Goal: Communication & Community: Share content

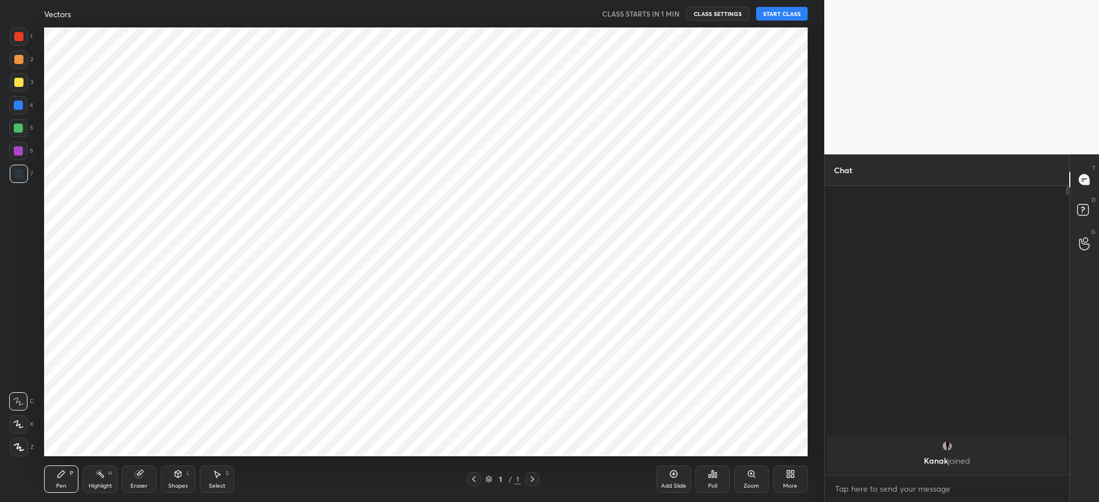
scroll to position [56794, 56443]
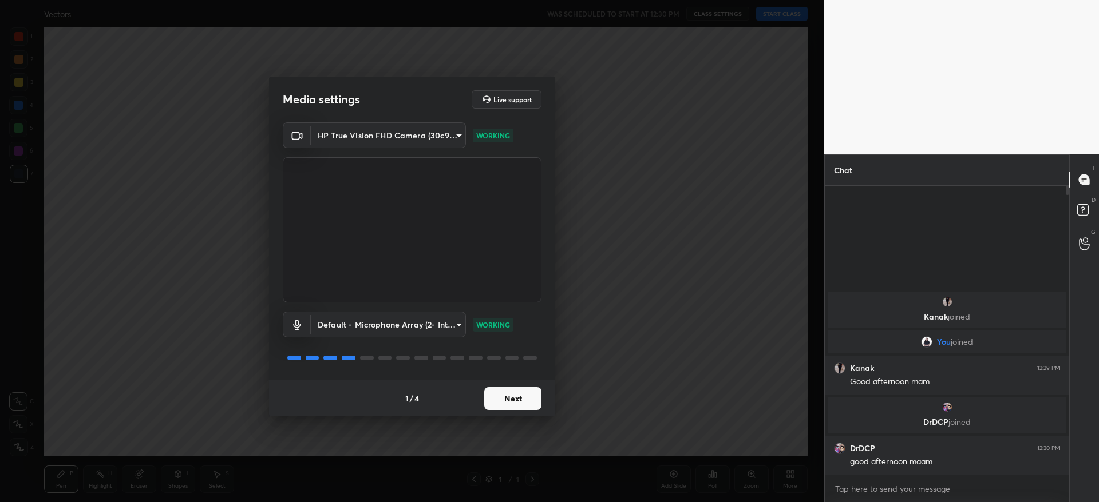
click at [496, 389] on button "Next" at bounding box center [512, 398] width 57 height 23
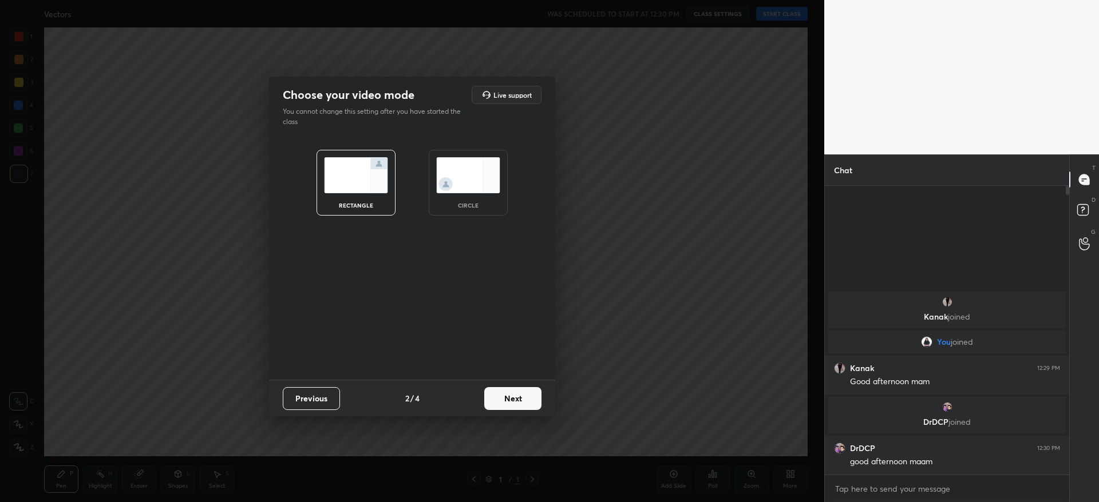
click at [502, 394] on button "Next" at bounding box center [512, 398] width 57 height 23
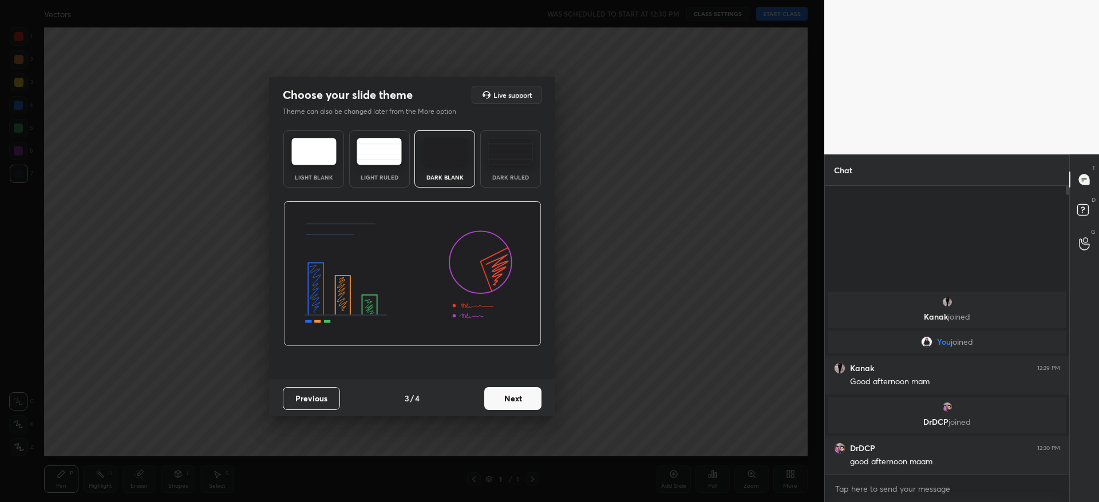
click at [505, 395] on button "Next" at bounding box center [512, 398] width 57 height 23
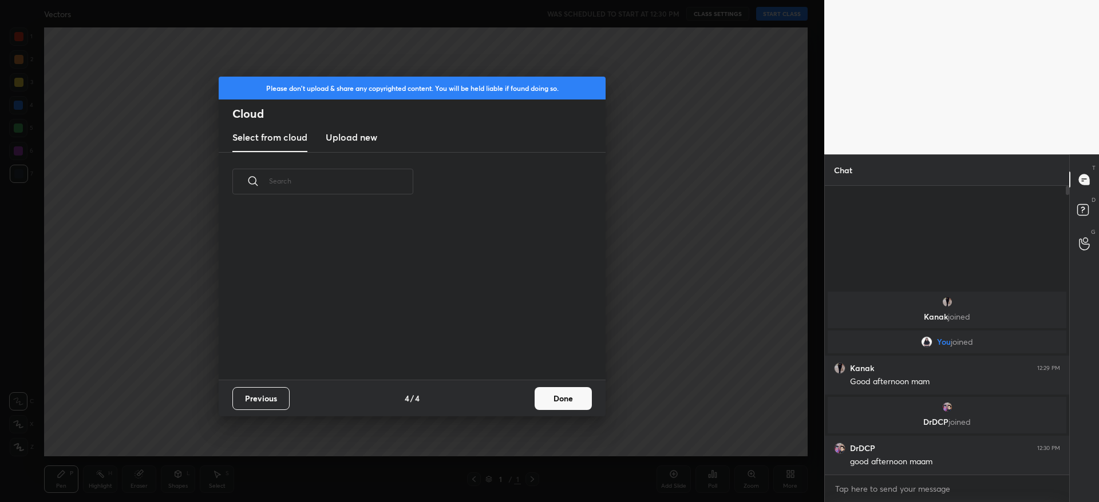
click at [505, 395] on div "Previous 4 / 4 Done" at bounding box center [412, 398] width 387 height 37
click at [561, 403] on button "Done" at bounding box center [562, 398] width 57 height 23
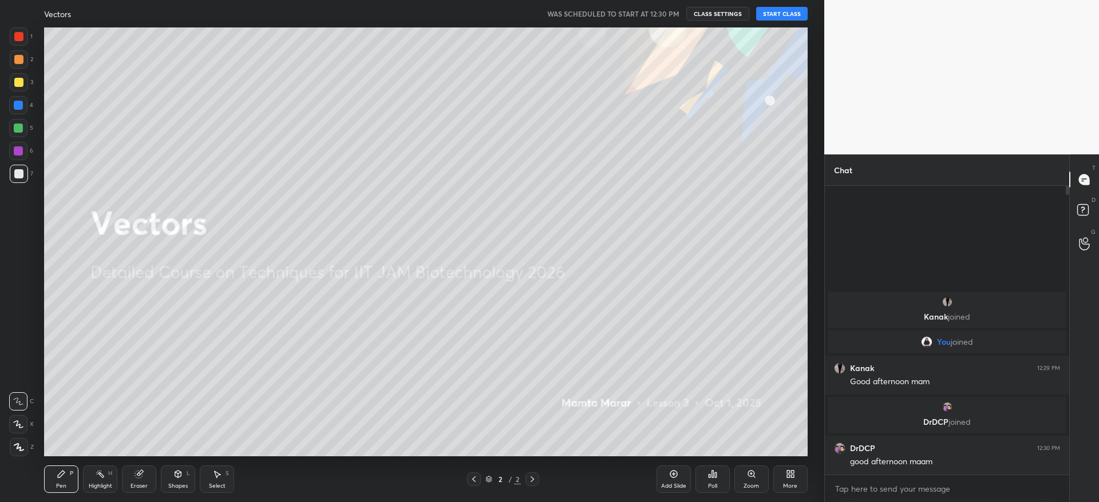
click at [795, 14] on button "START CLASS" at bounding box center [782, 14] width 52 height 14
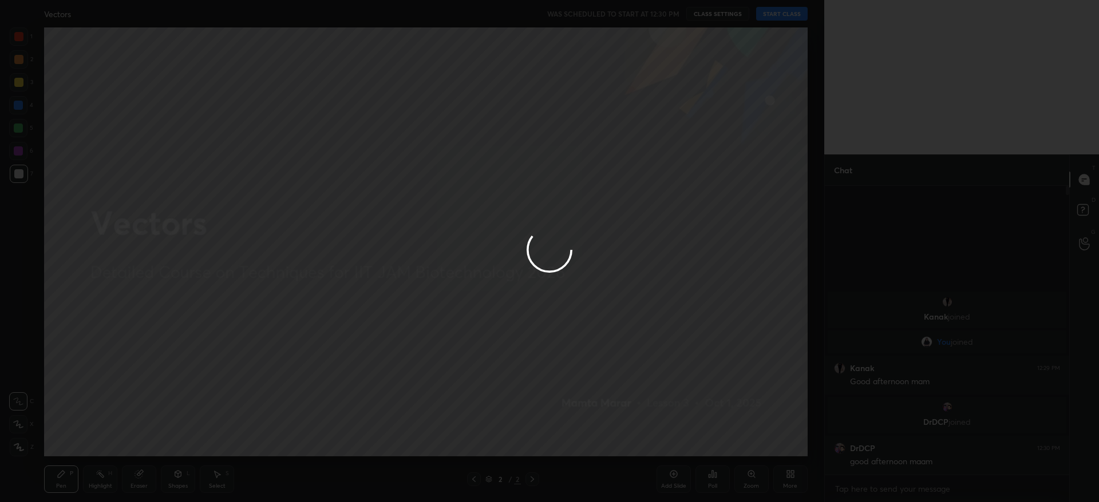
type textarea "x"
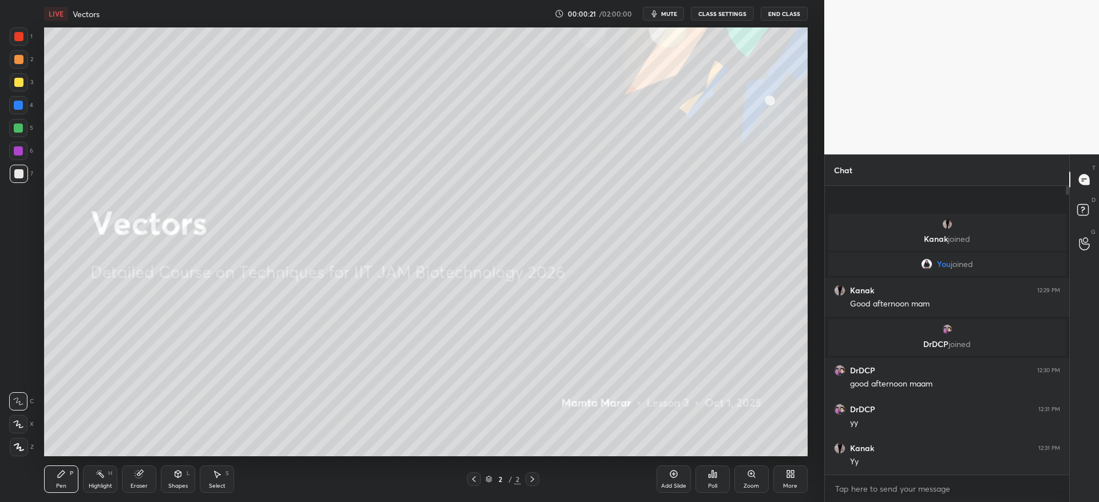
click at [796, 484] on div "More" at bounding box center [790, 487] width 14 height 6
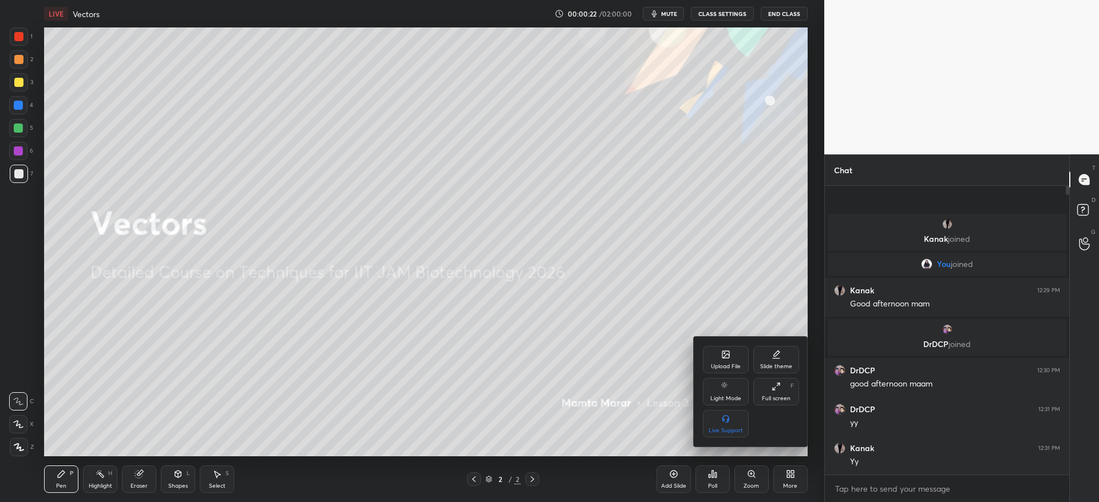
click at [725, 362] on div "Upload File" at bounding box center [726, 359] width 46 height 27
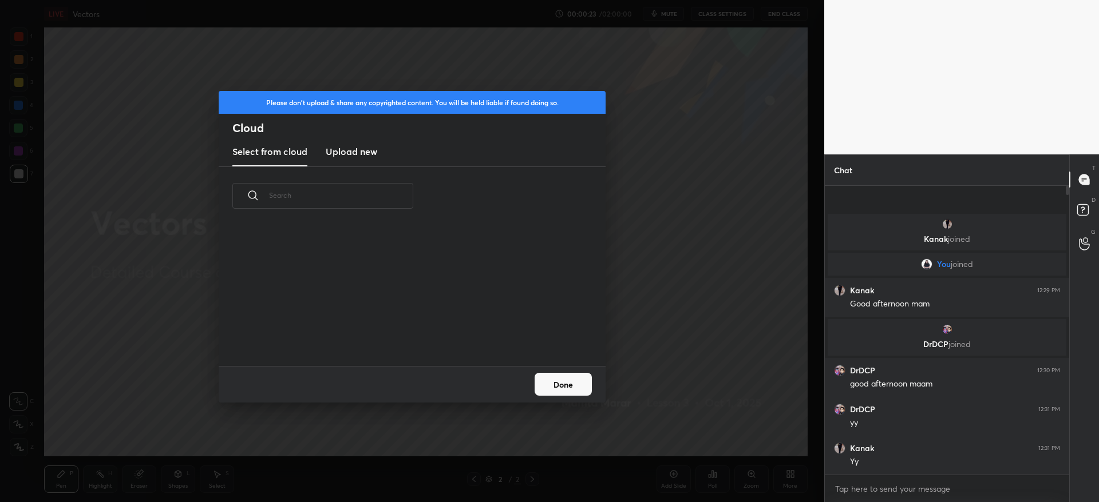
scroll to position [141, 367]
click at [355, 149] on h3 "Upload new" at bounding box center [352, 152] width 52 height 14
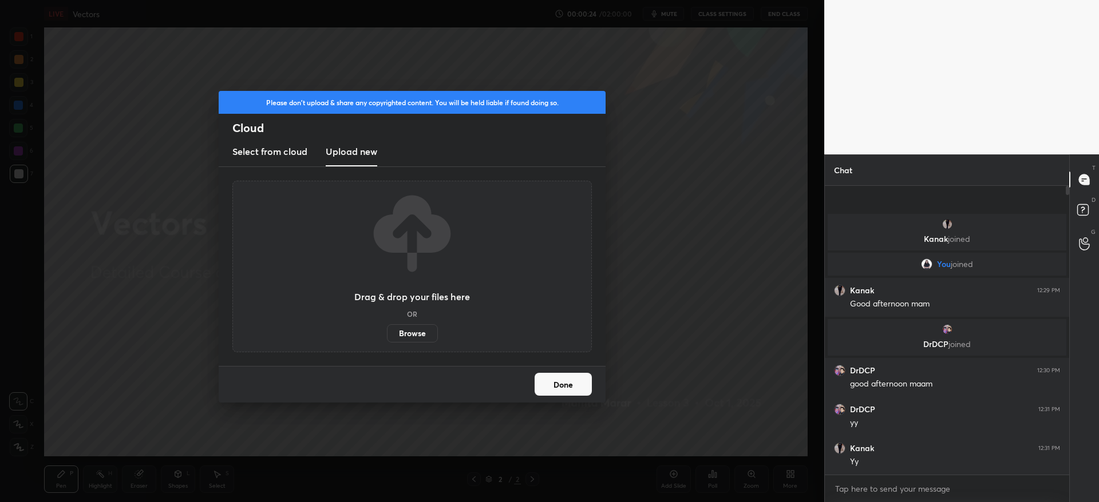
click at [406, 331] on label "Browse" at bounding box center [412, 333] width 51 height 18
click at [387, 331] on input "Browse" at bounding box center [387, 333] width 0 height 18
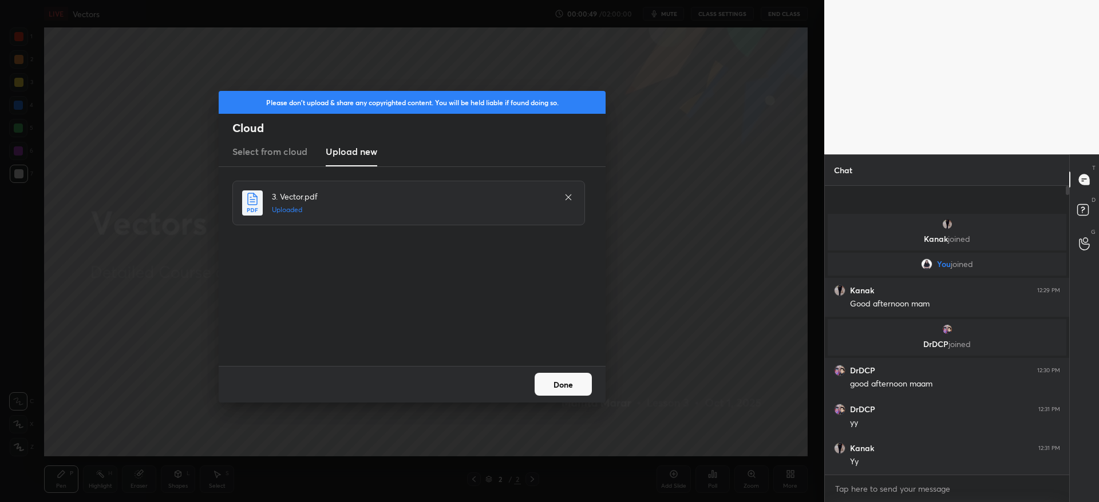
click at [572, 383] on button "Done" at bounding box center [562, 384] width 57 height 23
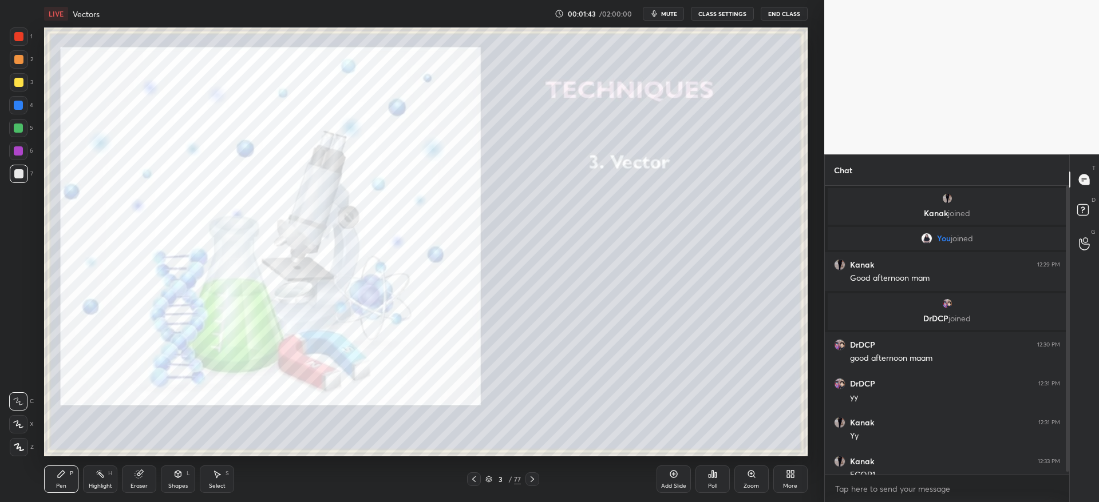
click at [1082, 109] on video at bounding box center [961, 77] width 275 height 155
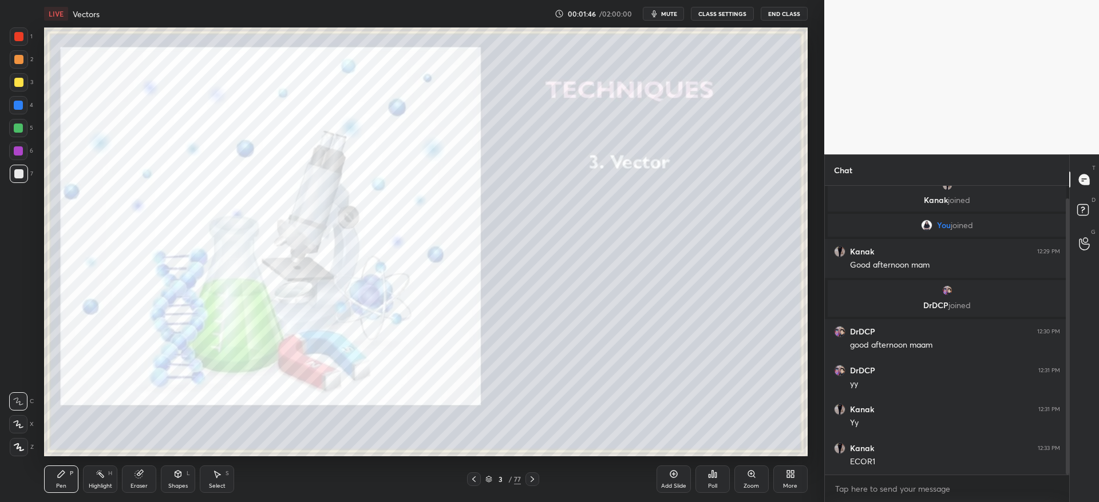
drag, startPoint x: 1067, startPoint y: 418, endPoint x: 1063, endPoint y: 464, distance: 45.4
click at [1063, 464] on div at bounding box center [1065, 330] width 7 height 289
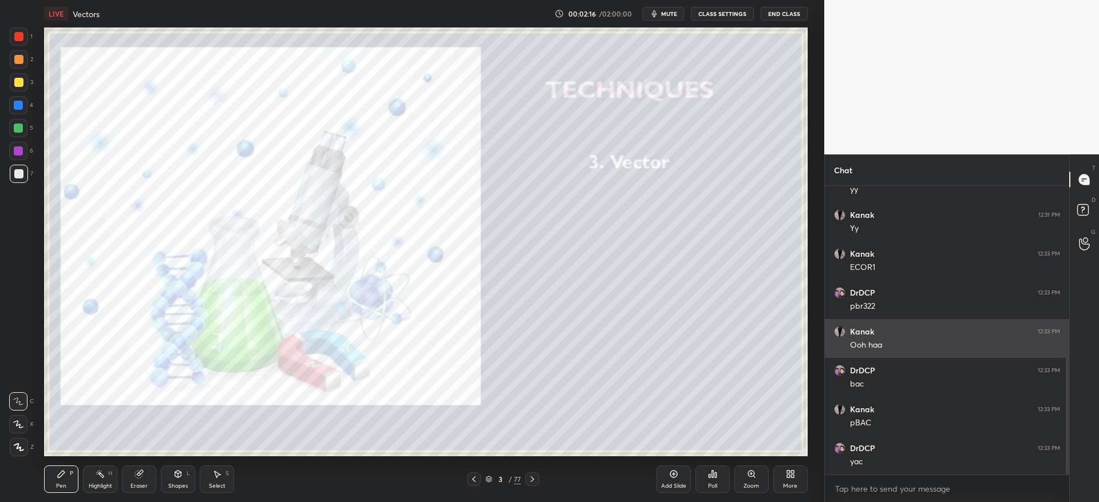
scroll to position [247, 0]
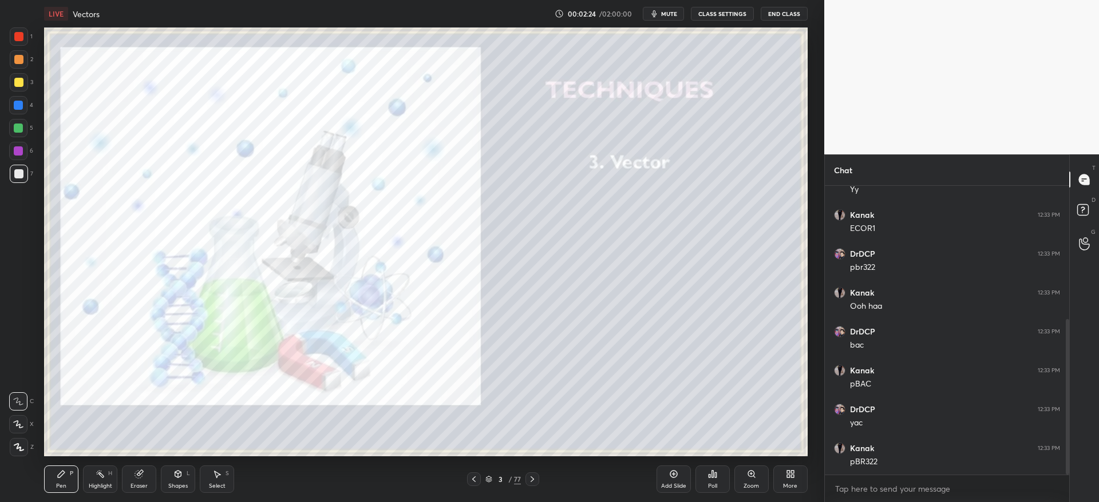
click at [536, 482] on icon at bounding box center [532, 479] width 9 height 9
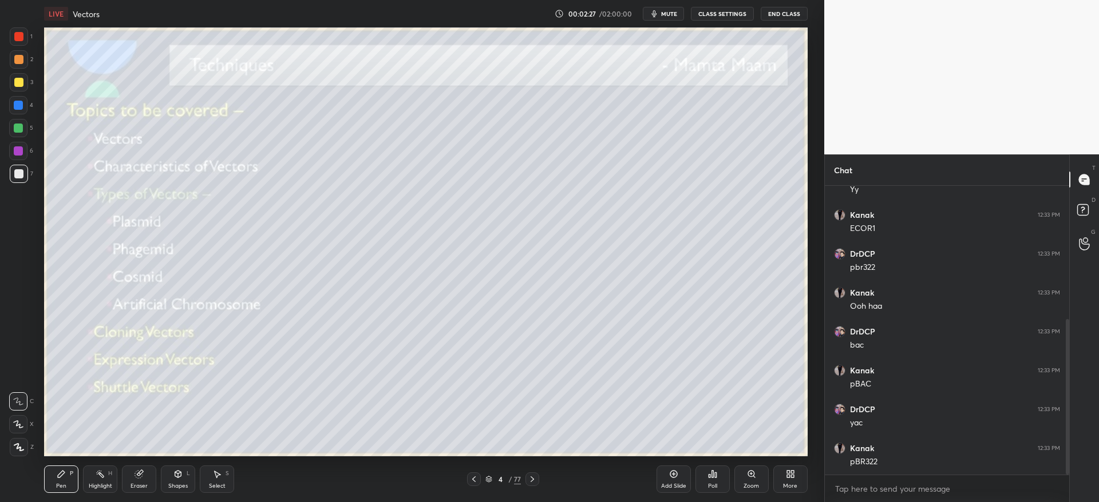
click at [15, 88] on div at bounding box center [19, 82] width 18 height 18
click at [535, 478] on icon at bounding box center [532, 479] width 9 height 9
click at [23, 180] on div at bounding box center [19, 174] width 18 height 18
click at [17, 109] on div at bounding box center [18, 105] width 9 height 9
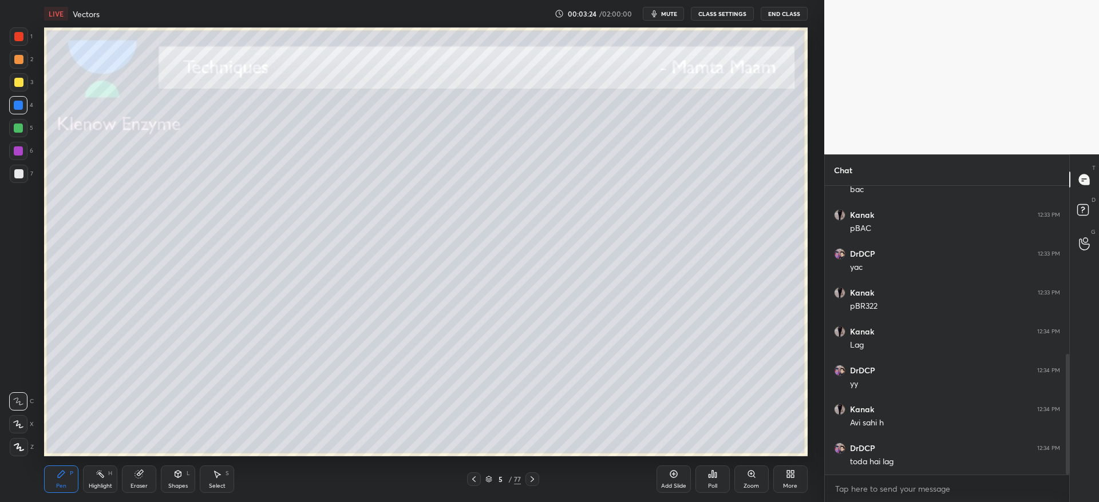
click at [21, 443] on icon at bounding box center [19, 447] width 10 height 8
drag, startPoint x: 14, startPoint y: 90, endPoint x: 12, endPoint y: 110, distance: 20.2
click at [13, 93] on div "3" at bounding box center [21, 84] width 23 height 23
click at [19, 172] on div at bounding box center [18, 173] width 9 height 9
click at [20, 64] on div at bounding box center [18, 59] width 9 height 9
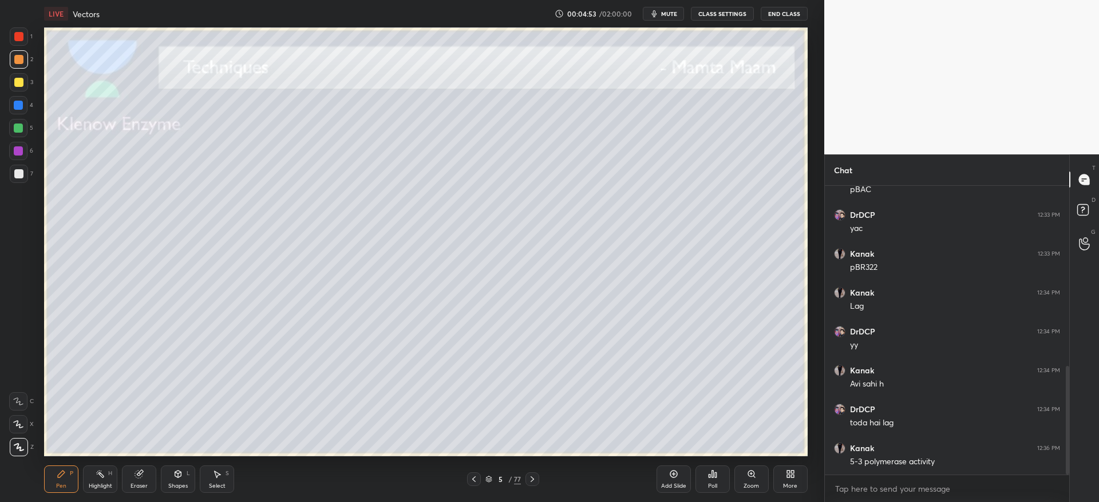
scroll to position [480, 0]
click at [22, 174] on div at bounding box center [18, 173] width 9 height 9
drag, startPoint x: 17, startPoint y: 96, endPoint x: 16, endPoint y: 90, distance: 5.8
click at [17, 94] on div "1 2 3 4 5 6 7" at bounding box center [21, 107] width 24 height 160
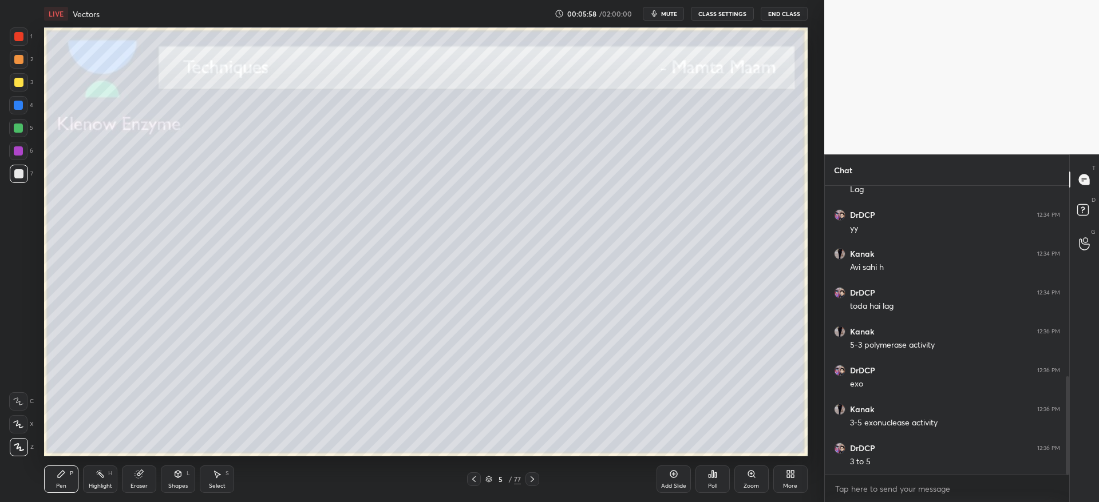
click at [536, 477] on icon at bounding box center [532, 479] width 9 height 9
click at [534, 481] on icon at bounding box center [532, 479] width 9 height 9
click at [20, 88] on div at bounding box center [19, 82] width 18 height 18
drag, startPoint x: 470, startPoint y: 482, endPoint x: 475, endPoint y: 476, distance: 7.8
click at [472, 480] on icon at bounding box center [473, 479] width 9 height 9
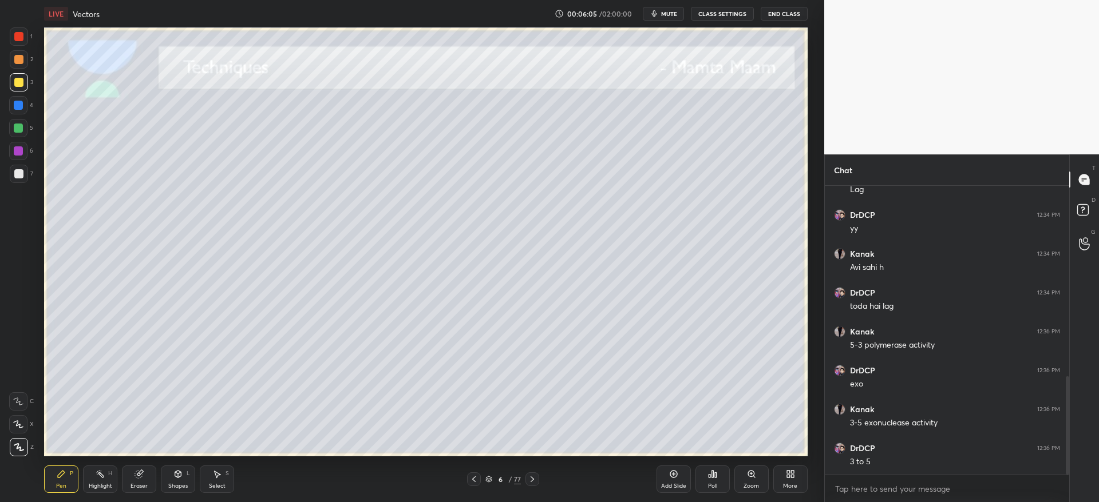
drag, startPoint x: 23, startPoint y: 170, endPoint x: 35, endPoint y: 161, distance: 14.8
click at [27, 169] on div at bounding box center [19, 174] width 18 height 18
click at [15, 91] on div "3" at bounding box center [21, 84] width 23 height 23
click at [28, 176] on div "7" at bounding box center [21, 174] width 23 height 18
click at [15, 88] on div at bounding box center [19, 82] width 18 height 18
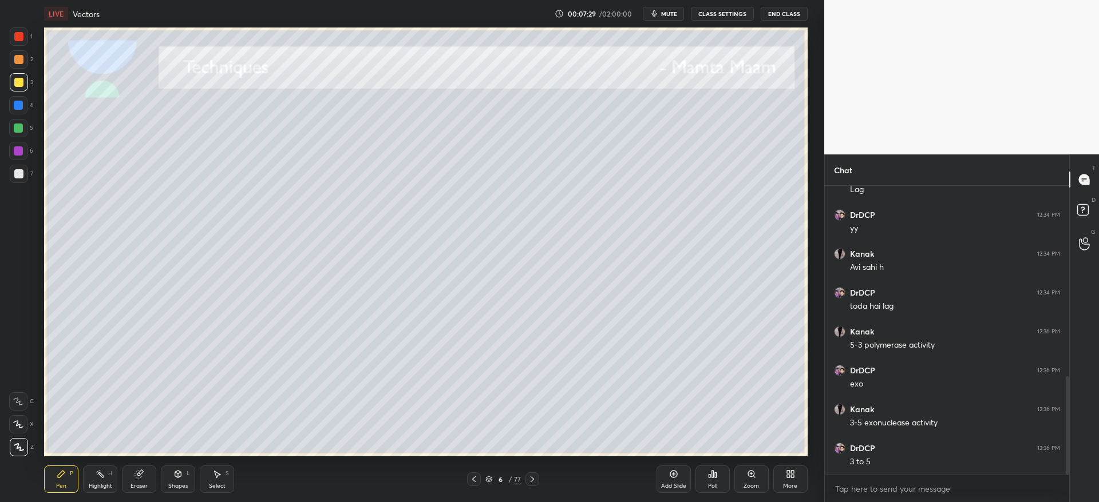
click at [20, 104] on div at bounding box center [18, 105] width 9 height 9
click at [22, 130] on div at bounding box center [18, 128] width 9 height 9
click at [535, 477] on icon at bounding box center [532, 479] width 9 height 9
click at [14, 86] on div at bounding box center [19, 82] width 18 height 18
click at [19, 179] on div at bounding box center [19, 174] width 18 height 18
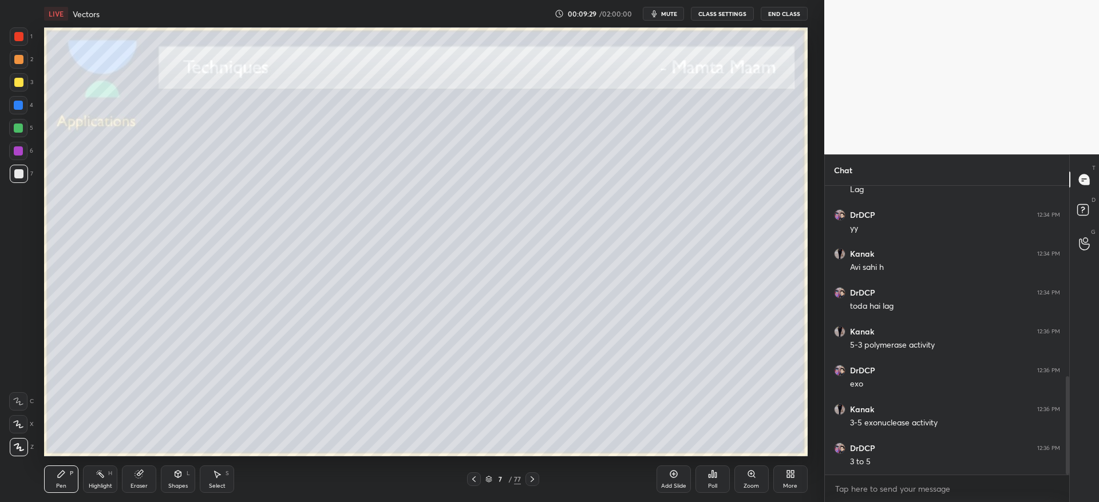
click at [25, 82] on div at bounding box center [19, 82] width 18 height 18
click at [529, 481] on icon at bounding box center [532, 479] width 9 height 9
click at [17, 171] on div at bounding box center [18, 173] width 9 height 9
click at [17, 89] on div at bounding box center [19, 82] width 18 height 18
click at [23, 57] on div at bounding box center [19, 59] width 18 height 18
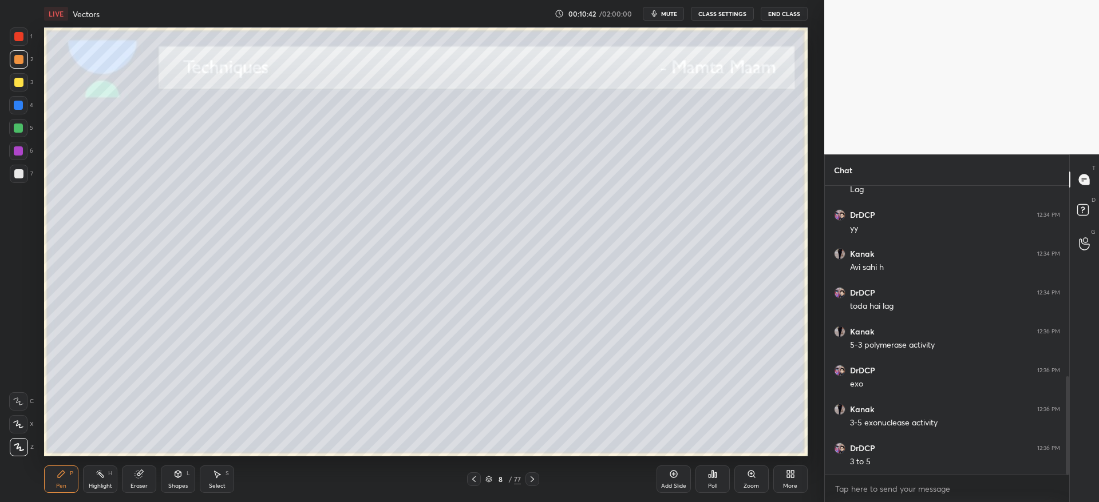
click at [18, 179] on div at bounding box center [19, 174] width 18 height 18
click at [531, 484] on icon at bounding box center [532, 479] width 9 height 9
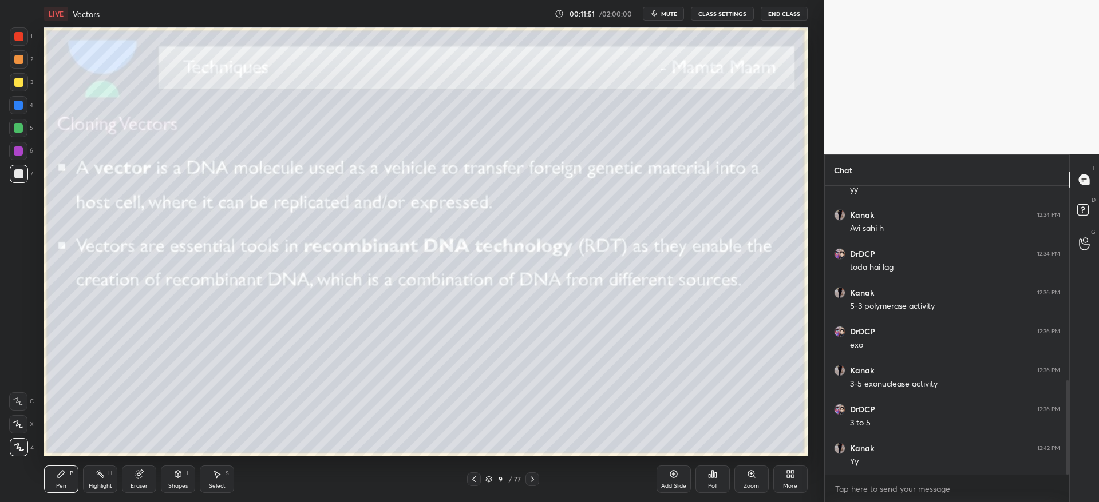
drag, startPoint x: 470, startPoint y: 485, endPoint x: 484, endPoint y: 484, distance: 13.8
click at [470, 484] on div at bounding box center [474, 480] width 14 height 14
click at [662, 473] on div "Add Slide" at bounding box center [673, 479] width 34 height 27
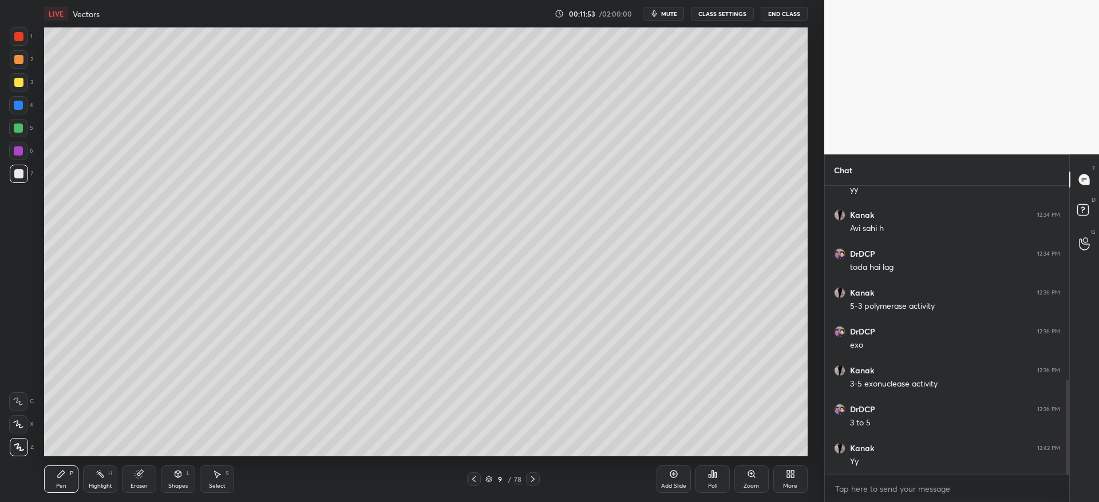
click at [21, 83] on div at bounding box center [18, 82] width 9 height 9
click at [17, 109] on div at bounding box center [18, 105] width 9 height 9
drag, startPoint x: 17, startPoint y: 128, endPoint x: 29, endPoint y: 129, distance: 11.6
click at [17, 128] on div at bounding box center [18, 128] width 9 height 9
click at [21, 60] on div at bounding box center [18, 59] width 9 height 9
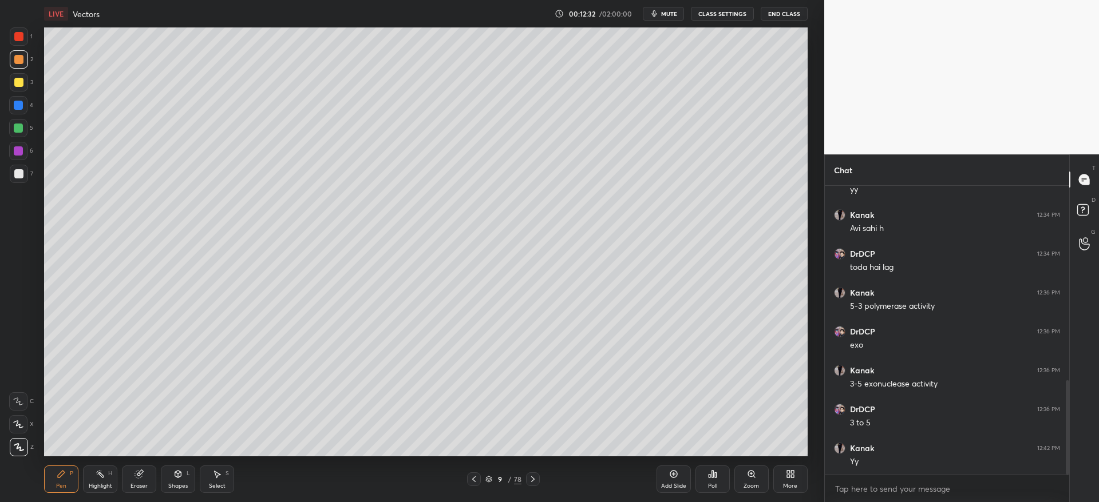
click at [23, 135] on div "5" at bounding box center [21, 130] width 24 height 23
click at [23, 149] on div at bounding box center [18, 151] width 18 height 18
click at [18, 133] on div at bounding box center [18, 128] width 18 height 18
click at [19, 156] on div at bounding box center [18, 151] width 18 height 18
click at [20, 181] on div "7" at bounding box center [21, 176] width 23 height 23
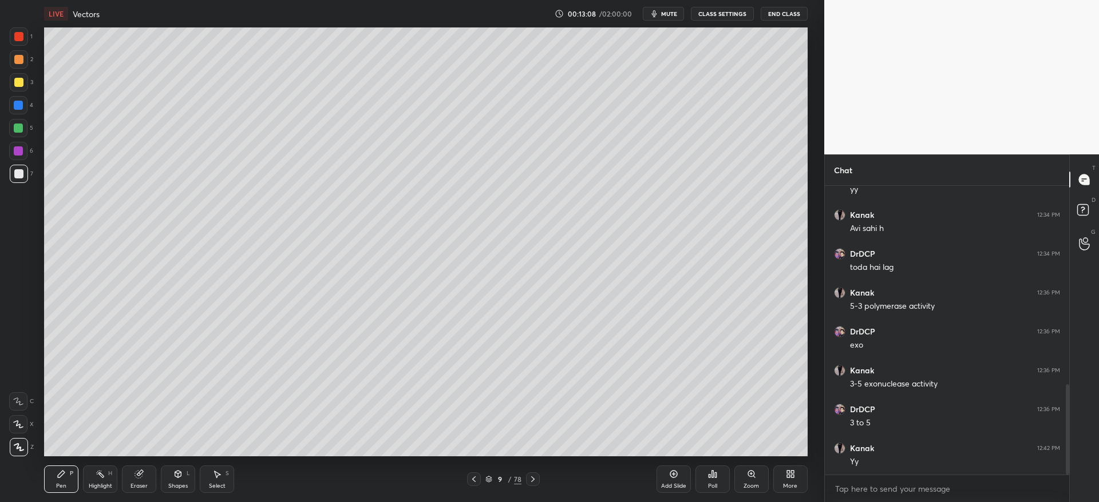
scroll to position [636, 0]
click at [21, 63] on div at bounding box center [18, 59] width 9 height 9
click at [17, 40] on div at bounding box center [19, 36] width 18 height 18
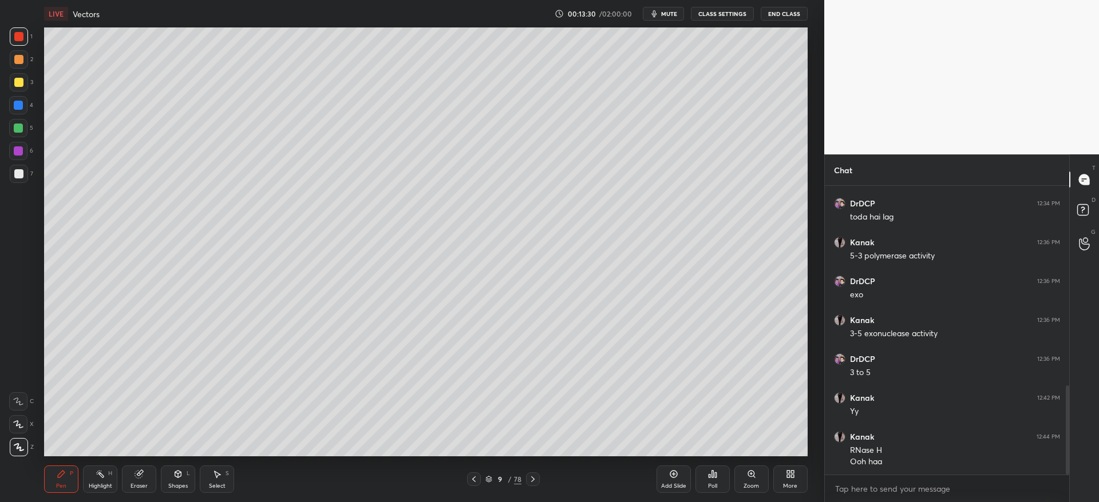
click at [752, 484] on div "Zoom" at bounding box center [750, 487] width 15 height 6
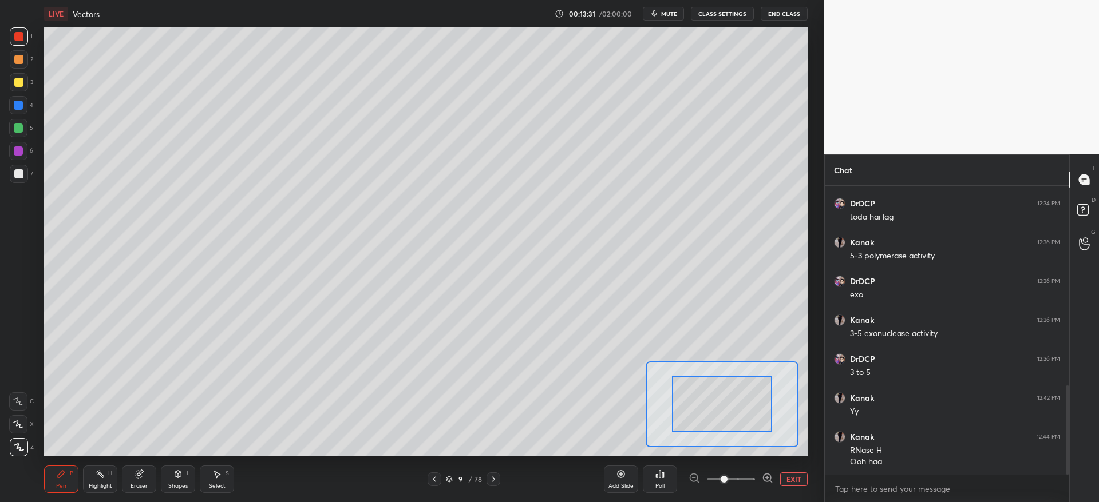
click at [739, 477] on span at bounding box center [731, 479] width 48 height 17
drag, startPoint x: 735, startPoint y: 428, endPoint x: 703, endPoint y: 440, distance: 34.8
click at [703, 440] on div at bounding box center [695, 426] width 75 height 42
click at [19, 112] on div at bounding box center [18, 105] width 18 height 18
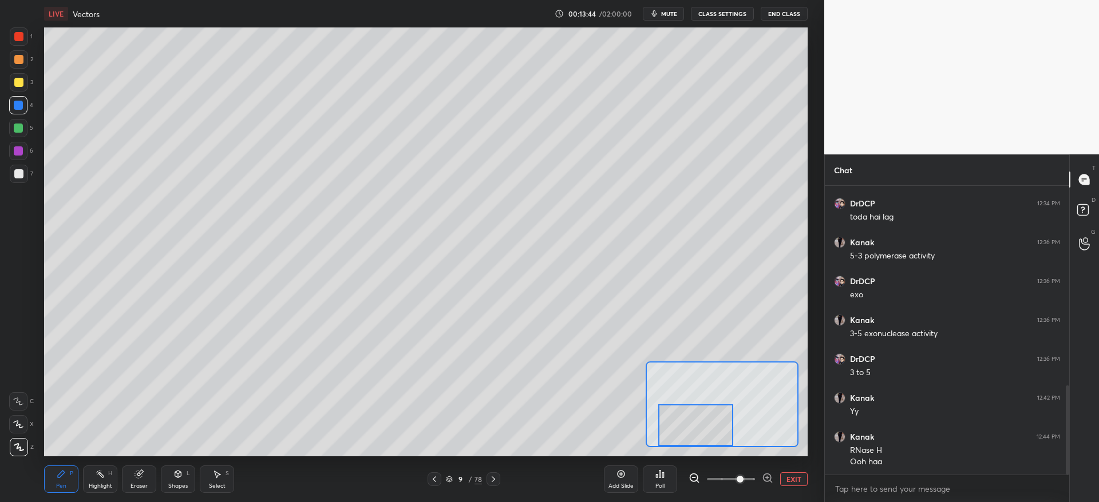
click at [21, 66] on div at bounding box center [19, 59] width 18 height 18
click at [11, 403] on div at bounding box center [18, 402] width 18 height 18
click at [17, 83] on div at bounding box center [18, 82] width 9 height 9
click at [157, 481] on div "Pen P Highlight H Eraser Shapes L Select S" at bounding box center [184, 479] width 280 height 27
drag, startPoint x: 133, startPoint y: 484, endPoint x: 142, endPoint y: 481, distance: 9.4
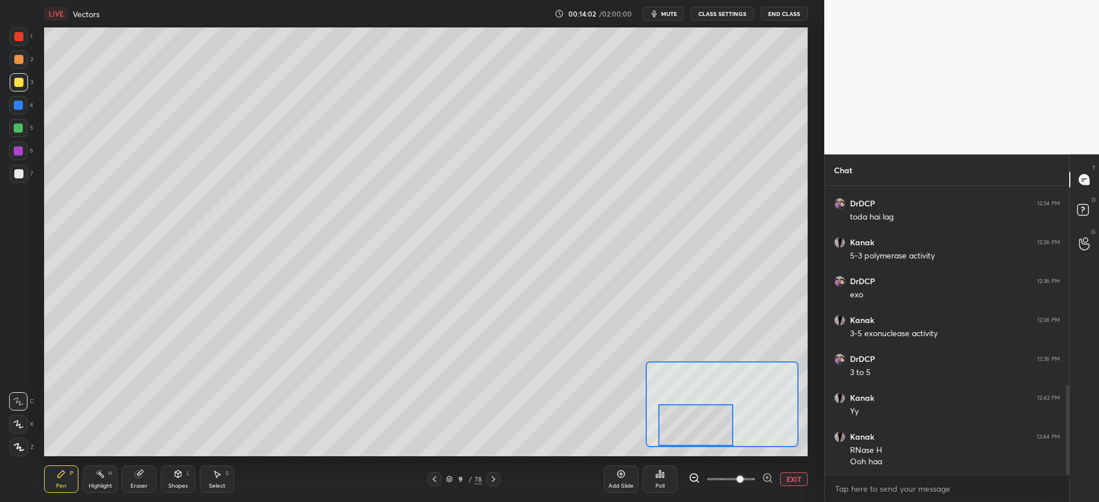
click at [140, 484] on div "Eraser" at bounding box center [138, 487] width 17 height 6
click at [73, 483] on div "Pen P" at bounding box center [61, 479] width 34 height 27
click at [785, 484] on button "EXIT" at bounding box center [793, 480] width 27 height 14
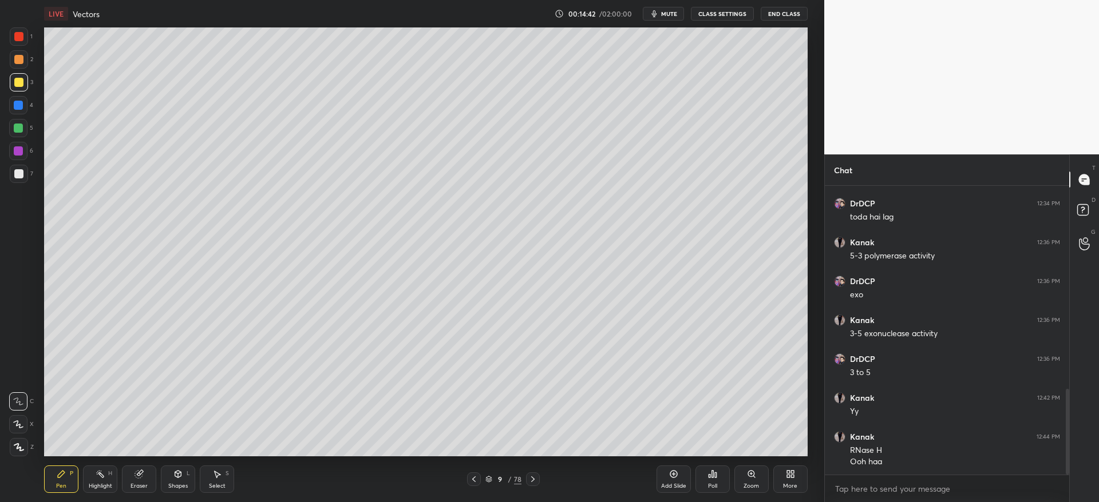
scroll to position [686, 0]
click at [534, 478] on icon at bounding box center [532, 479] width 9 height 9
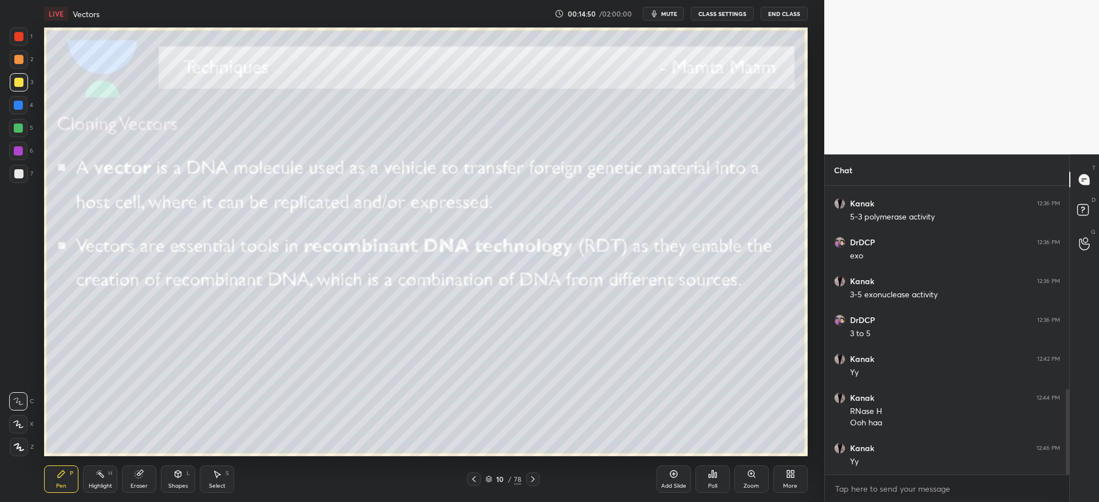
click at [474, 462] on div "Pen P Highlight H Eraser Shapes L Select S 10 / 78 Add Slide Poll Zoom More" at bounding box center [425, 480] width 763 height 46
click at [21, 172] on div at bounding box center [18, 173] width 9 height 9
click at [18, 86] on div at bounding box center [18, 82] width 9 height 9
click at [25, 443] on div "Z" at bounding box center [22, 447] width 24 height 18
click at [19, 445] on icon at bounding box center [19, 447] width 10 height 8
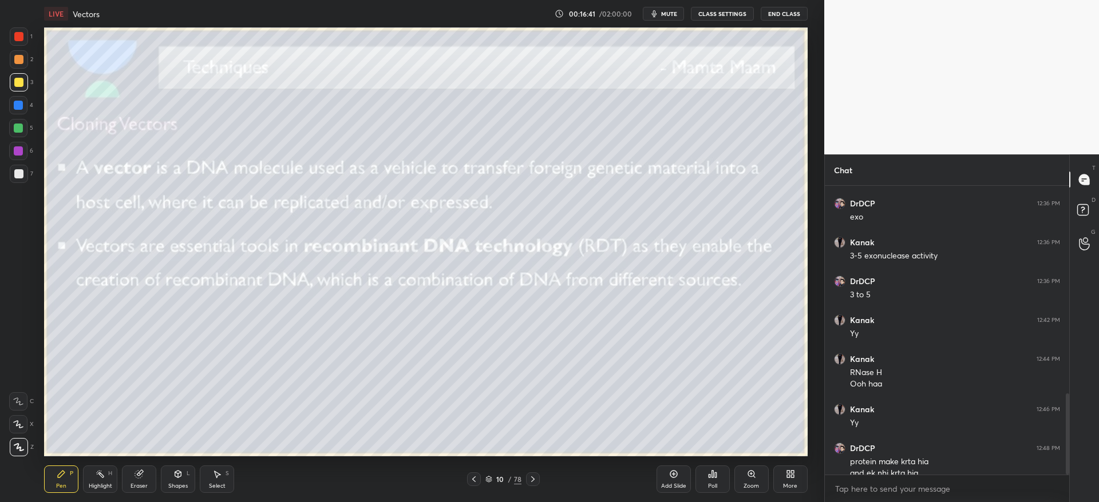
scroll to position [736, 0]
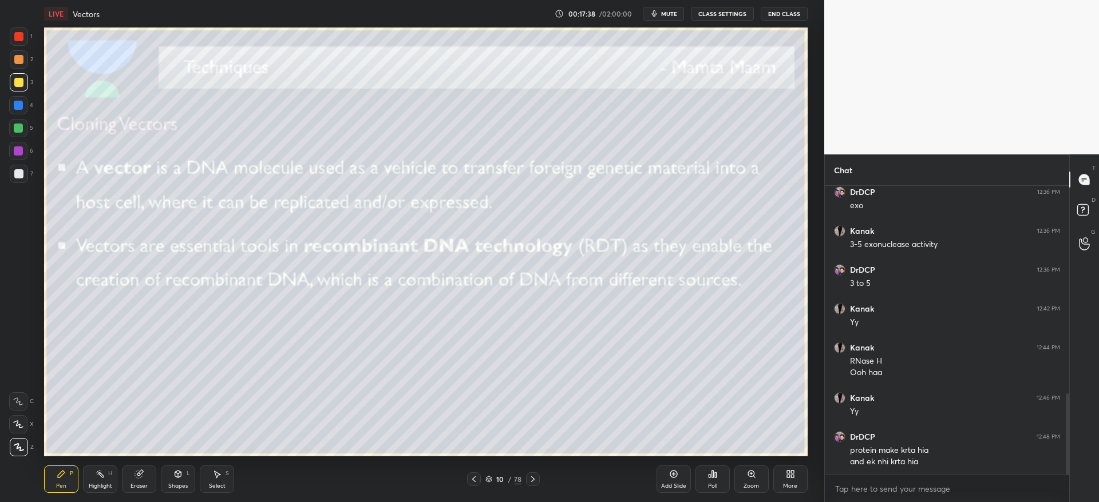
click at [22, 62] on div at bounding box center [18, 59] width 9 height 9
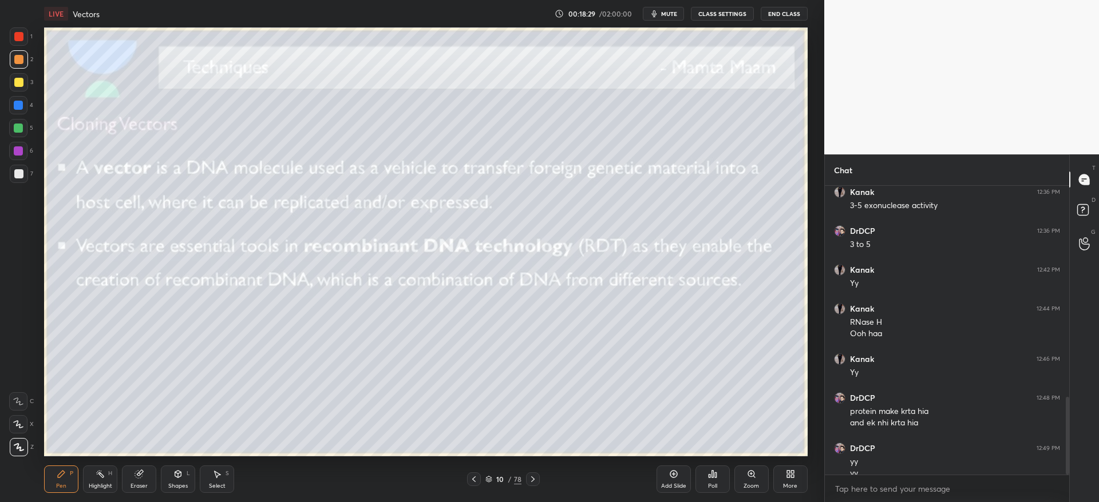
scroll to position [787, 0]
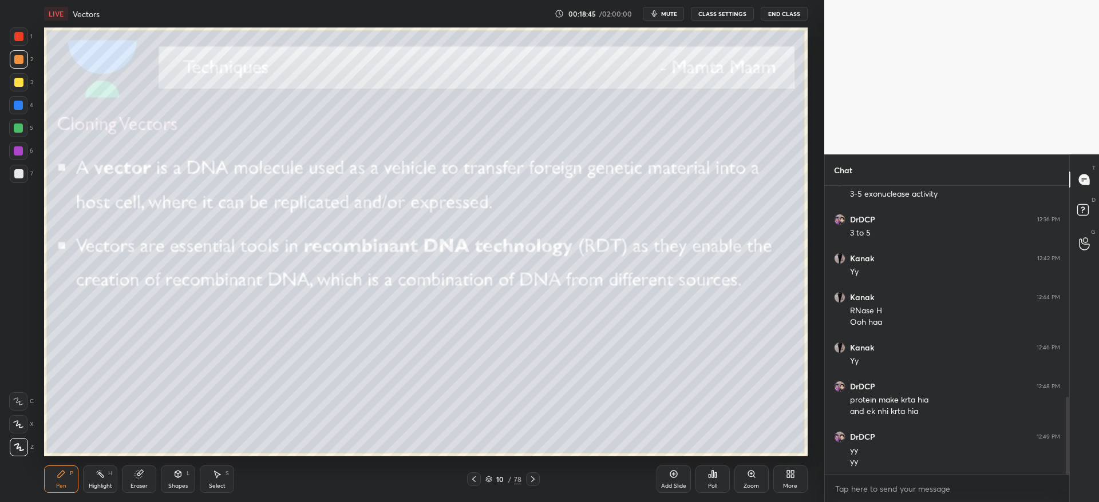
drag, startPoint x: 14, startPoint y: 168, endPoint x: 18, endPoint y: 176, distance: 8.7
click at [13, 171] on div at bounding box center [19, 174] width 18 height 18
click at [18, 111] on div at bounding box center [18, 105] width 18 height 18
drag, startPoint x: 22, startPoint y: 89, endPoint x: 41, endPoint y: 102, distance: 23.3
click at [24, 89] on div at bounding box center [19, 82] width 18 height 18
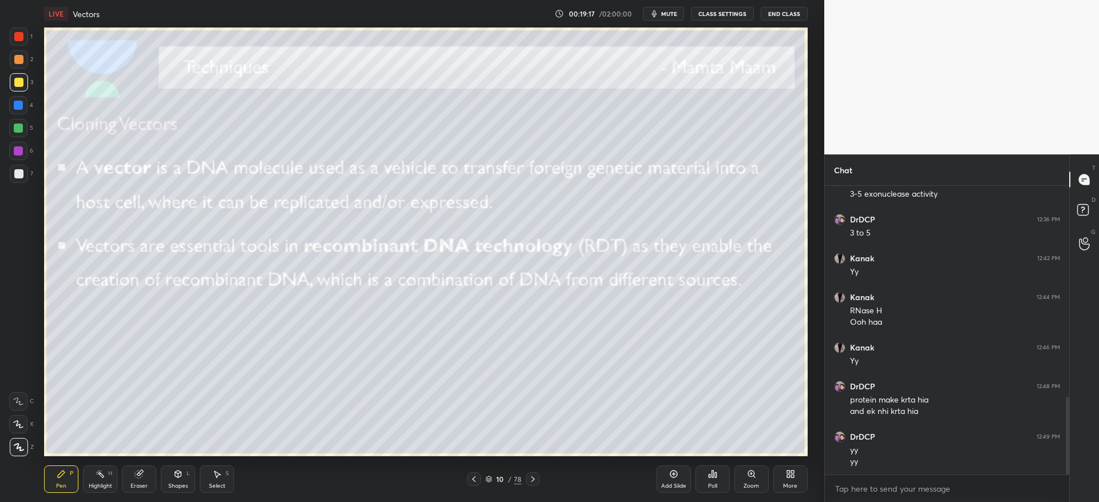
click at [535, 482] on icon at bounding box center [532, 479] width 9 height 9
click at [17, 179] on div at bounding box center [19, 174] width 18 height 18
click at [21, 89] on div at bounding box center [19, 82] width 18 height 18
click at [19, 165] on div at bounding box center [19, 174] width 18 height 18
click at [15, 94] on div "3" at bounding box center [21, 84] width 23 height 23
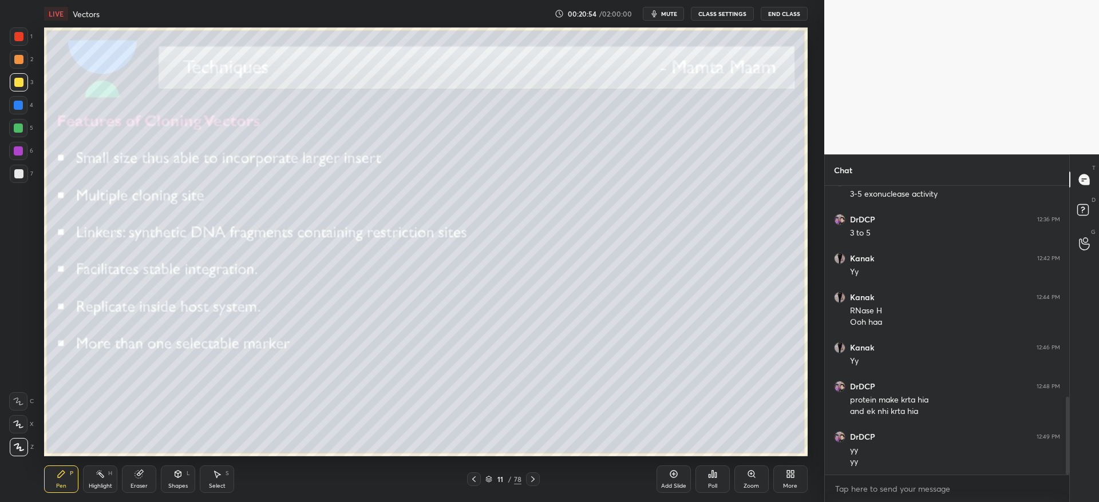
click at [21, 64] on div at bounding box center [19, 59] width 18 height 18
drag, startPoint x: 22, startPoint y: 86, endPoint x: 30, endPoint y: 97, distance: 13.9
click at [21, 86] on div at bounding box center [19, 82] width 18 height 18
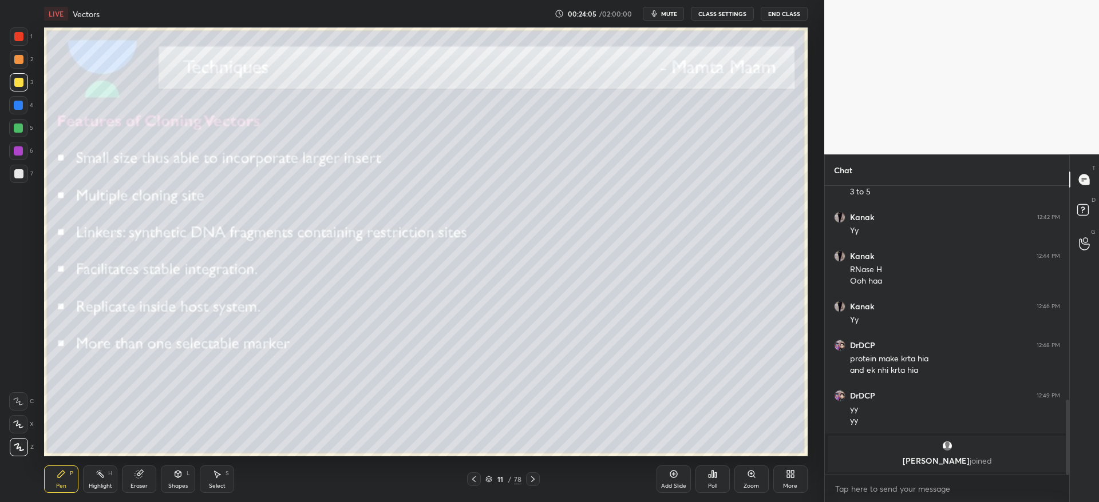
click at [532, 482] on icon at bounding box center [532, 480] width 3 height 6
drag, startPoint x: 8, startPoint y: 173, endPoint x: 19, endPoint y: 176, distance: 11.2
click at [8, 175] on div "1 2 3 4 5 6 7 C X Z C X Z E E Erase all H H" at bounding box center [18, 241] width 37 height 429
click at [17, 176] on div at bounding box center [18, 173] width 9 height 9
drag, startPoint x: 125, startPoint y: 478, endPoint x: 145, endPoint y: 463, distance: 25.8
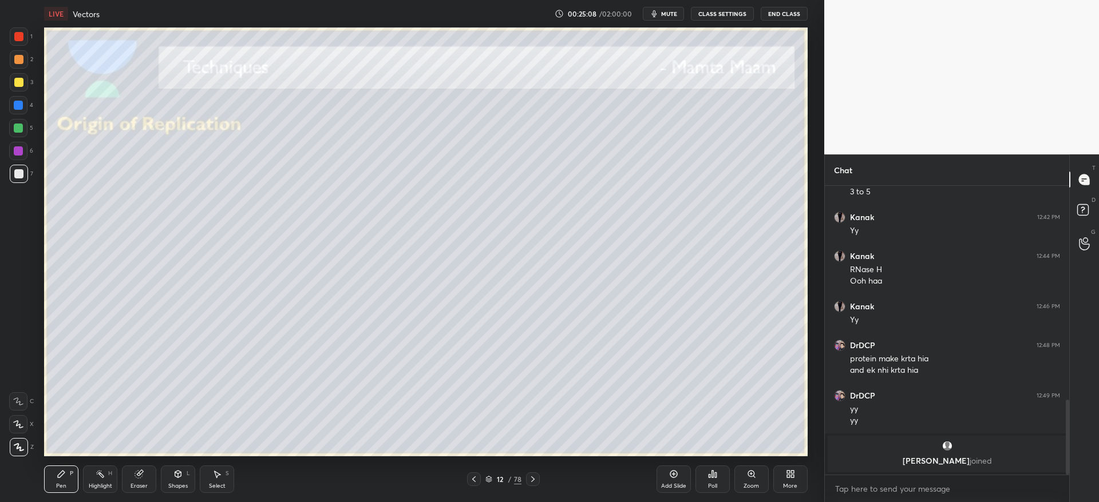
click at [127, 478] on div "Eraser" at bounding box center [139, 479] width 34 height 27
click at [60, 481] on div "Pen P" at bounding box center [61, 479] width 34 height 27
click at [533, 482] on icon at bounding box center [532, 479] width 9 height 9
click at [19, 85] on div at bounding box center [18, 82] width 9 height 9
click at [19, 176] on div at bounding box center [18, 173] width 9 height 9
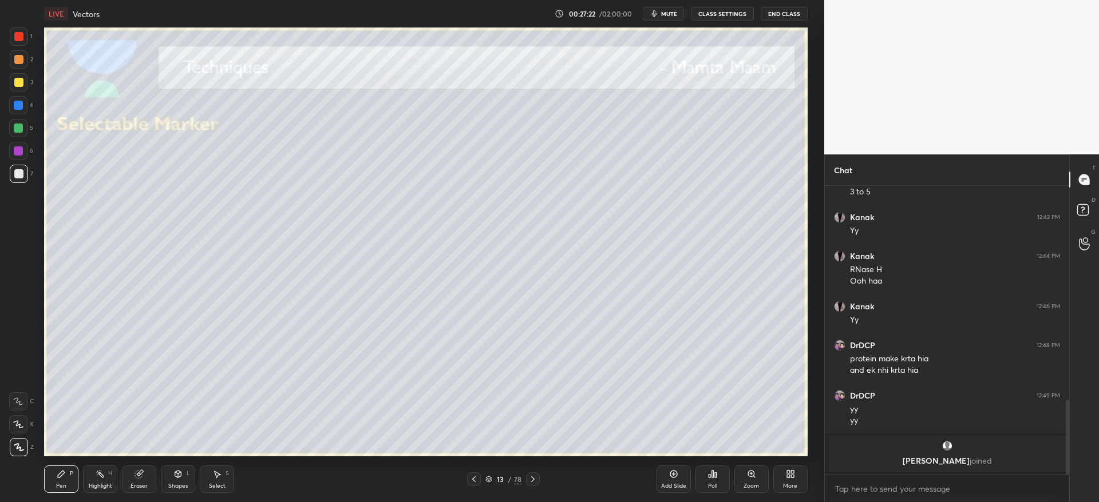
drag, startPoint x: 18, startPoint y: 81, endPoint x: 24, endPoint y: 82, distance: 6.5
click at [18, 81] on div at bounding box center [18, 82] width 9 height 9
click at [24, 68] on div "2" at bounding box center [21, 61] width 23 height 23
click at [22, 137] on div "5" at bounding box center [21, 130] width 24 height 23
click at [686, 477] on div "Add Slide" at bounding box center [673, 479] width 34 height 27
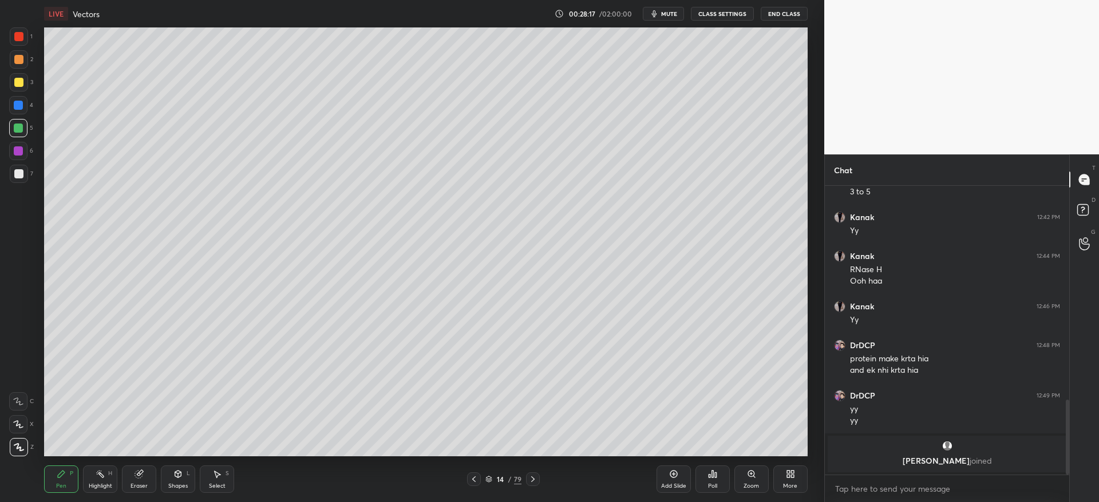
click at [23, 82] on div at bounding box center [19, 82] width 18 height 18
drag, startPoint x: 180, startPoint y: 474, endPoint x: 177, endPoint y: 466, distance: 8.5
click at [179, 472] on icon at bounding box center [178, 474] width 6 height 7
click at [141, 478] on icon at bounding box center [138, 474] width 9 height 9
drag, startPoint x: 12, startPoint y: 438, endPoint x: 17, endPoint y: 446, distance: 9.5
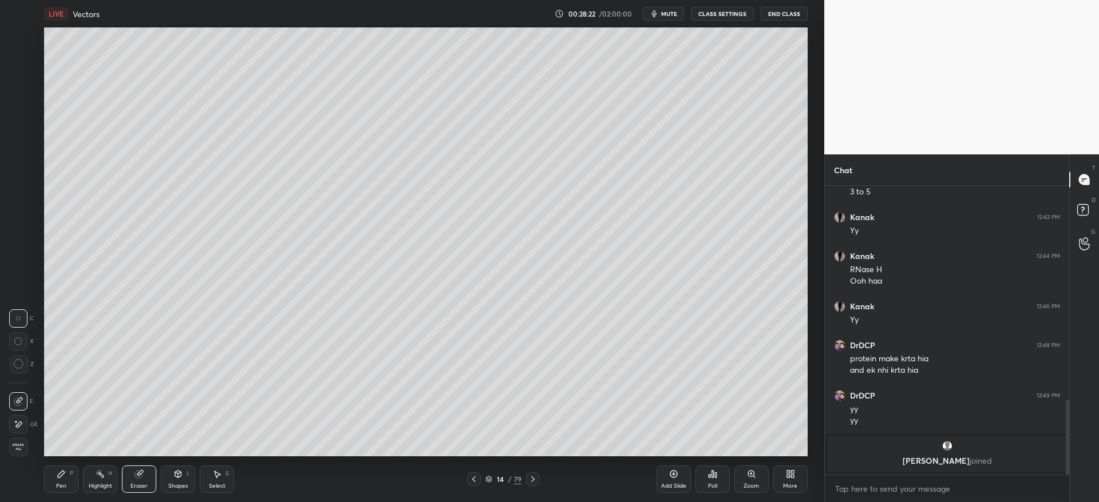
click at [12, 439] on div "Erase all" at bounding box center [19, 445] width 21 height 23
drag, startPoint x: 171, startPoint y: 481, endPoint x: 171, endPoint y: 472, distance: 9.2
click at [171, 481] on div "Shapes L" at bounding box center [178, 479] width 34 height 27
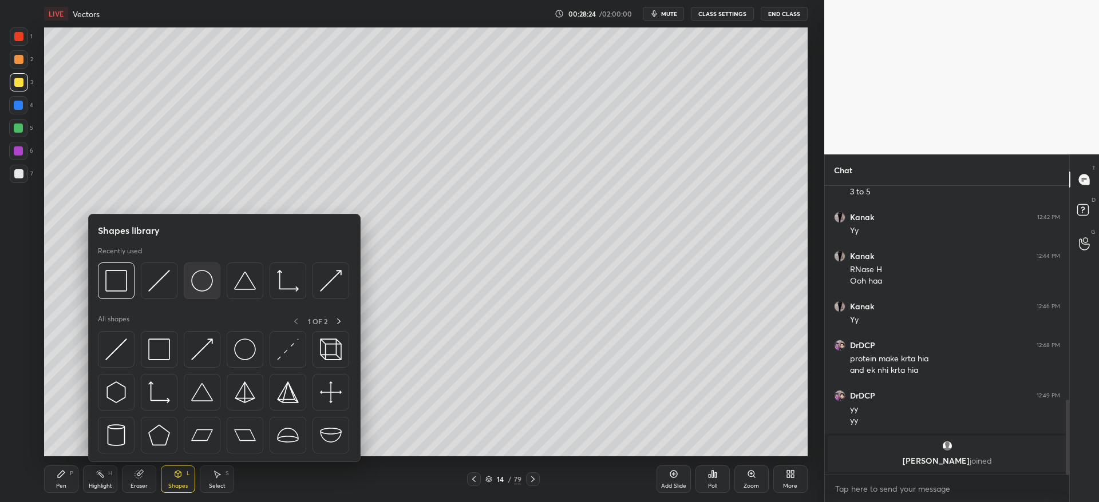
click at [199, 280] on img at bounding box center [202, 281] width 22 height 22
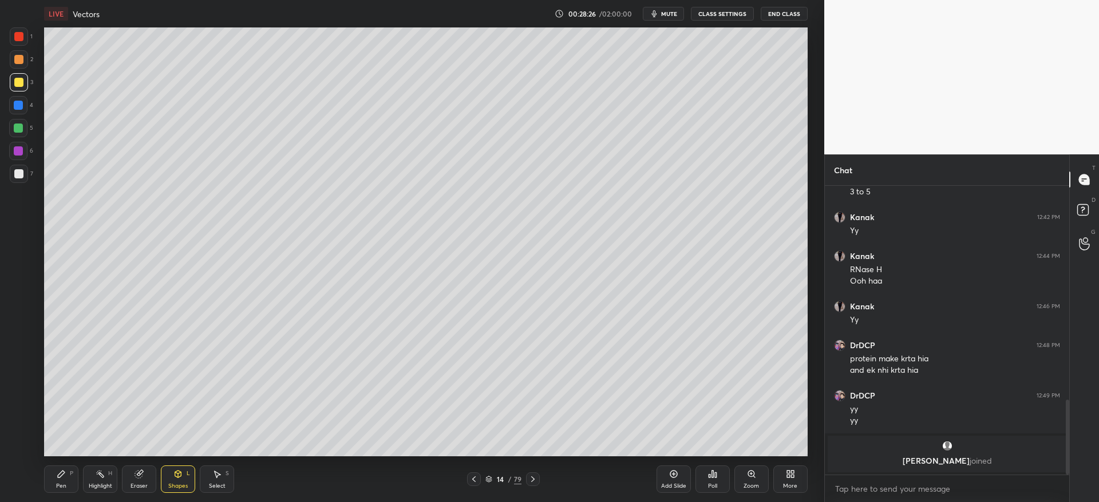
click at [15, 99] on div at bounding box center [18, 105] width 18 height 18
click at [65, 488] on div "Pen" at bounding box center [61, 487] width 10 height 6
click at [479, 478] on div at bounding box center [474, 480] width 14 height 14
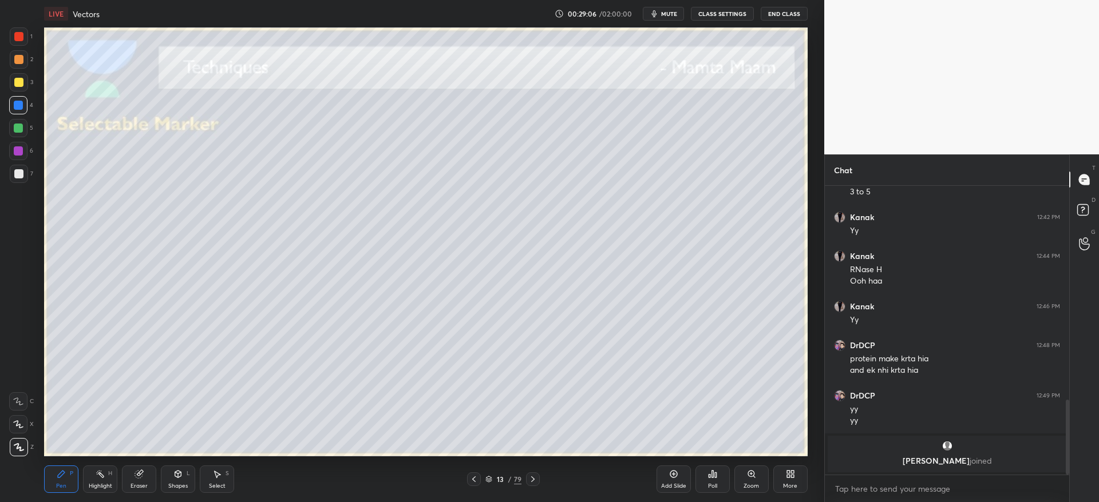
click at [535, 479] on icon at bounding box center [532, 479] width 9 height 9
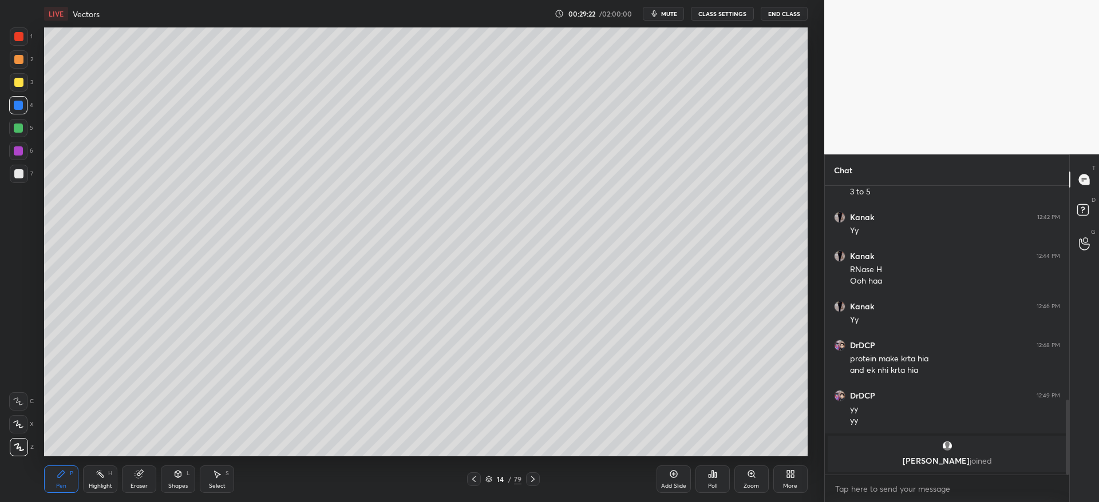
click at [540, 476] on div "14 / 79" at bounding box center [503, 480] width 306 height 14
click at [538, 478] on div at bounding box center [533, 480] width 14 height 14
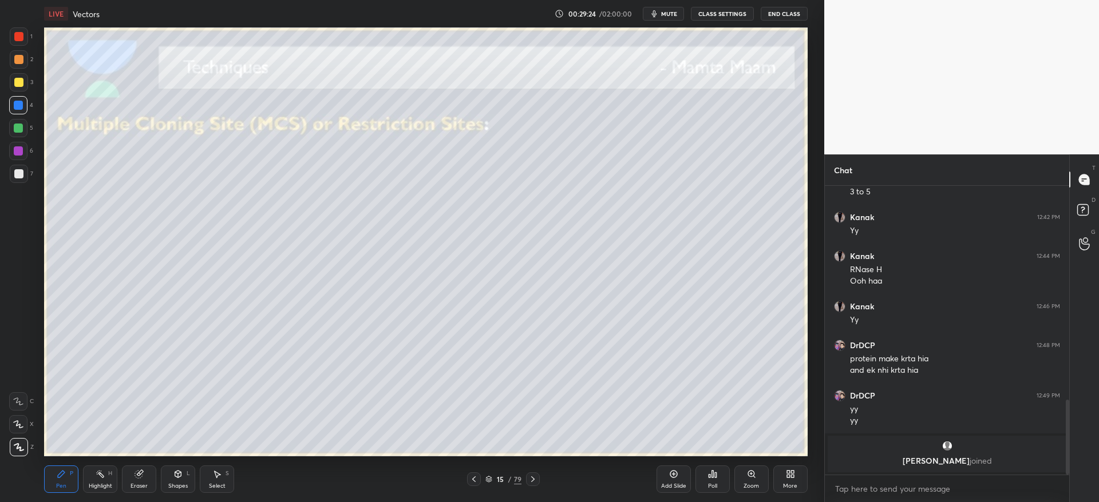
click at [27, 77] on div "3" at bounding box center [21, 82] width 23 height 18
click at [22, 79] on div at bounding box center [18, 82] width 9 height 9
click at [19, 172] on div at bounding box center [18, 173] width 9 height 9
click at [19, 84] on div at bounding box center [18, 82] width 9 height 9
click at [176, 484] on div "Shapes" at bounding box center [177, 487] width 19 height 6
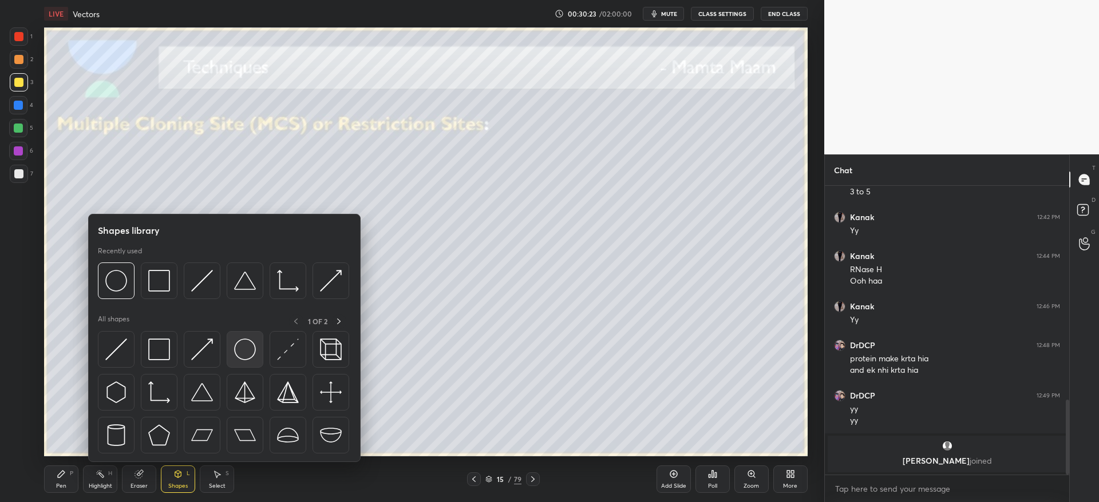
click at [241, 346] on img at bounding box center [245, 350] width 22 height 22
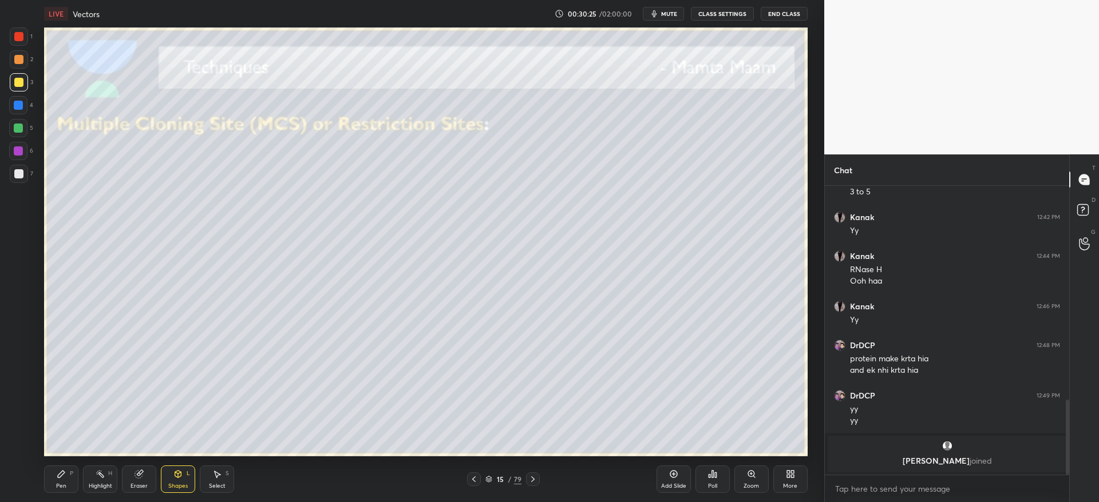
click at [15, 109] on div at bounding box center [18, 105] width 9 height 9
click at [19, 134] on div at bounding box center [18, 128] width 18 height 18
click at [69, 468] on div "Pen P" at bounding box center [61, 479] width 34 height 27
click at [21, 65] on div at bounding box center [19, 59] width 18 height 18
click at [21, 89] on div at bounding box center [19, 82] width 18 height 18
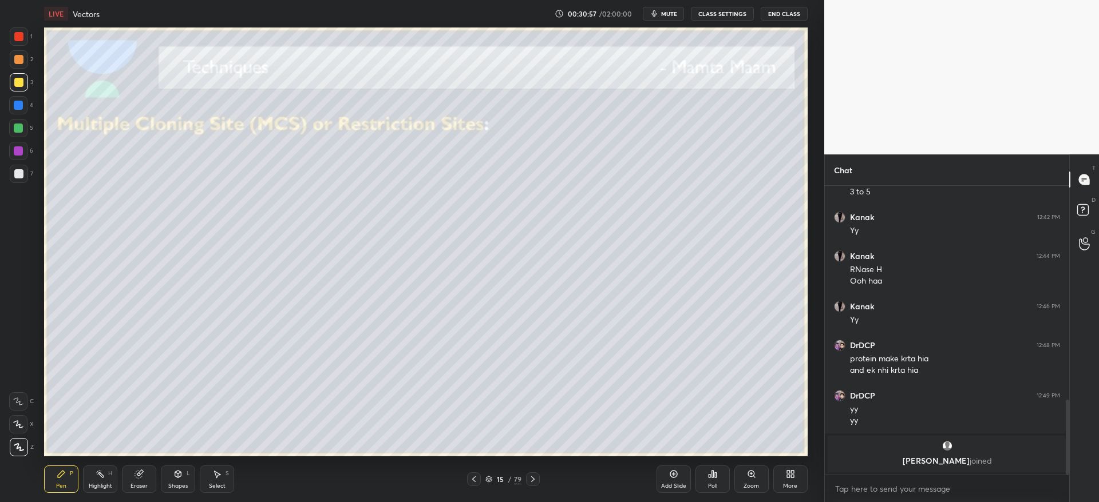
click at [19, 109] on div at bounding box center [18, 105] width 9 height 9
click at [18, 87] on div at bounding box center [19, 82] width 18 height 18
click at [18, 63] on div at bounding box center [19, 59] width 18 height 18
click at [25, 157] on div at bounding box center [18, 151] width 18 height 18
click at [20, 169] on div at bounding box center [18, 173] width 9 height 9
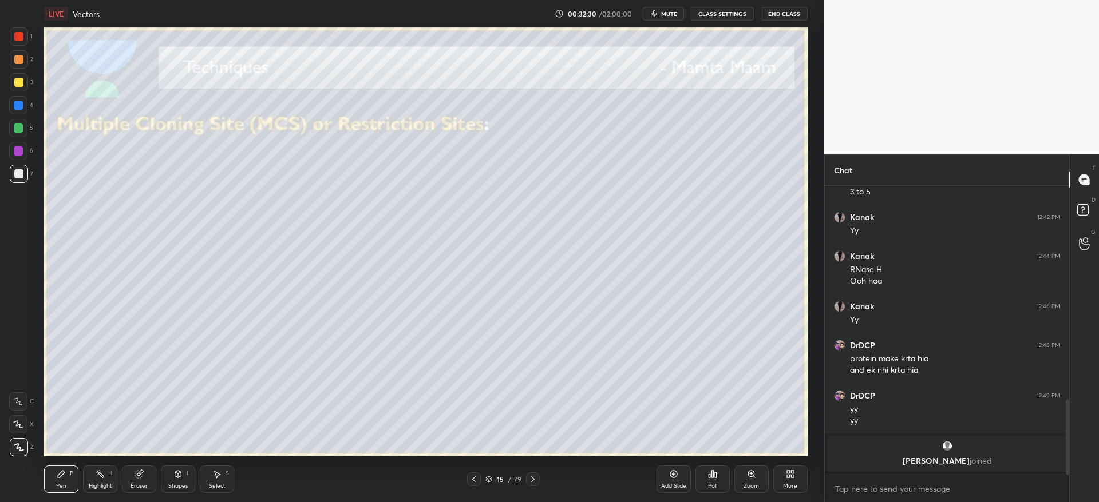
click at [534, 480] on icon at bounding box center [532, 479] width 9 height 9
click at [474, 482] on icon at bounding box center [473, 479] width 9 height 9
click at [679, 484] on div "Add Slide" at bounding box center [673, 487] width 25 height 6
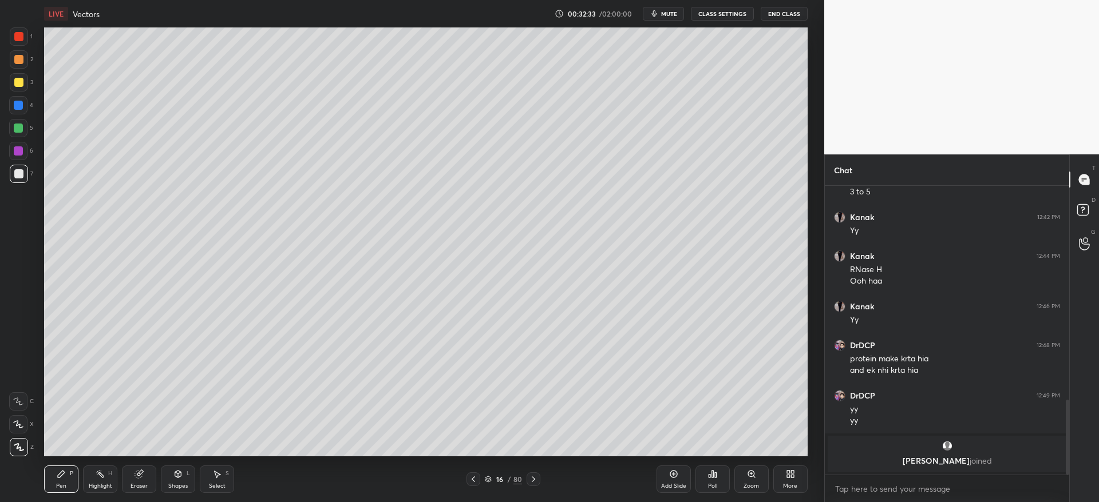
click at [21, 83] on div at bounding box center [18, 82] width 9 height 9
click at [144, 488] on div "Eraser" at bounding box center [138, 487] width 17 height 6
click at [65, 481] on div "Pen P" at bounding box center [61, 479] width 34 height 27
click at [536, 480] on icon at bounding box center [533, 479] width 9 height 9
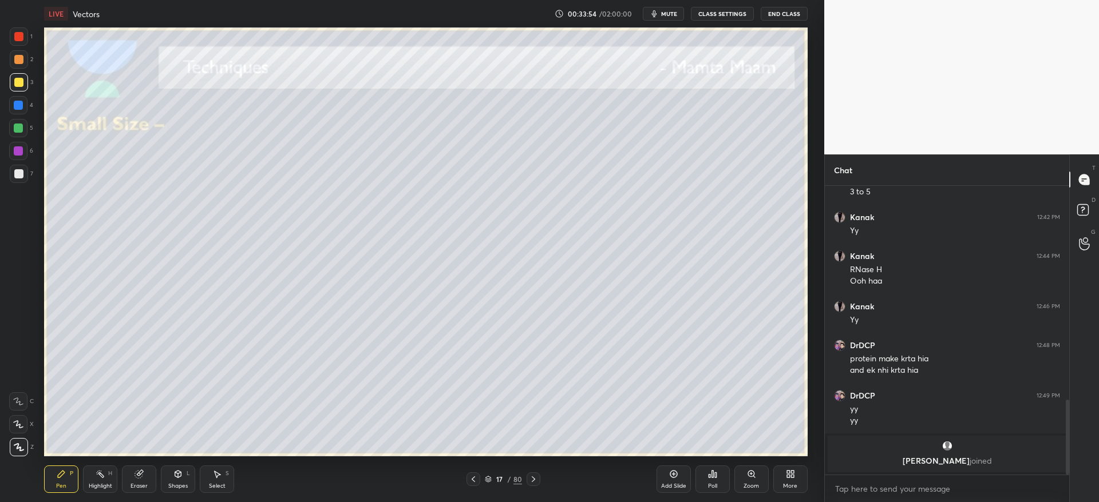
click at [472, 481] on icon at bounding box center [473, 479] width 9 height 9
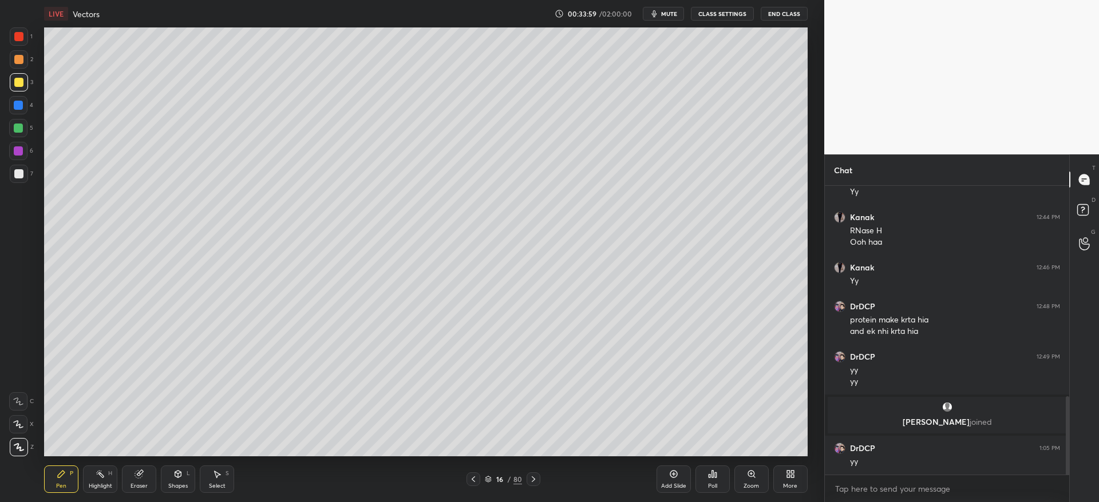
scroll to position [773, 0]
click at [534, 477] on icon at bounding box center [533, 479] width 9 height 9
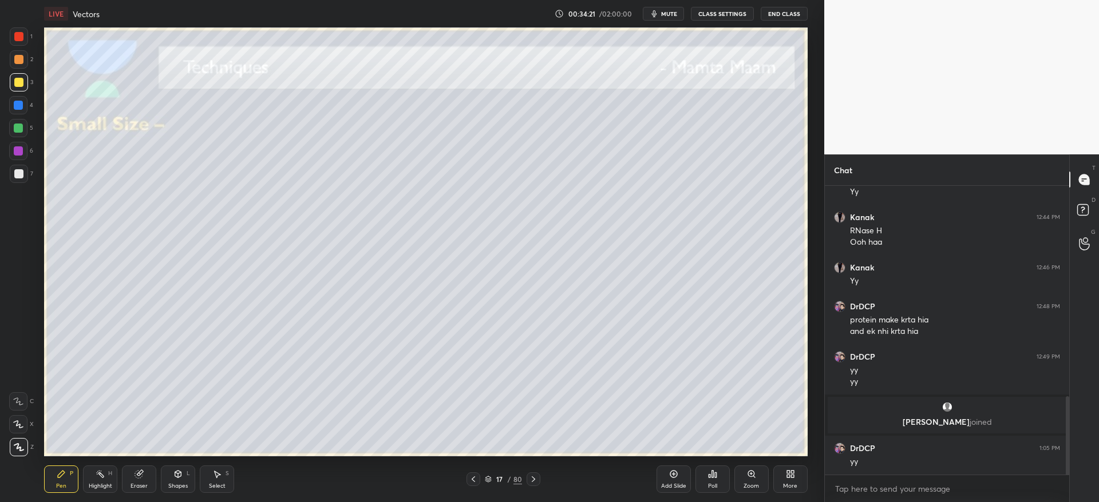
click at [17, 171] on div at bounding box center [18, 173] width 9 height 9
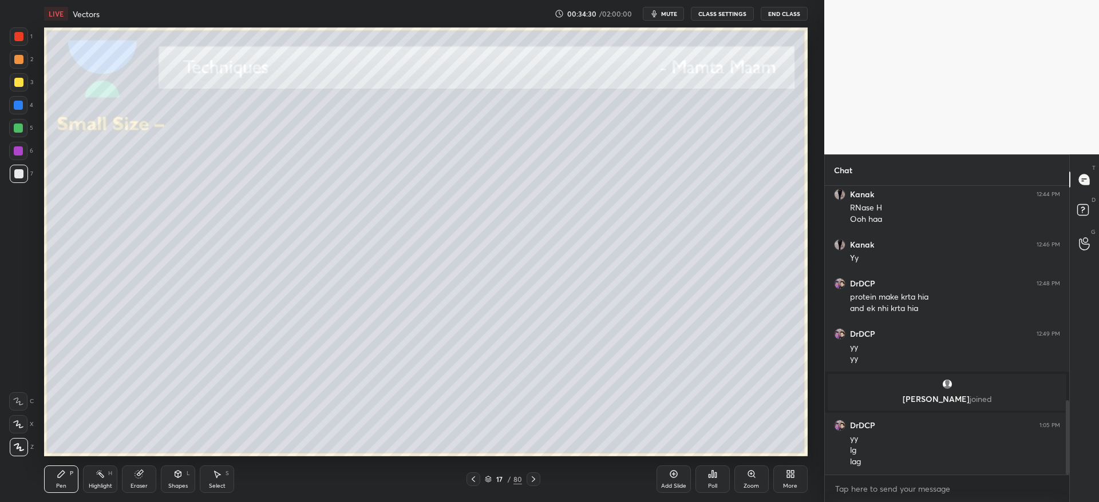
scroll to position [835, 0]
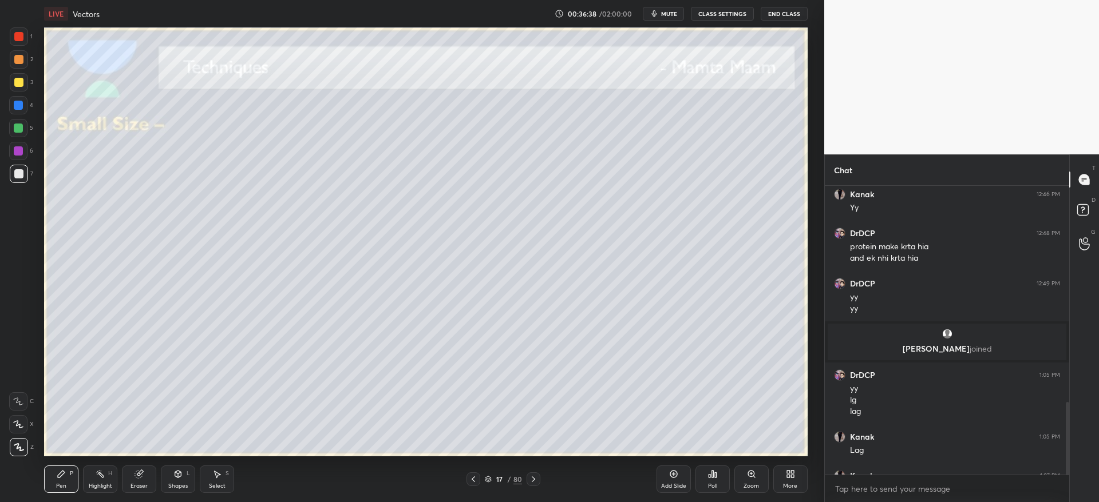
click at [668, 13] on span "mute" at bounding box center [669, 14] width 16 height 8
click at [670, 16] on button "unmute" at bounding box center [663, 14] width 41 height 14
click at [1072, 426] on div "T Messages (T) D Doubts (D) G Raise Hand (G)" at bounding box center [1084, 329] width 30 height 348
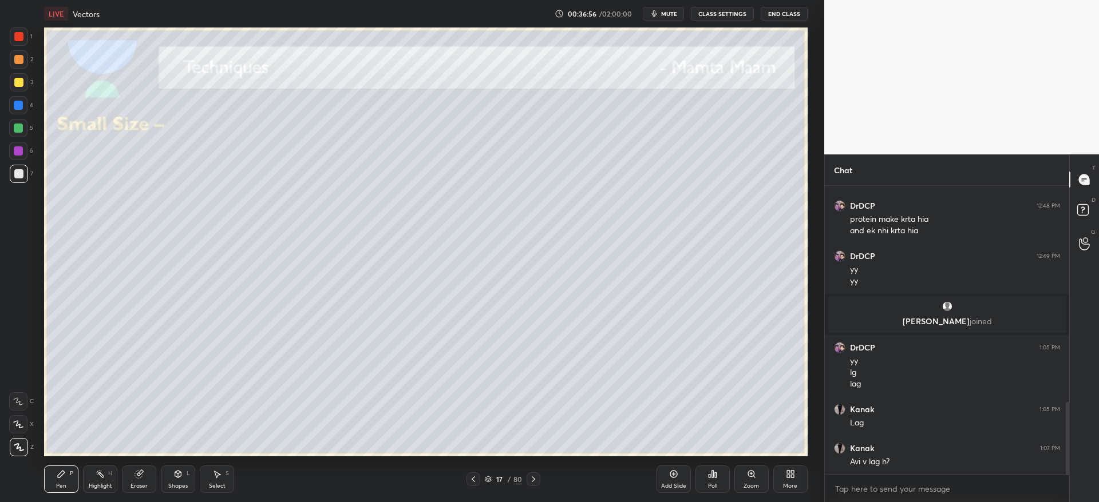
drag, startPoint x: 1067, startPoint y: 406, endPoint x: 1068, endPoint y: 431, distance: 24.6
click at [1068, 431] on div at bounding box center [1066, 460] width 3 height 117
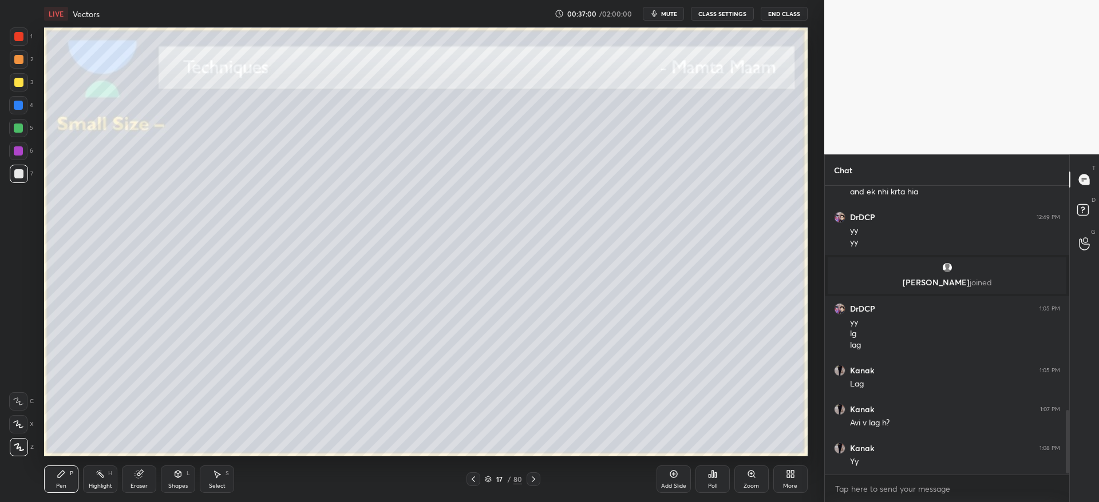
scroll to position [1045, 0]
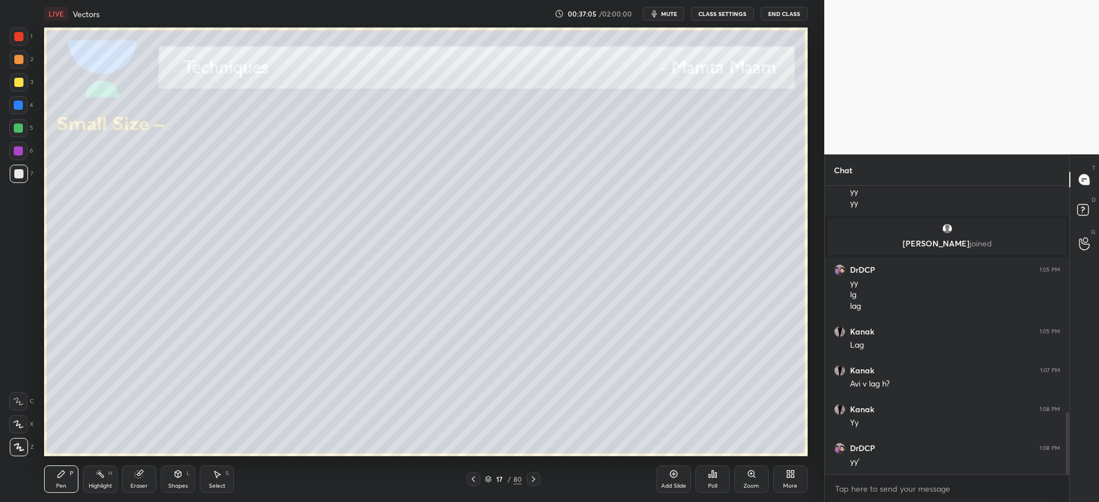
click at [19, 172] on div at bounding box center [18, 173] width 9 height 9
click at [536, 482] on icon at bounding box center [533, 479] width 9 height 9
click at [19, 175] on div at bounding box center [18, 173] width 9 height 9
click at [537, 477] on icon at bounding box center [533, 479] width 9 height 9
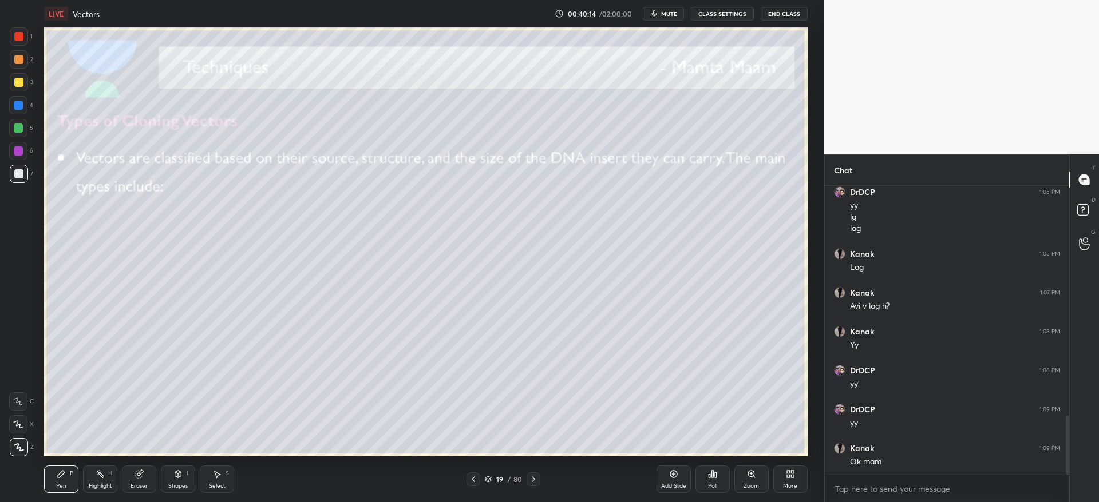
click at [25, 83] on div at bounding box center [19, 82] width 18 height 18
click at [534, 478] on icon at bounding box center [533, 480] width 3 height 6
drag, startPoint x: 20, startPoint y: 51, endPoint x: 28, endPoint y: 58, distance: 10.6
click at [23, 53] on div at bounding box center [19, 59] width 18 height 18
click at [22, 89] on div at bounding box center [19, 82] width 18 height 18
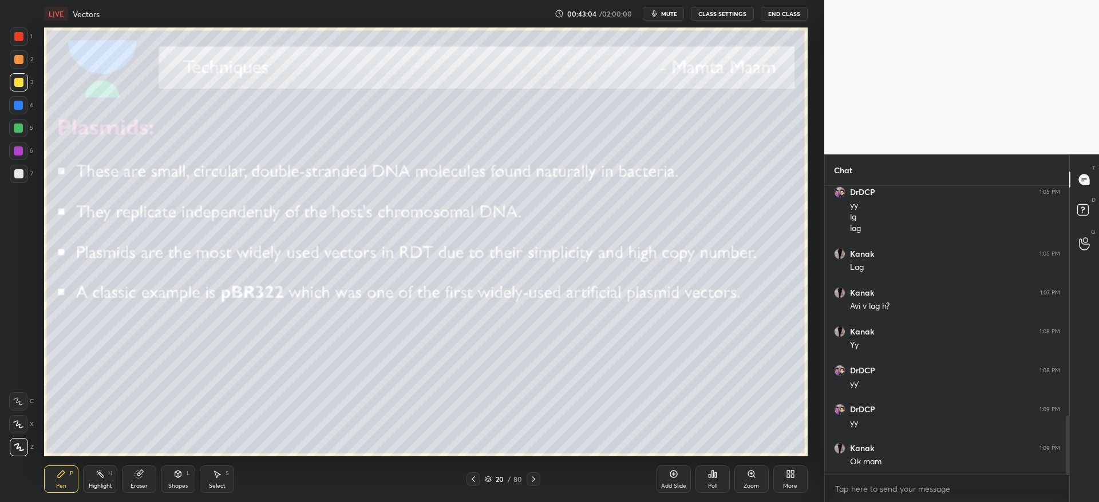
click at [16, 58] on div at bounding box center [18, 59] width 9 height 9
click at [536, 478] on icon at bounding box center [533, 479] width 9 height 9
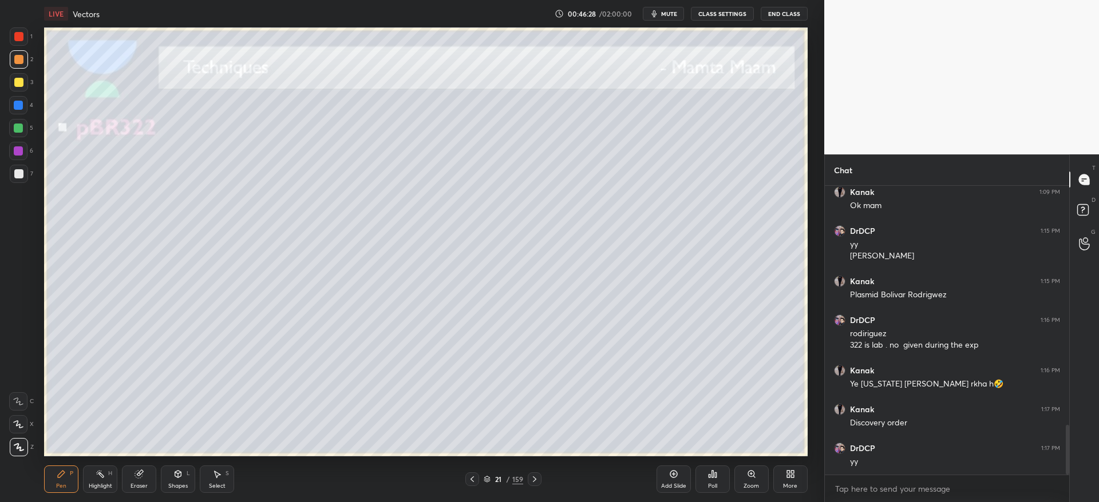
scroll to position [1391, 0]
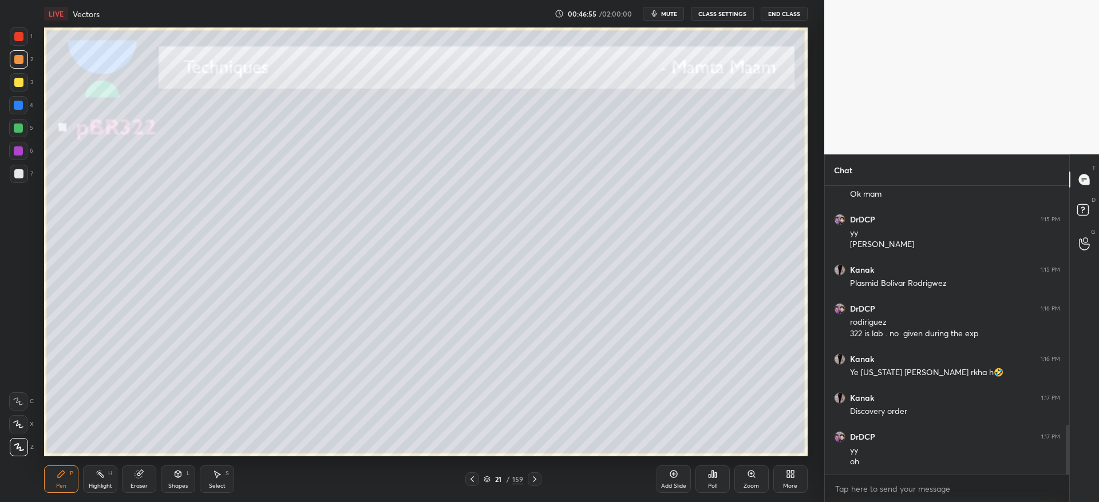
click at [21, 90] on div at bounding box center [19, 82] width 18 height 18
click at [540, 480] on div at bounding box center [535, 480] width 14 height 14
click at [26, 178] on div at bounding box center [19, 174] width 18 height 18
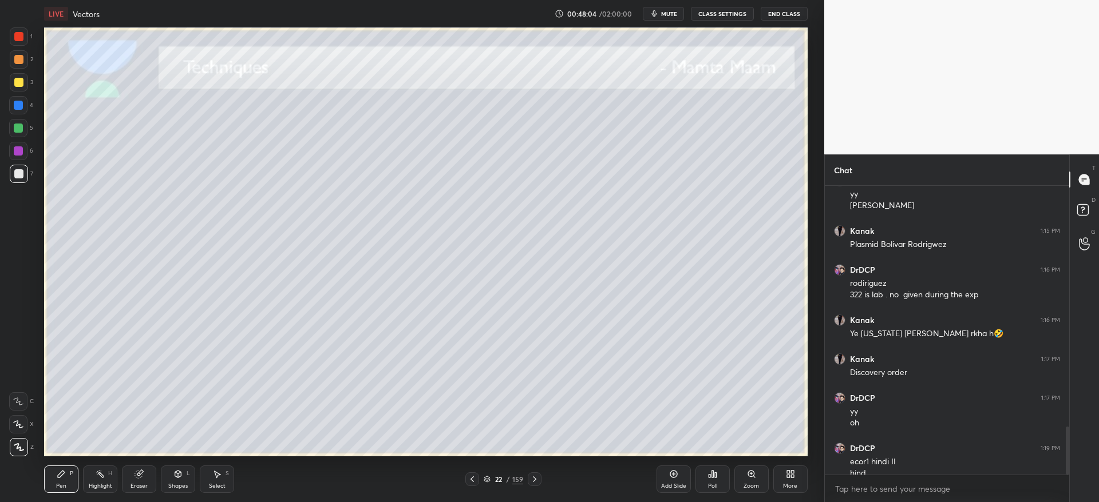
scroll to position [1441, 0]
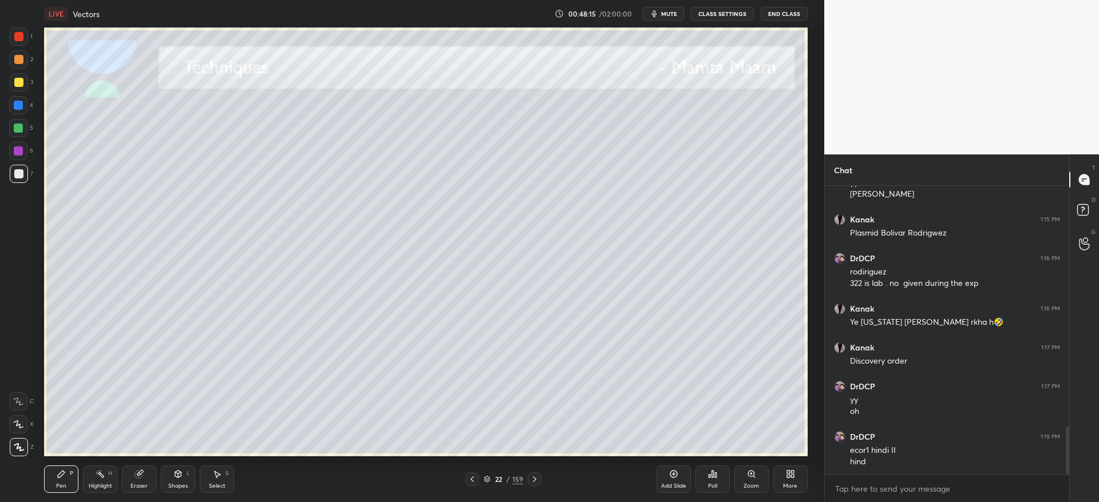
drag, startPoint x: 19, startPoint y: 89, endPoint x: 27, endPoint y: 92, distance: 8.9
click at [21, 88] on div at bounding box center [19, 82] width 18 height 18
drag, startPoint x: 134, startPoint y: 470, endPoint x: 134, endPoint y: 464, distance: 6.9
click at [134, 466] on div "Eraser" at bounding box center [139, 479] width 34 height 27
click at [60, 474] on icon at bounding box center [61, 474] width 7 height 7
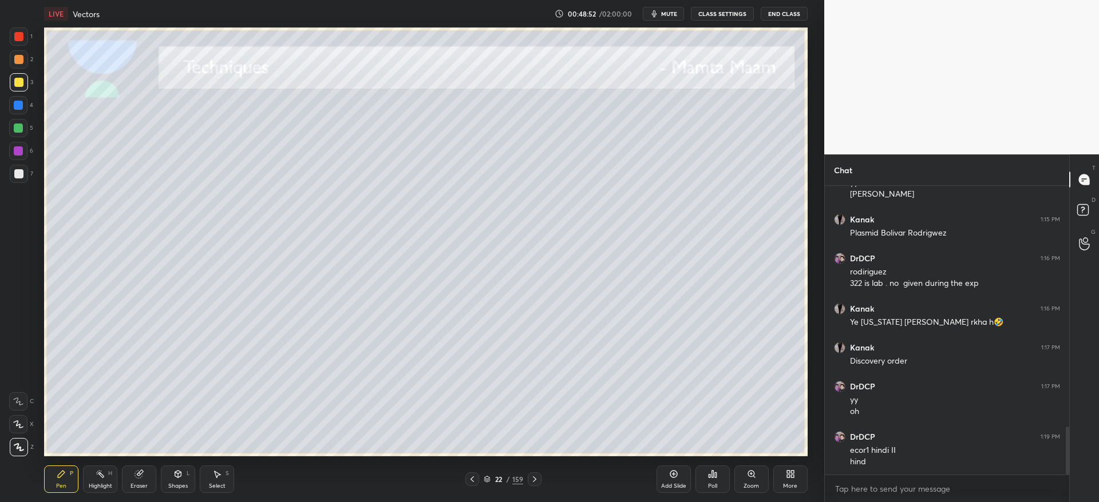
drag, startPoint x: 16, startPoint y: 56, endPoint x: 34, endPoint y: 90, distance: 39.4
click at [18, 56] on div at bounding box center [18, 59] width 9 height 9
click at [538, 482] on icon at bounding box center [534, 479] width 9 height 9
click at [23, 92] on div "3" at bounding box center [21, 84] width 23 height 23
drag, startPoint x: 21, startPoint y: 87, endPoint x: 29, endPoint y: 98, distance: 14.3
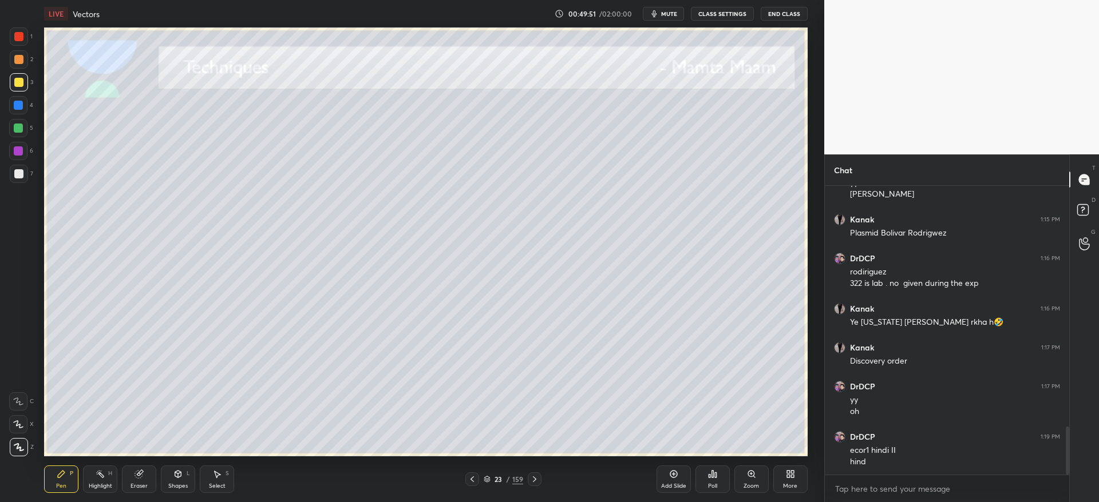
click at [21, 87] on div at bounding box center [19, 82] width 18 height 18
click at [14, 177] on div at bounding box center [18, 173] width 9 height 9
click at [14, 85] on div at bounding box center [18, 82] width 9 height 9
click at [16, 66] on div at bounding box center [19, 59] width 18 height 18
click at [540, 483] on div at bounding box center [535, 480] width 14 height 14
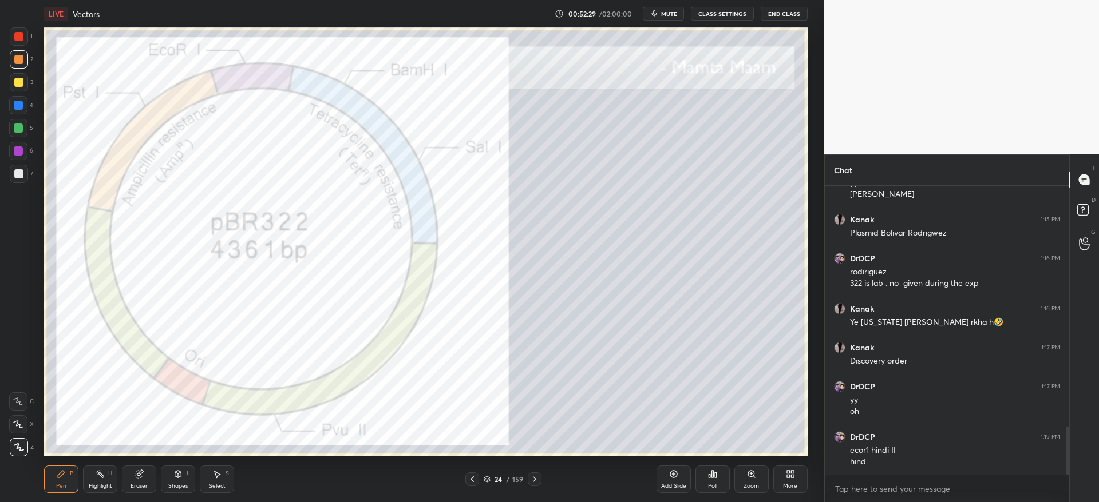
click at [22, 146] on div at bounding box center [18, 150] width 9 height 9
drag, startPoint x: 21, startPoint y: 38, endPoint x: 30, endPoint y: 38, distance: 9.2
click at [23, 38] on div at bounding box center [18, 36] width 9 height 9
click at [20, 128] on div at bounding box center [18, 128] width 9 height 9
click at [541, 474] on div "24 / 159" at bounding box center [503, 480] width 306 height 14
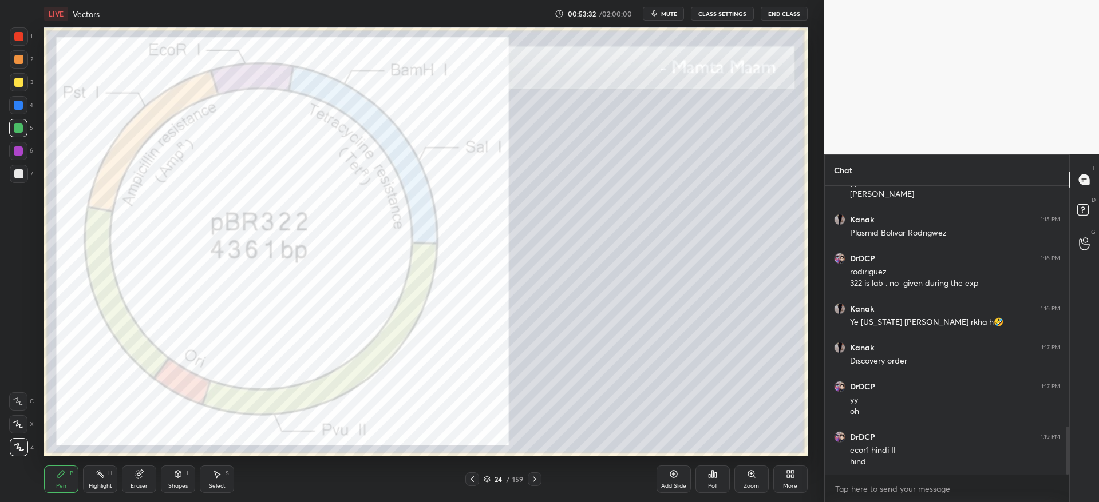
click at [537, 477] on icon at bounding box center [534, 479] width 9 height 9
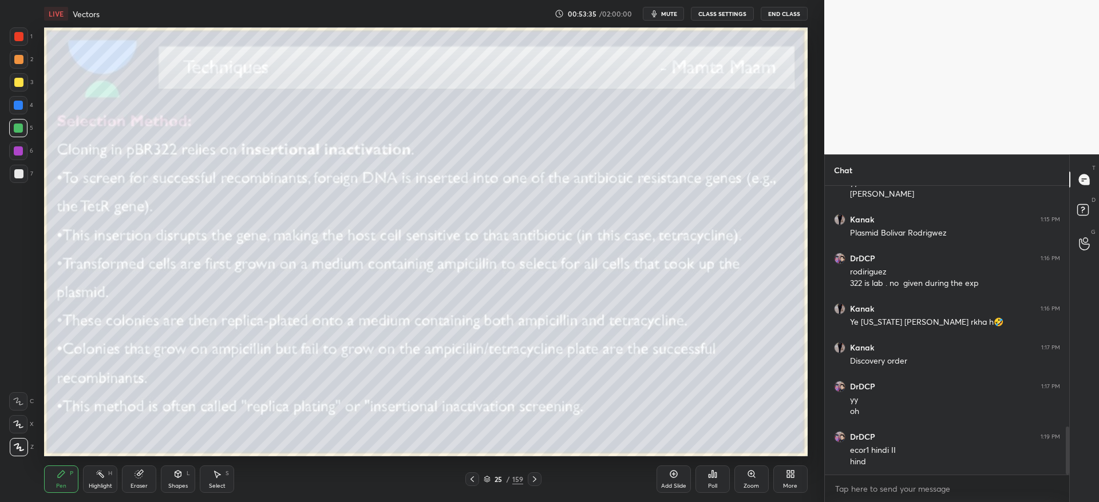
click at [19, 84] on div at bounding box center [18, 82] width 9 height 9
click at [14, 64] on div at bounding box center [19, 59] width 18 height 18
click at [173, 476] on div "Shapes L" at bounding box center [178, 479] width 34 height 27
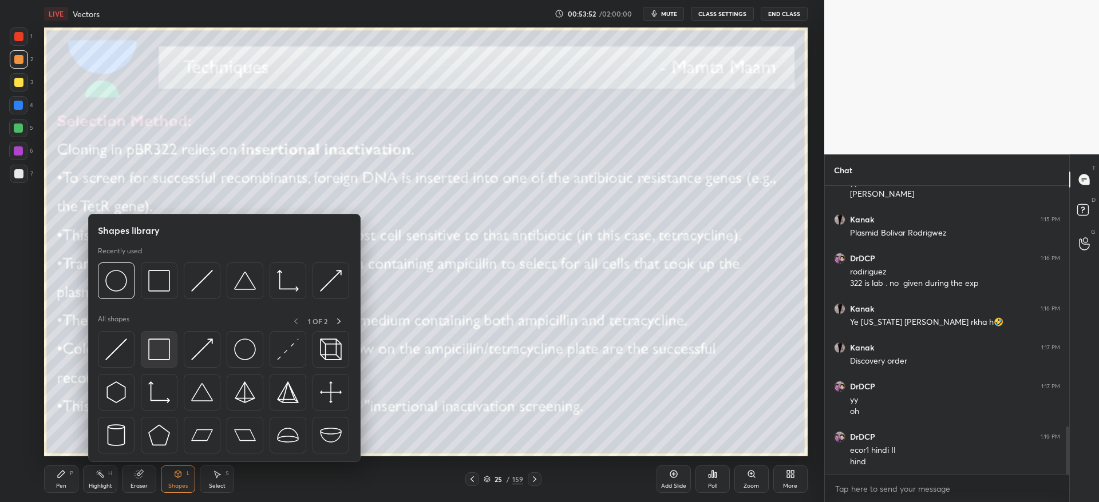
click at [161, 336] on div at bounding box center [159, 349] width 37 height 37
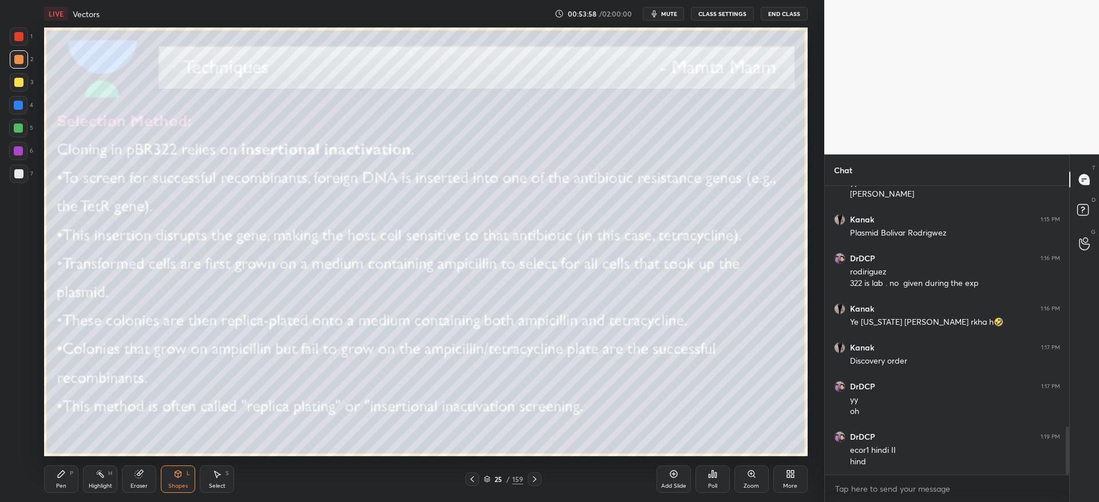
click at [137, 474] on icon at bounding box center [138, 474] width 7 height 7
click at [18, 446] on span "Erase all" at bounding box center [18, 447] width 17 height 8
click at [170, 484] on div "Shapes" at bounding box center [177, 487] width 19 height 6
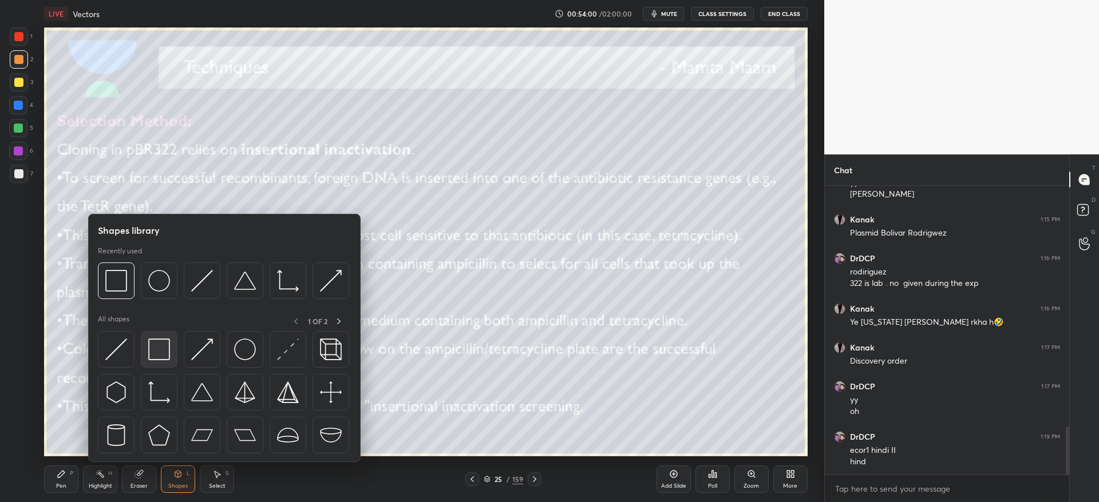
click at [167, 343] on img at bounding box center [159, 350] width 22 height 22
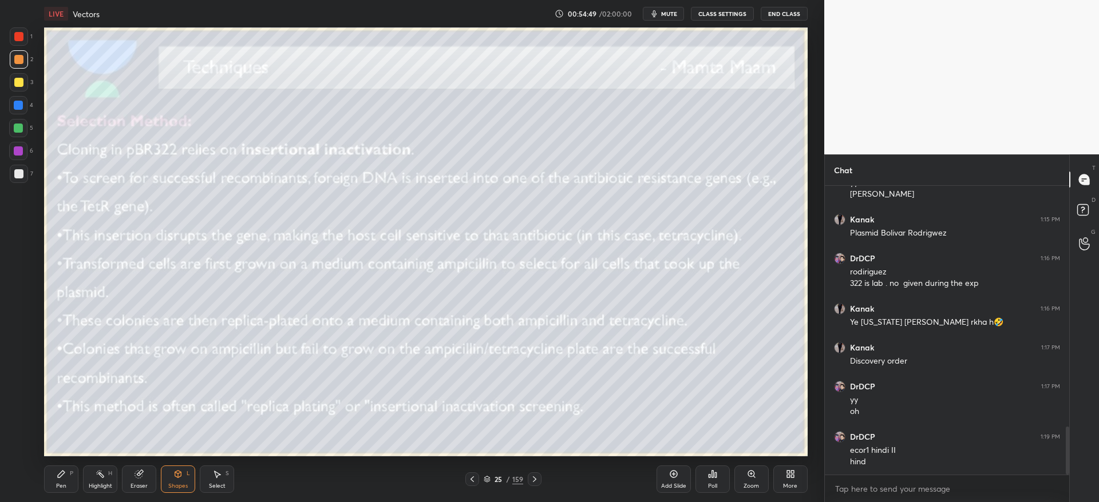
click at [15, 88] on div at bounding box center [19, 82] width 18 height 18
click at [64, 465] on div "Pen P Highlight H Eraser Shapes L Select S 25 / 159 Add Slide Poll Zoom More" at bounding box center [425, 480] width 763 height 46
click at [64, 473] on icon at bounding box center [61, 474] width 7 height 7
click at [141, 470] on icon at bounding box center [138, 474] width 9 height 9
click at [22, 418] on div at bounding box center [18, 424] width 18 height 18
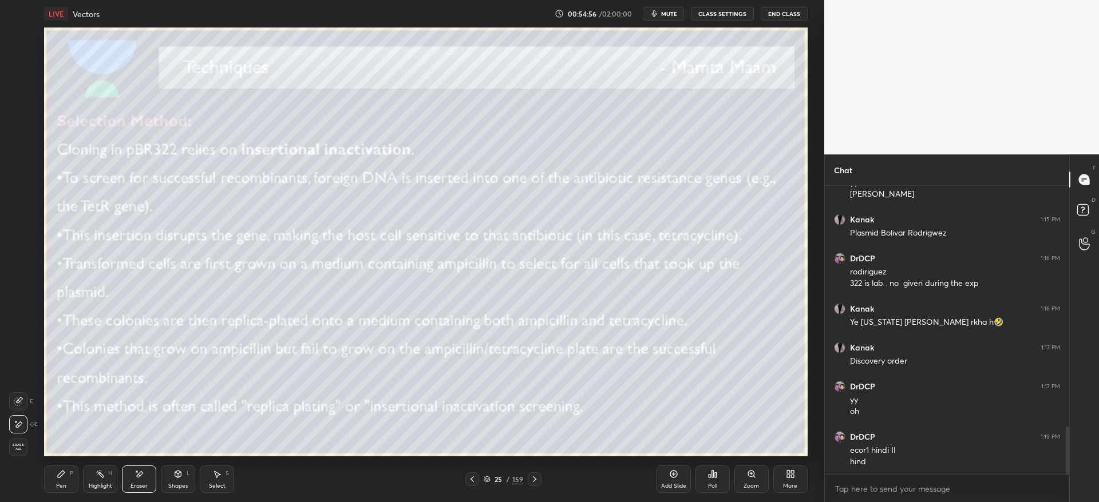
click at [68, 487] on div "Pen P" at bounding box center [61, 479] width 34 height 27
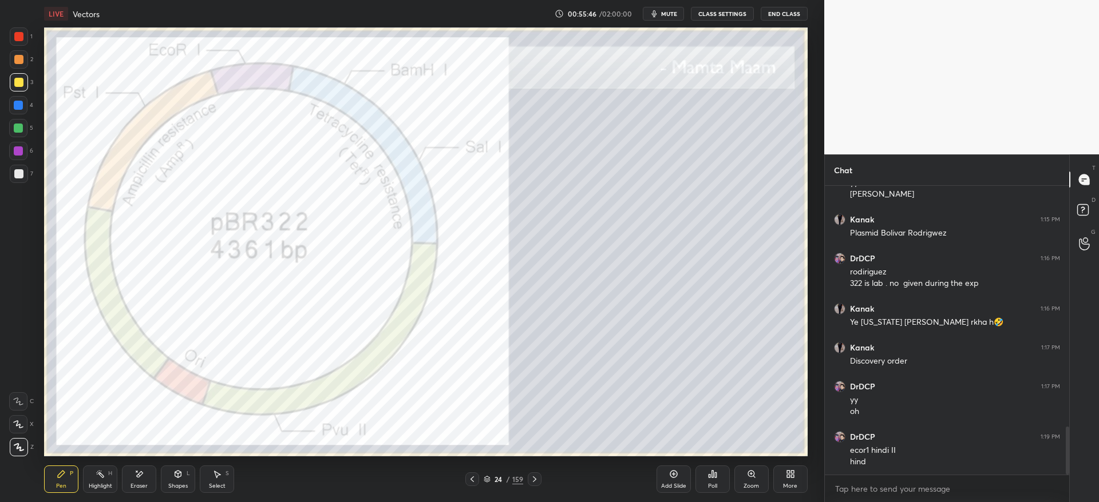
click at [538, 481] on icon at bounding box center [534, 479] width 9 height 9
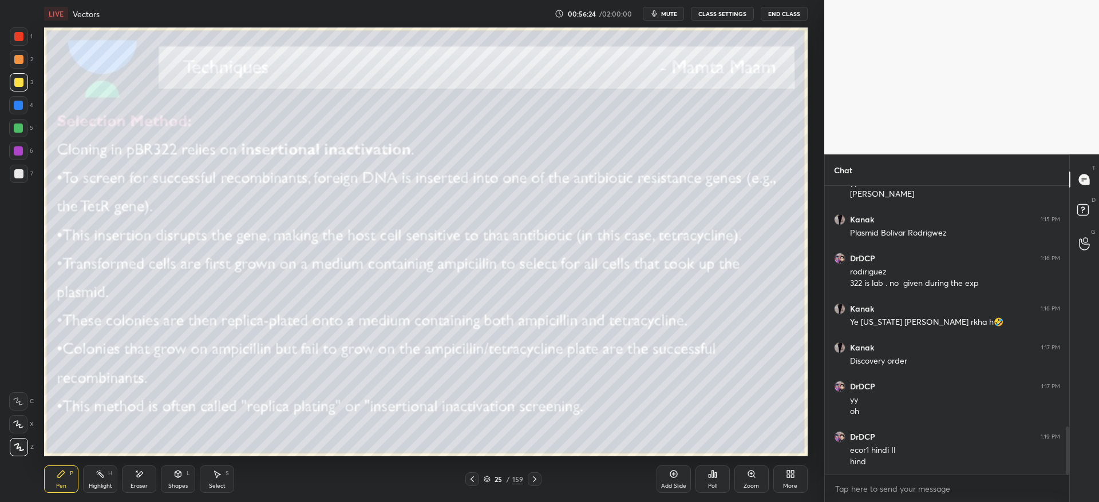
click at [137, 484] on div "Eraser" at bounding box center [138, 487] width 17 height 6
click at [53, 481] on div "Pen P" at bounding box center [61, 479] width 34 height 27
drag, startPoint x: 171, startPoint y: 480, endPoint x: 173, endPoint y: 475, distance: 5.9
click at [171, 481] on div "Shapes L" at bounding box center [178, 479] width 34 height 27
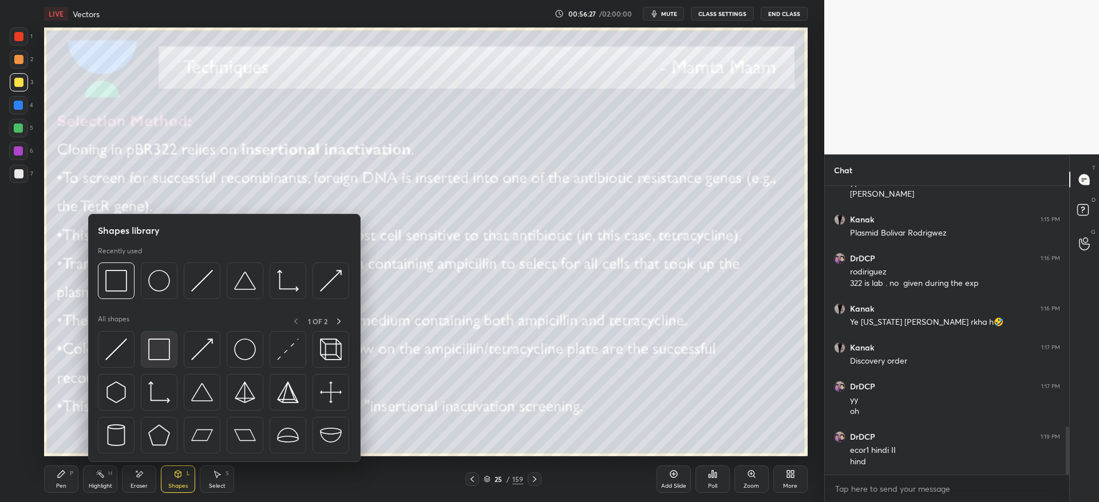
click at [169, 348] on img at bounding box center [159, 350] width 22 height 22
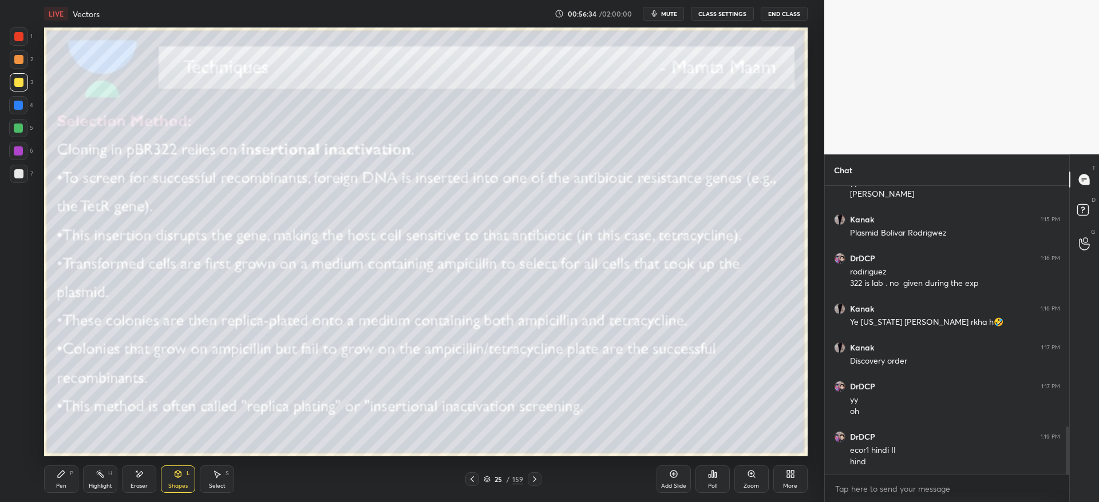
click at [532, 481] on icon at bounding box center [534, 479] width 9 height 9
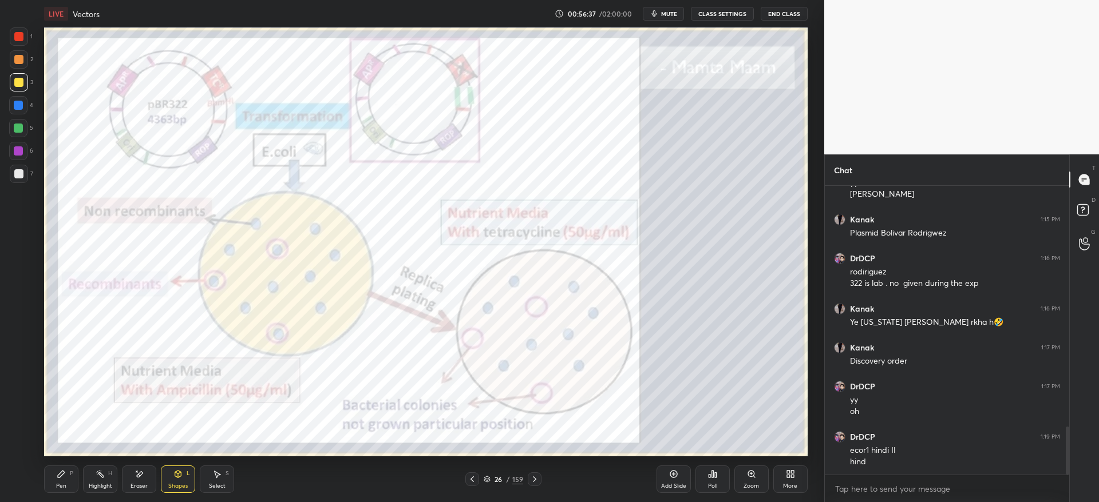
click at [473, 479] on icon at bounding box center [472, 479] width 9 height 9
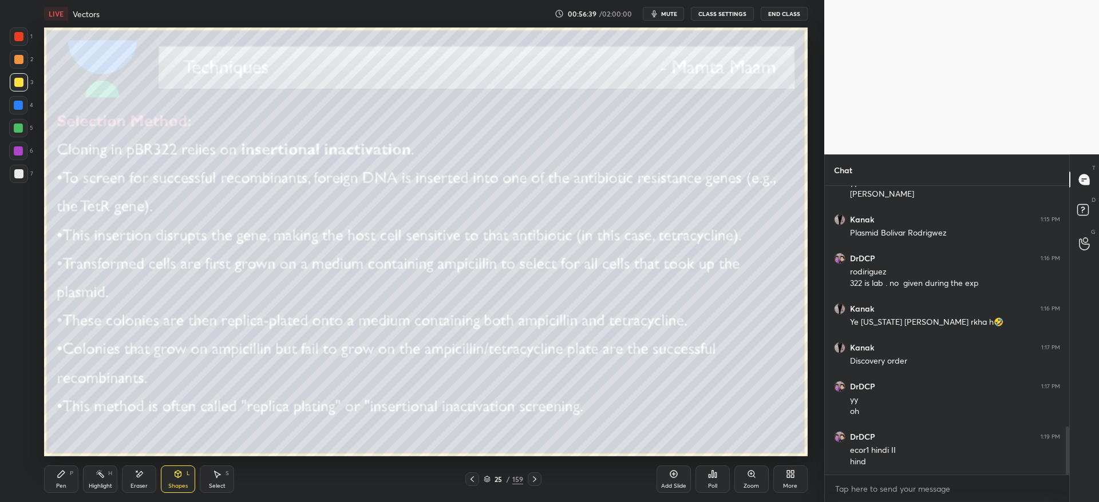
click at [664, 484] on div "Add Slide" at bounding box center [673, 487] width 25 height 6
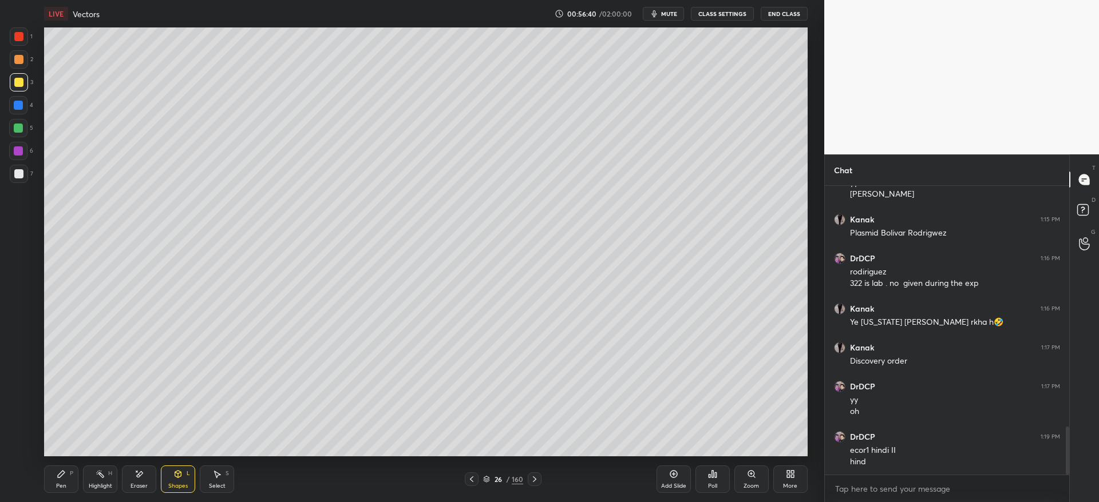
drag, startPoint x: 11, startPoint y: 83, endPoint x: 10, endPoint y: 99, distance: 16.1
click at [11, 83] on div at bounding box center [19, 82] width 18 height 18
click at [169, 480] on div "Shapes L" at bounding box center [178, 479] width 34 height 27
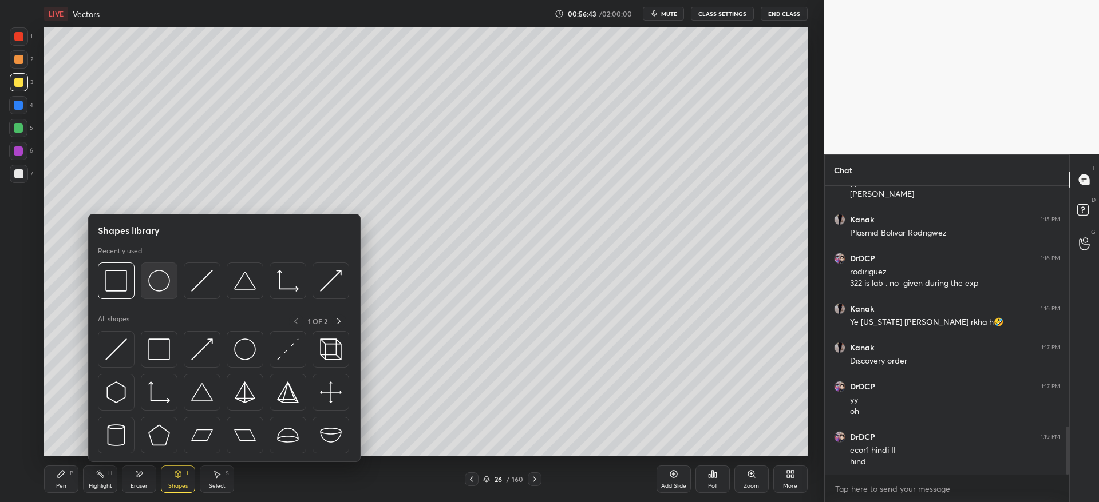
click at [164, 291] on div at bounding box center [159, 281] width 37 height 37
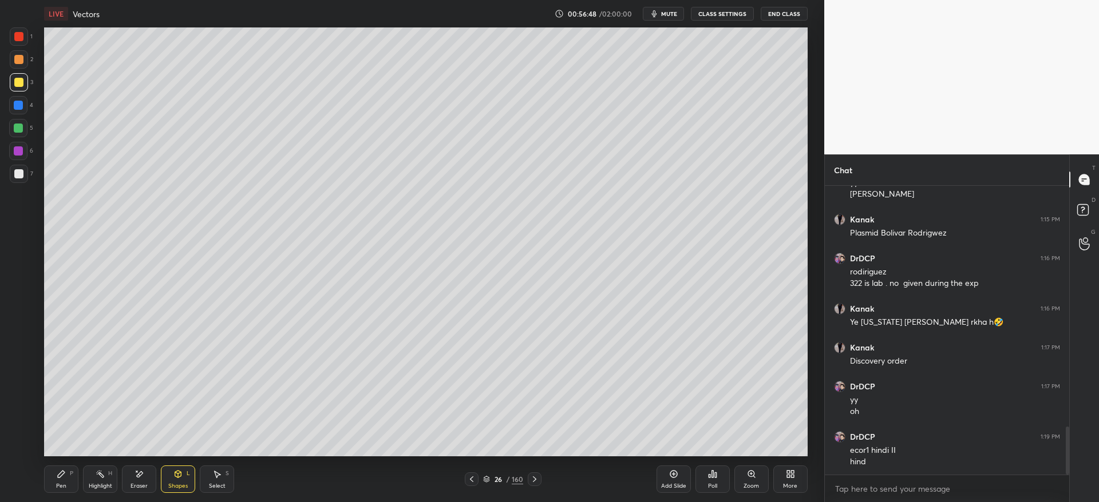
drag, startPoint x: 81, startPoint y: 460, endPoint x: 68, endPoint y: 470, distance: 15.9
click at [80, 461] on div "Pen P Highlight H Eraser Shapes L Select S 26 / 160 Add Slide Poll Zoom More" at bounding box center [425, 480] width 763 height 46
click at [63, 474] on icon at bounding box center [61, 474] width 9 height 9
click at [20, 180] on div at bounding box center [19, 174] width 18 height 18
click at [17, 416] on div at bounding box center [18, 424] width 18 height 18
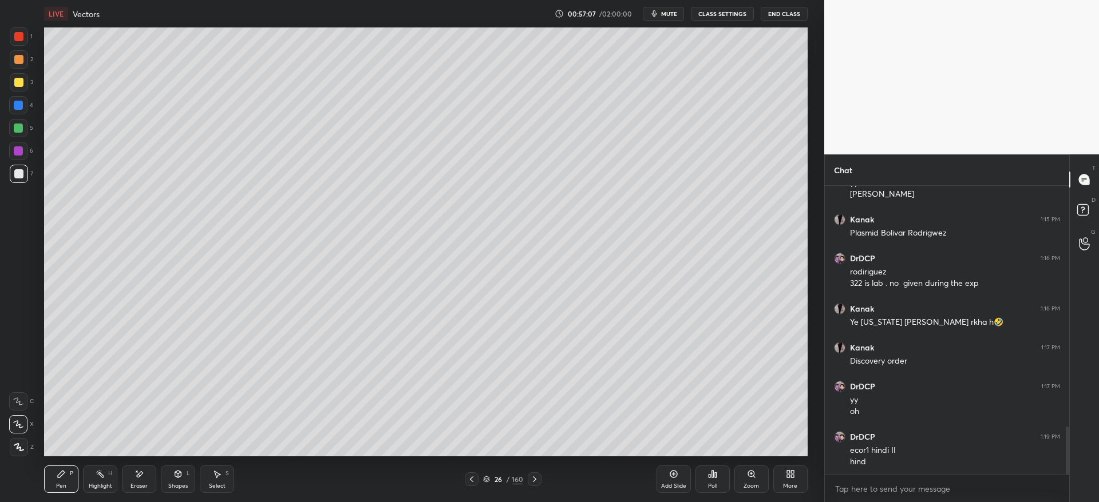
click at [23, 108] on div at bounding box center [18, 105] width 18 height 18
drag, startPoint x: 20, startPoint y: 172, endPoint x: 29, endPoint y: 171, distance: 8.6
click at [21, 172] on div at bounding box center [18, 173] width 9 height 9
drag, startPoint x: 11, startPoint y: 82, endPoint x: 21, endPoint y: 87, distance: 10.2
click at [13, 83] on div at bounding box center [19, 82] width 18 height 18
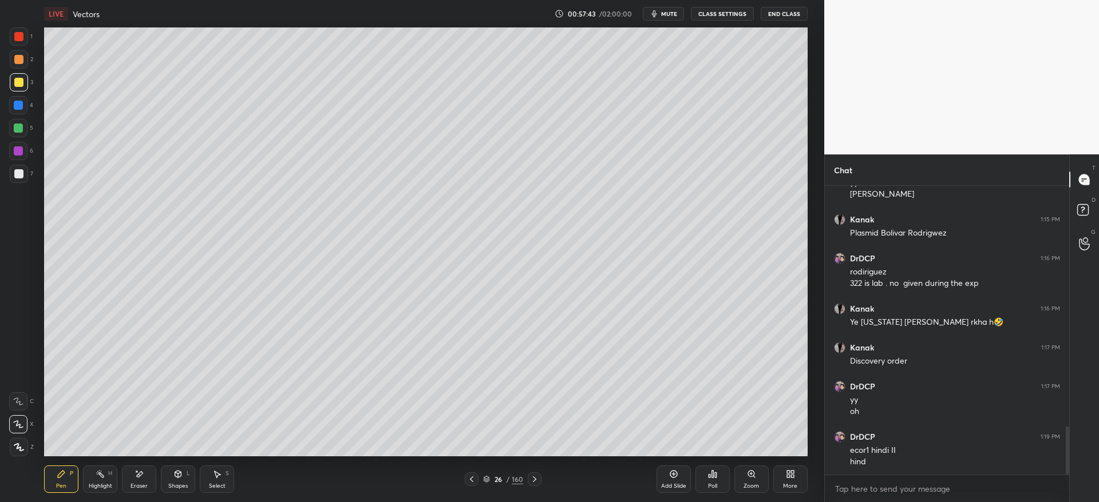
click at [176, 480] on div "Shapes L" at bounding box center [178, 479] width 34 height 27
click at [18, 58] on div at bounding box center [18, 59] width 9 height 9
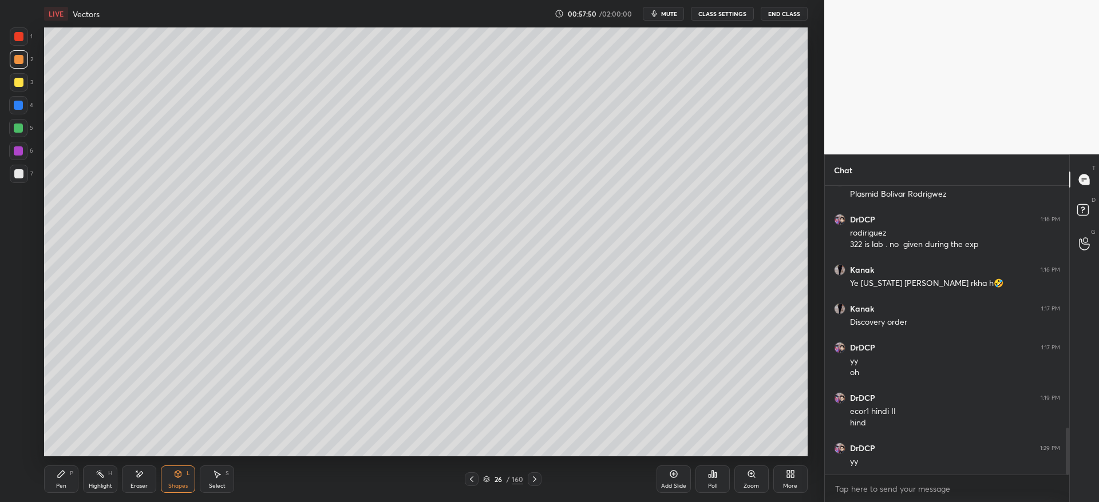
click at [142, 490] on div "Eraser" at bounding box center [139, 479] width 34 height 27
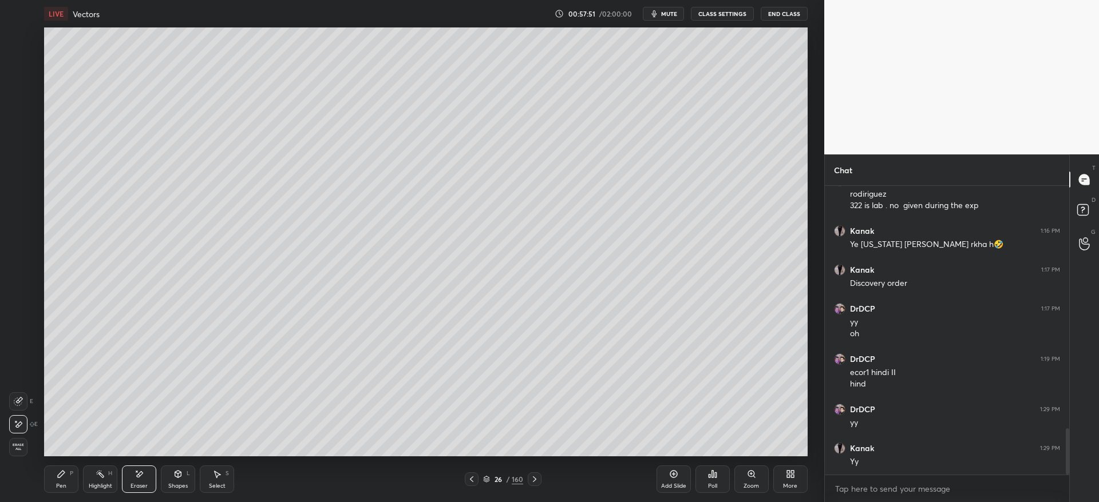
click at [185, 484] on div "Shapes" at bounding box center [177, 487] width 19 height 6
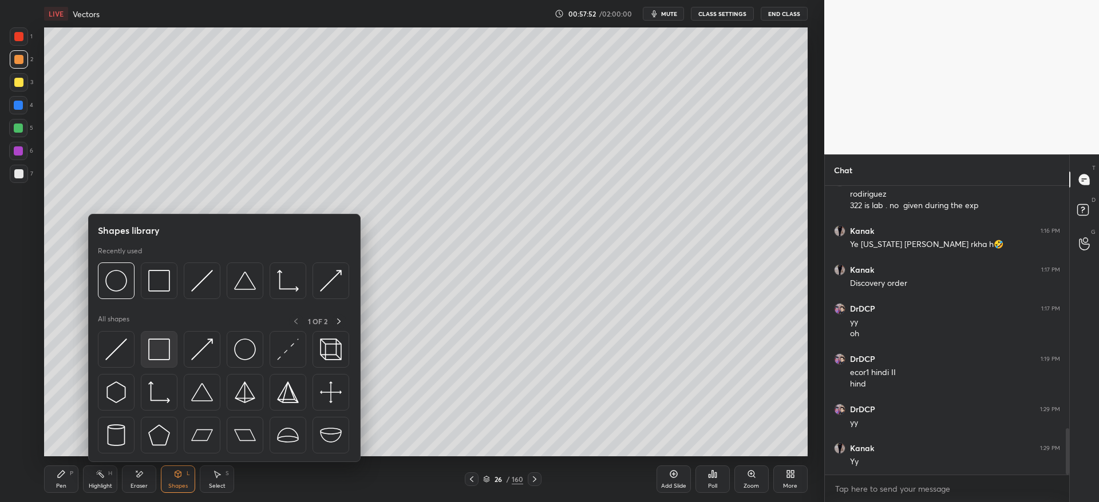
click at [160, 352] on img at bounding box center [159, 350] width 22 height 22
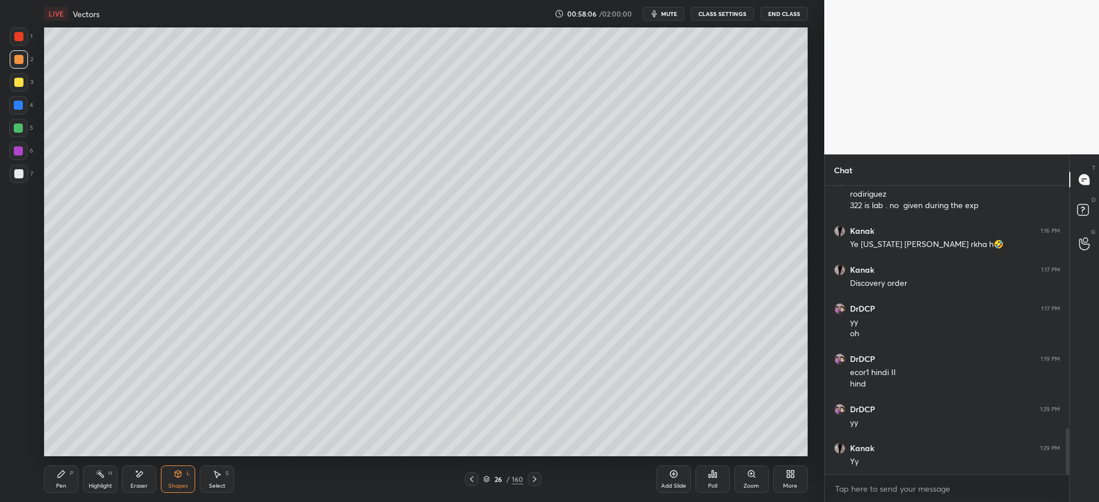
click at [23, 176] on div at bounding box center [19, 174] width 18 height 18
click at [20, 130] on div at bounding box center [18, 128] width 9 height 9
click at [15, 57] on div at bounding box center [18, 59] width 9 height 9
click at [16, 42] on div at bounding box center [19, 36] width 18 height 18
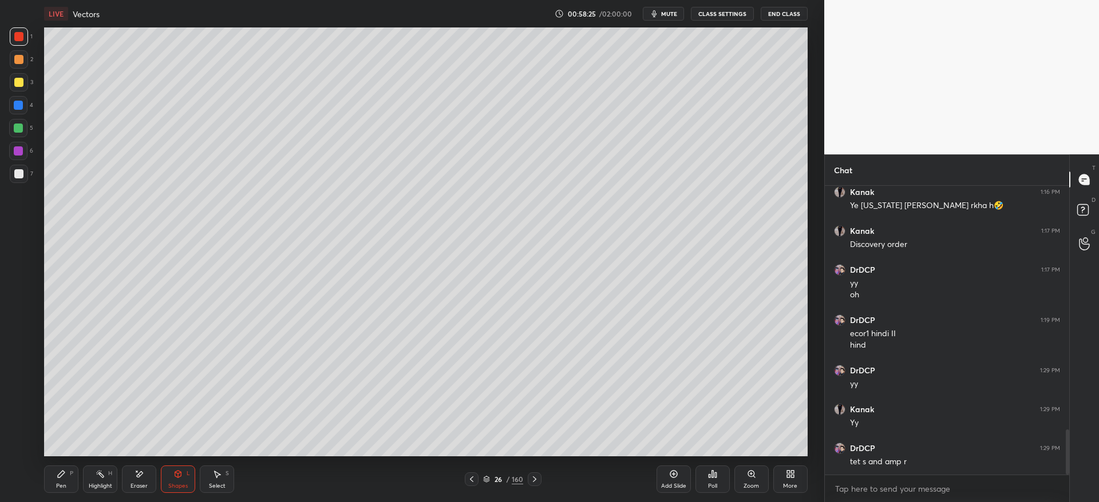
click at [72, 478] on div "Pen P" at bounding box center [61, 479] width 34 height 27
click at [141, 484] on div "Eraser" at bounding box center [138, 487] width 17 height 6
drag, startPoint x: 58, startPoint y: 490, endPoint x: 62, endPoint y: 483, distance: 7.7
click at [62, 486] on div "Pen P" at bounding box center [61, 479] width 34 height 27
click at [19, 56] on div at bounding box center [18, 59] width 9 height 9
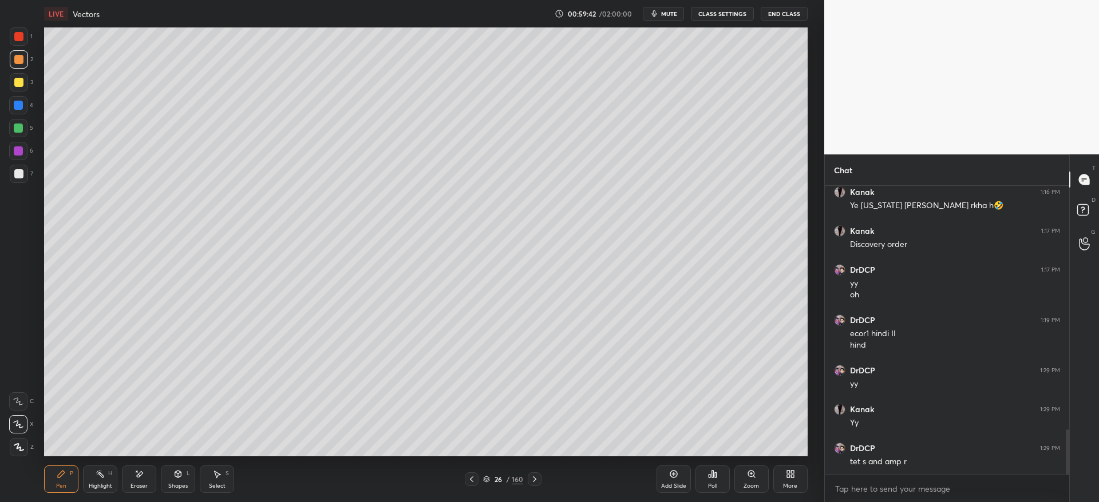
click at [19, 81] on div at bounding box center [18, 82] width 9 height 9
click at [17, 169] on div at bounding box center [19, 174] width 18 height 18
click at [17, 103] on div at bounding box center [18, 105] width 9 height 9
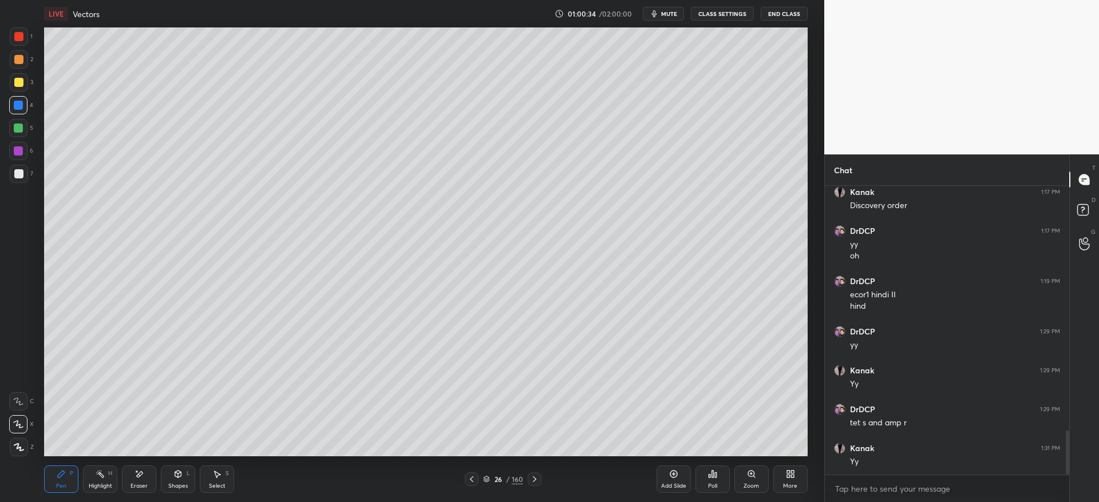
click at [20, 86] on div at bounding box center [18, 82] width 9 height 9
click at [18, 58] on div at bounding box center [18, 59] width 9 height 9
click at [534, 483] on icon at bounding box center [534, 479] width 9 height 9
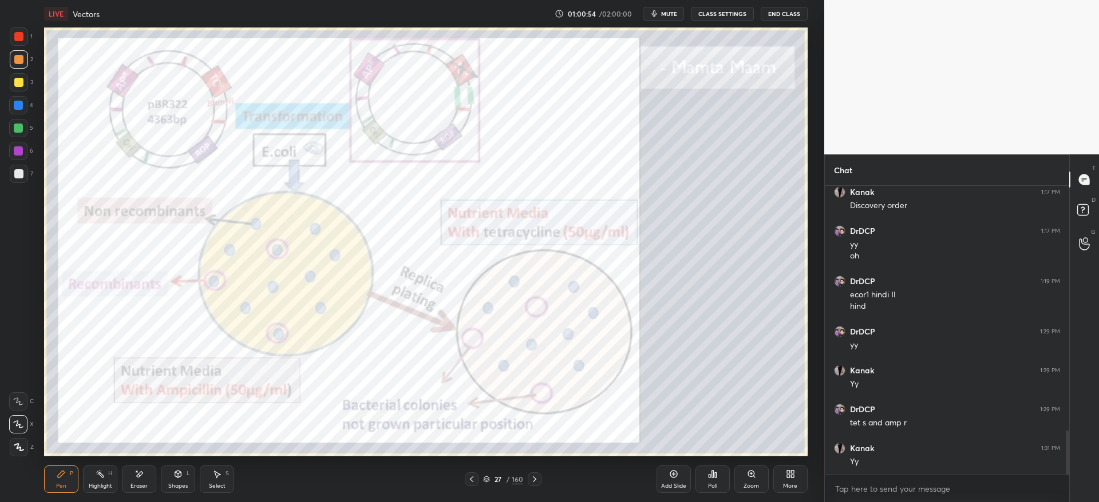
drag, startPoint x: 20, startPoint y: 155, endPoint x: 30, endPoint y: 164, distance: 13.4
click at [21, 154] on div at bounding box center [18, 151] width 18 height 18
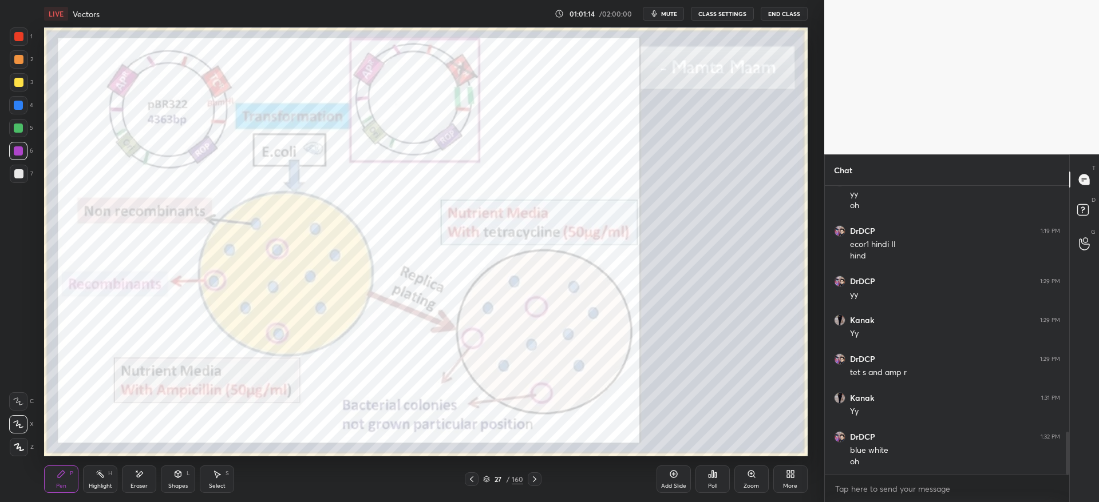
click at [18, 38] on div at bounding box center [18, 36] width 9 height 9
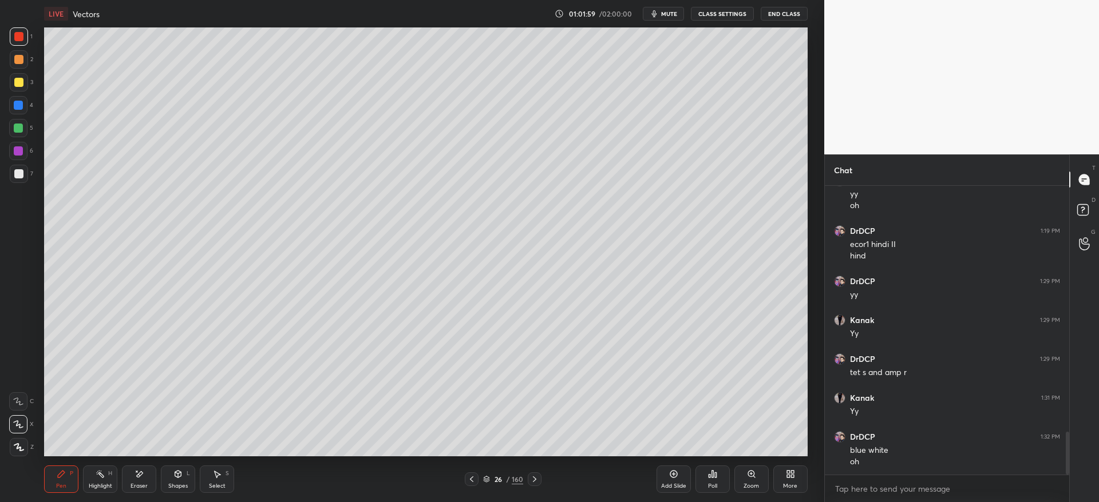
scroll to position [1689, 0]
click at [24, 88] on div at bounding box center [19, 82] width 18 height 18
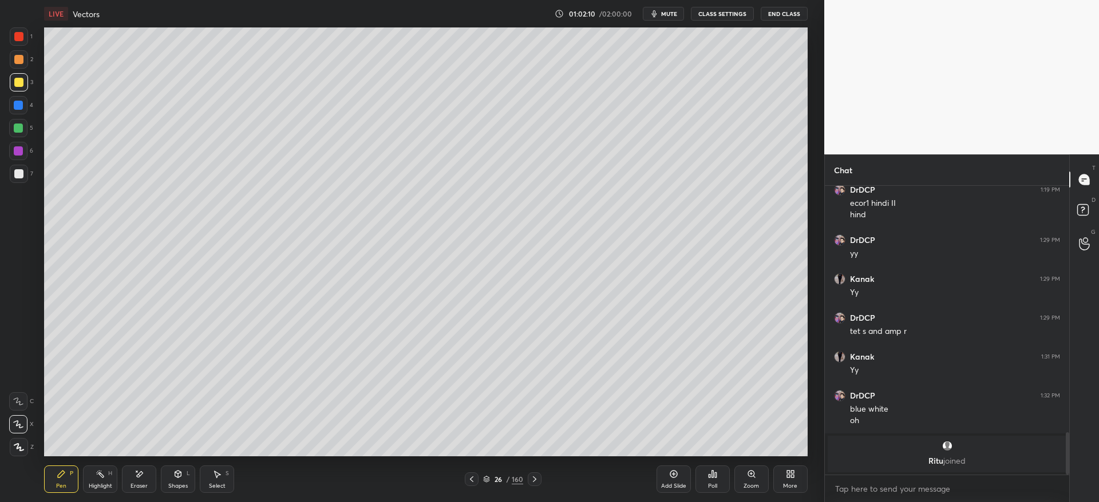
click at [534, 481] on icon at bounding box center [534, 479] width 9 height 9
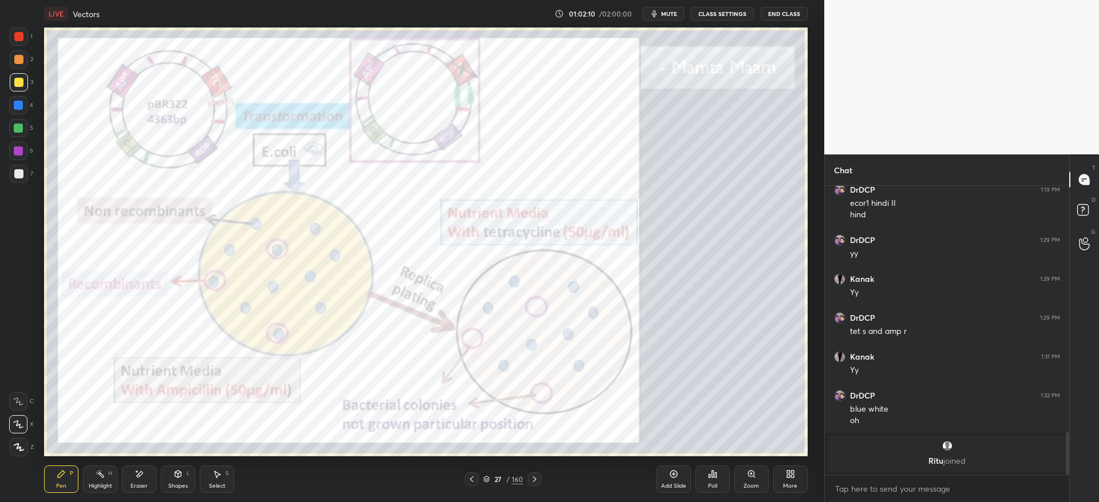
scroll to position [1379, 0]
click at [474, 481] on icon at bounding box center [471, 479] width 9 height 9
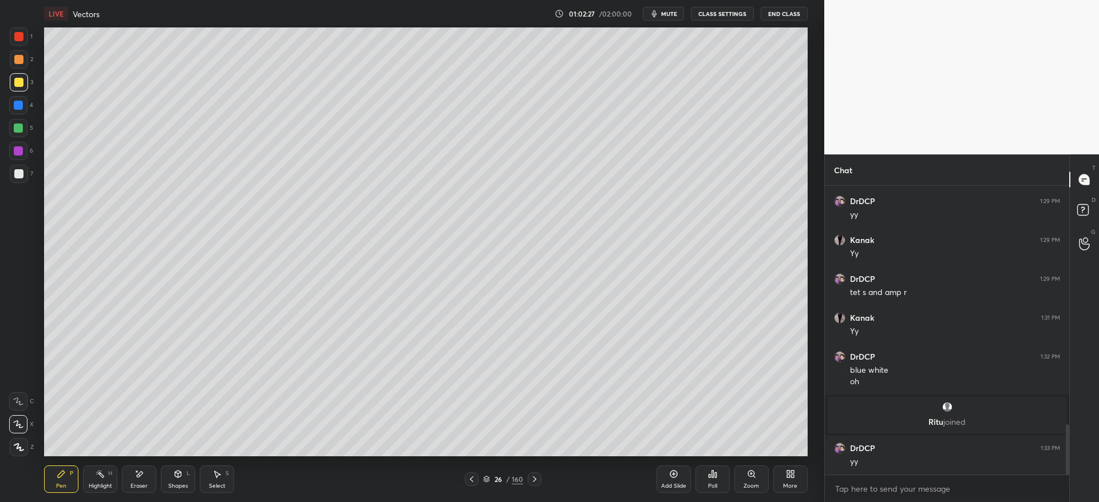
click at [537, 478] on icon at bounding box center [534, 479] width 9 height 9
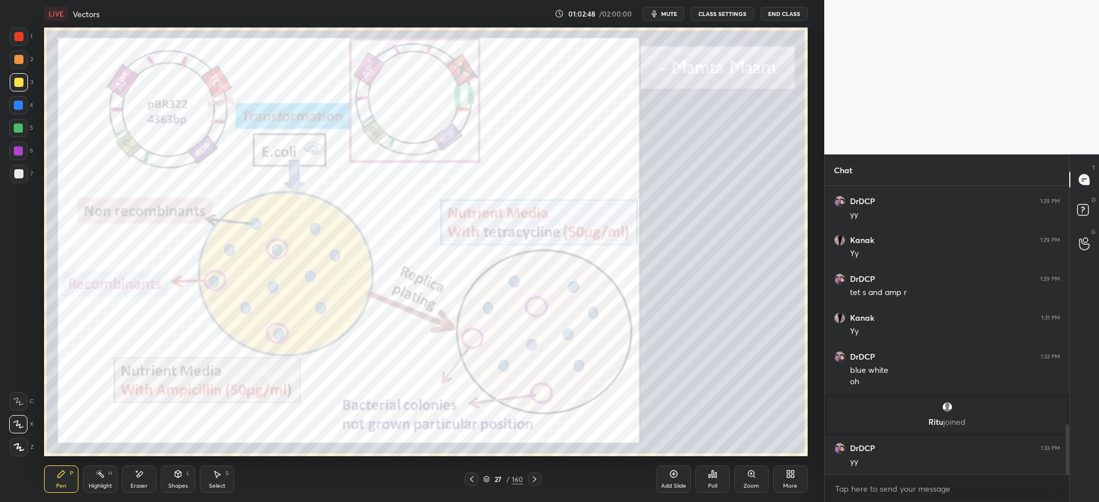
click at [534, 479] on icon at bounding box center [534, 479] width 9 height 9
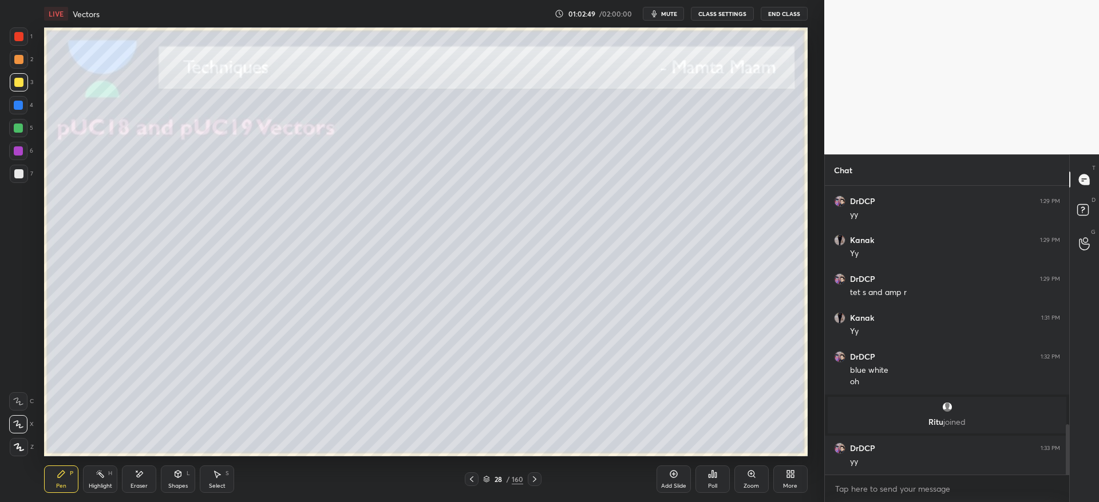
click at [477, 480] on div at bounding box center [472, 480] width 14 height 14
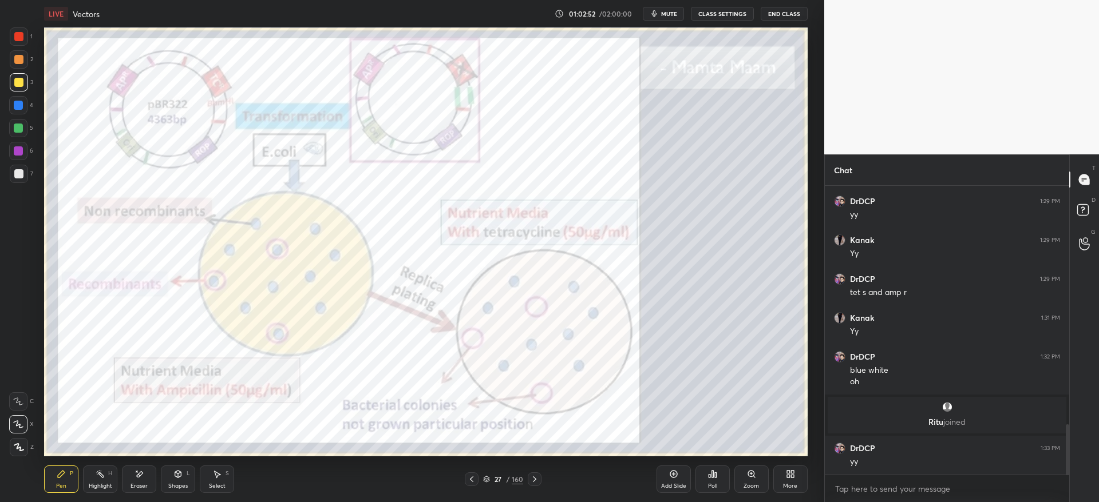
scroll to position [1417, 0]
click at [474, 480] on icon at bounding box center [471, 479] width 9 height 9
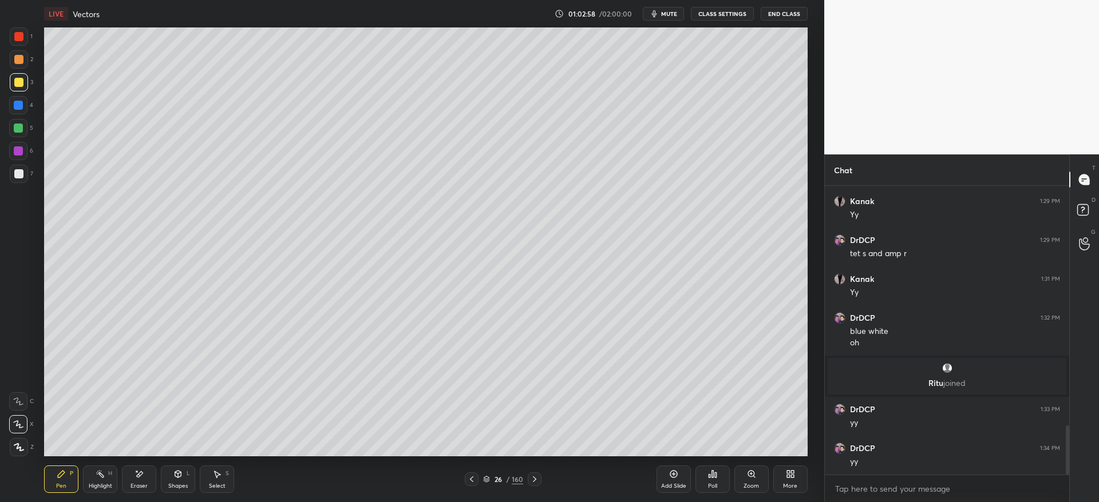
scroll to position [1456, 0]
click at [472, 477] on icon at bounding box center [471, 479] width 9 height 9
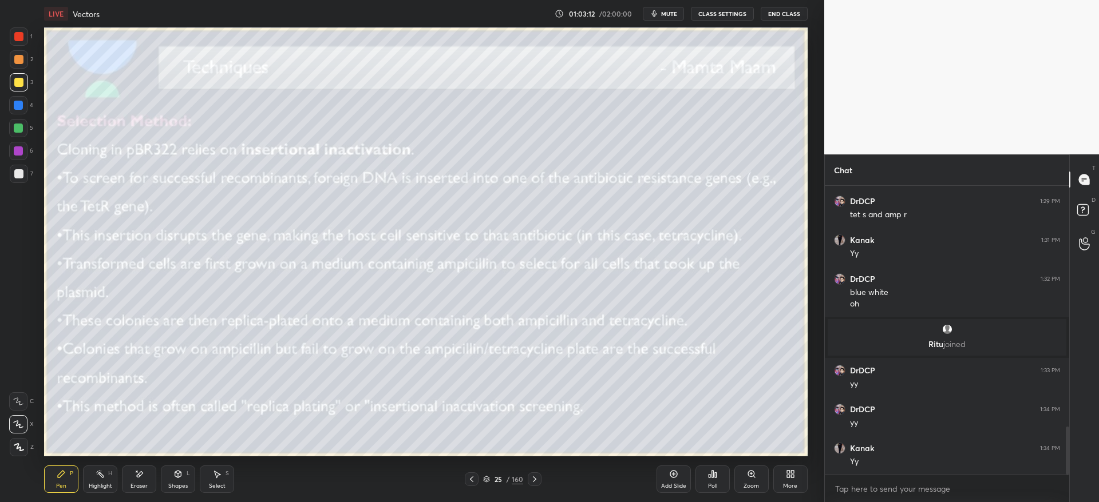
click at [534, 485] on div at bounding box center [535, 480] width 14 height 14
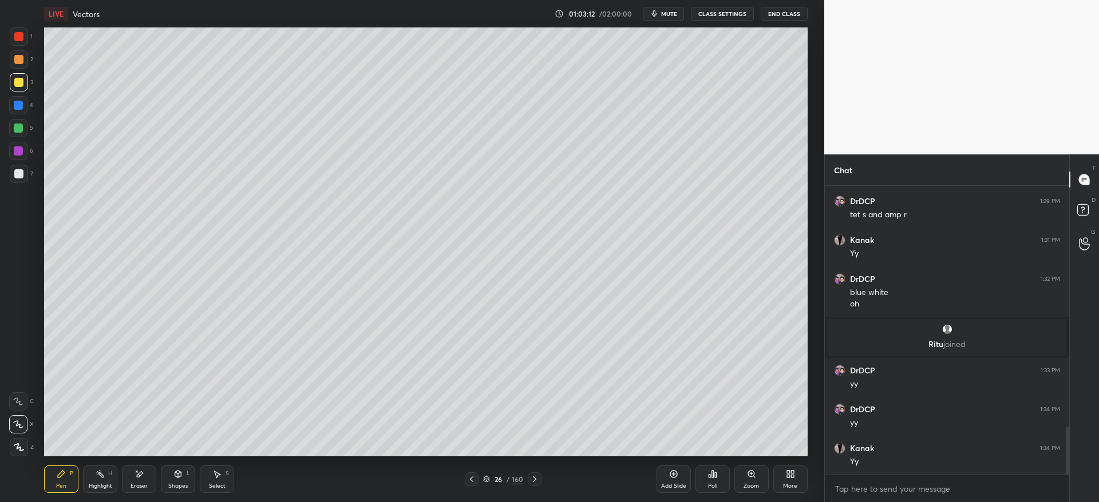
click at [536, 484] on div at bounding box center [535, 480] width 14 height 14
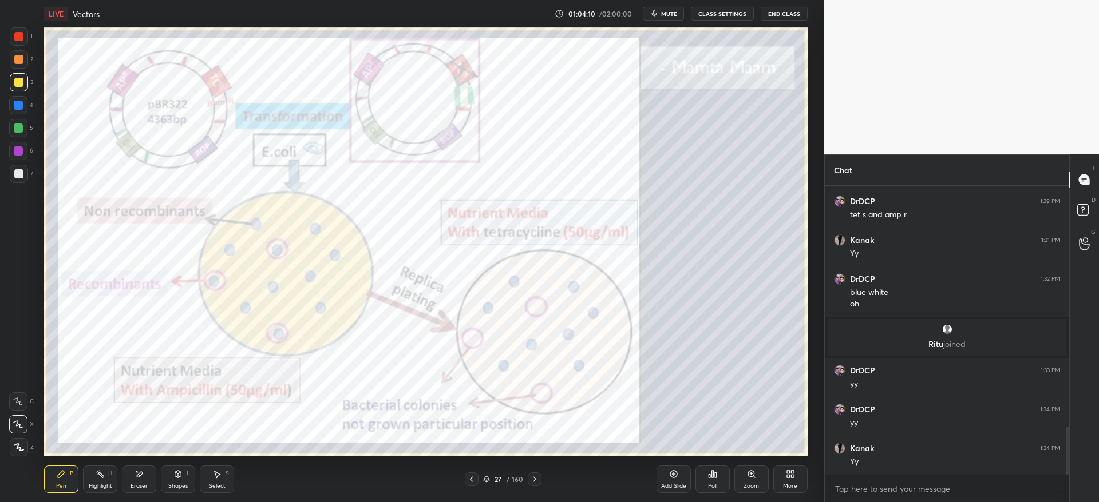
click at [471, 481] on icon at bounding box center [471, 479] width 9 height 9
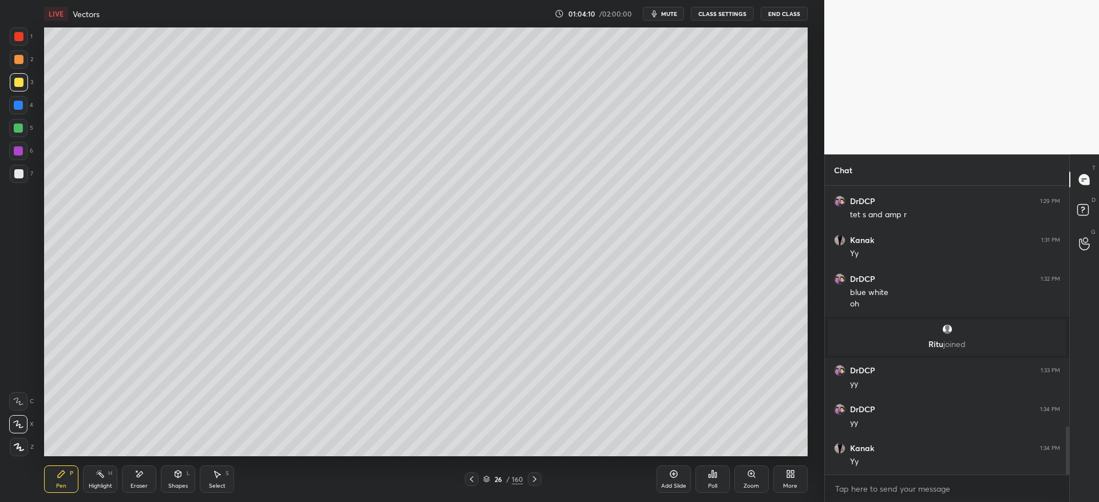
click at [472, 481] on icon at bounding box center [471, 479] width 9 height 9
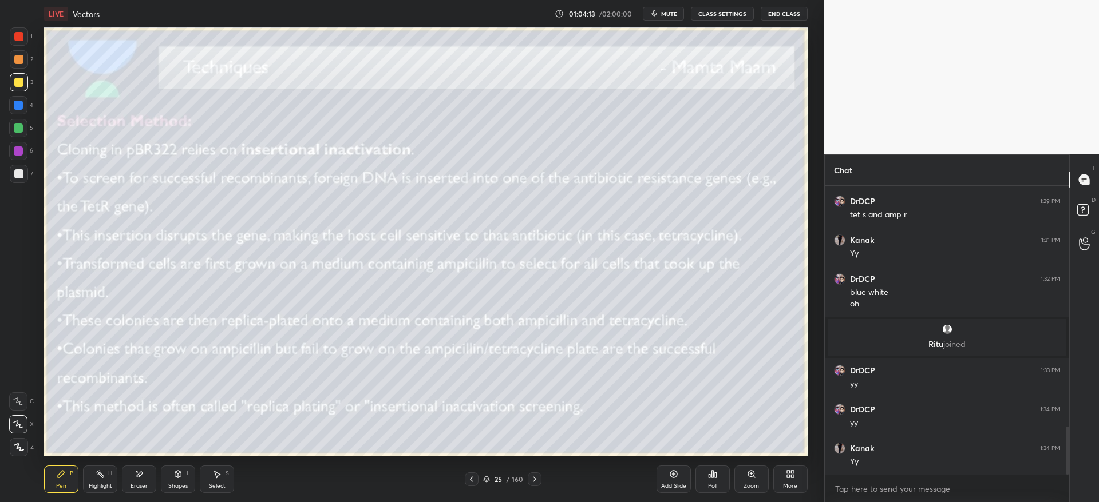
click at [534, 480] on icon at bounding box center [534, 479] width 9 height 9
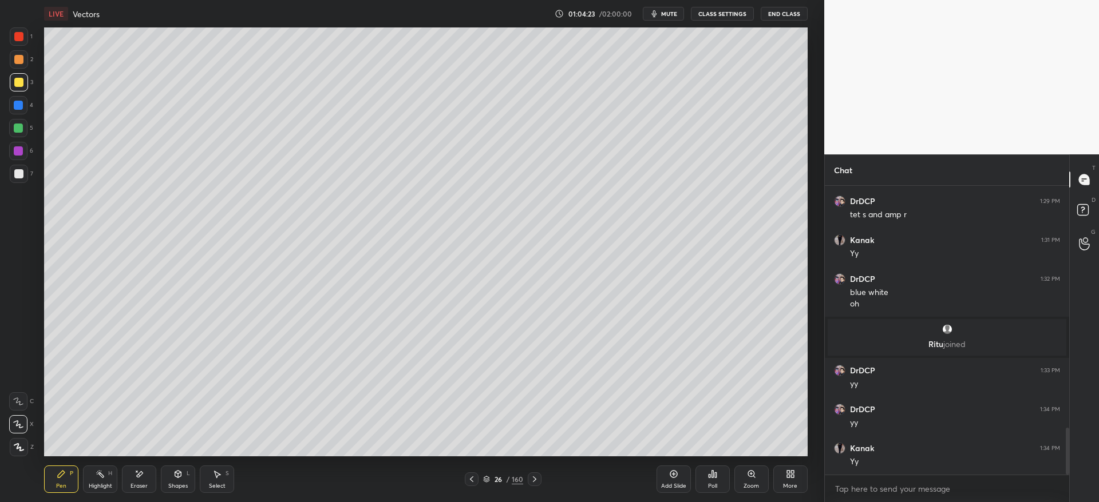
scroll to position [1495, 0]
click at [537, 480] on icon at bounding box center [534, 479] width 9 height 9
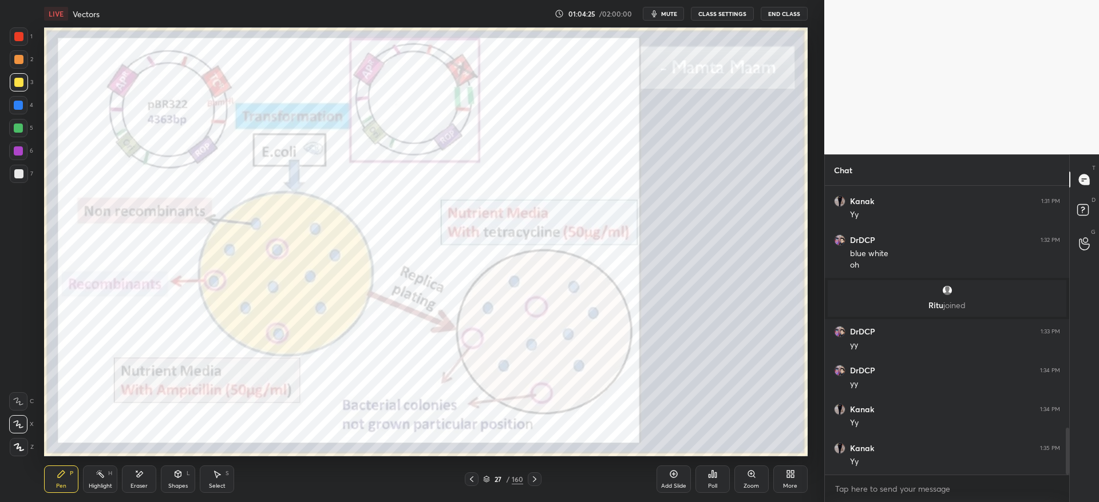
click at [537, 484] on div at bounding box center [535, 480] width 14 height 14
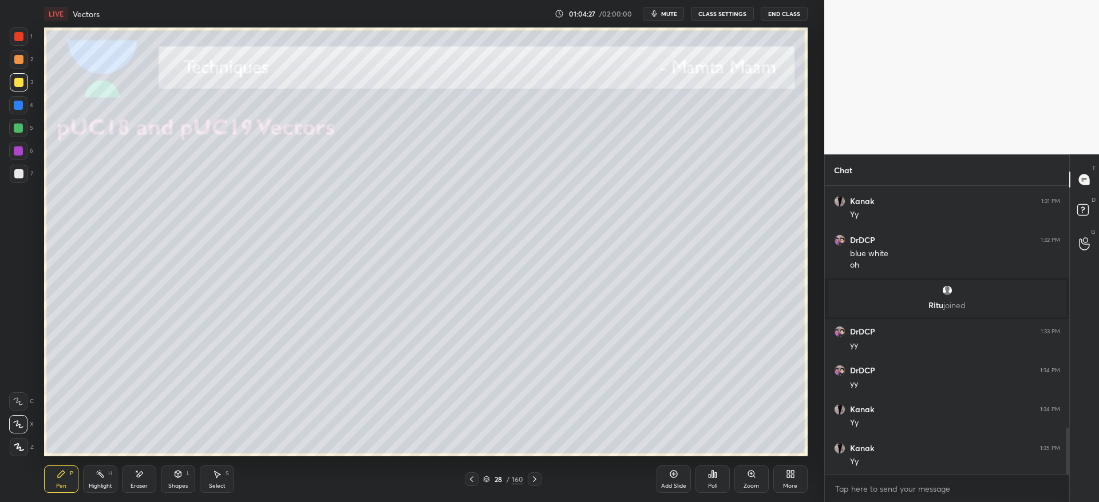
click at [17, 176] on div at bounding box center [18, 173] width 9 height 9
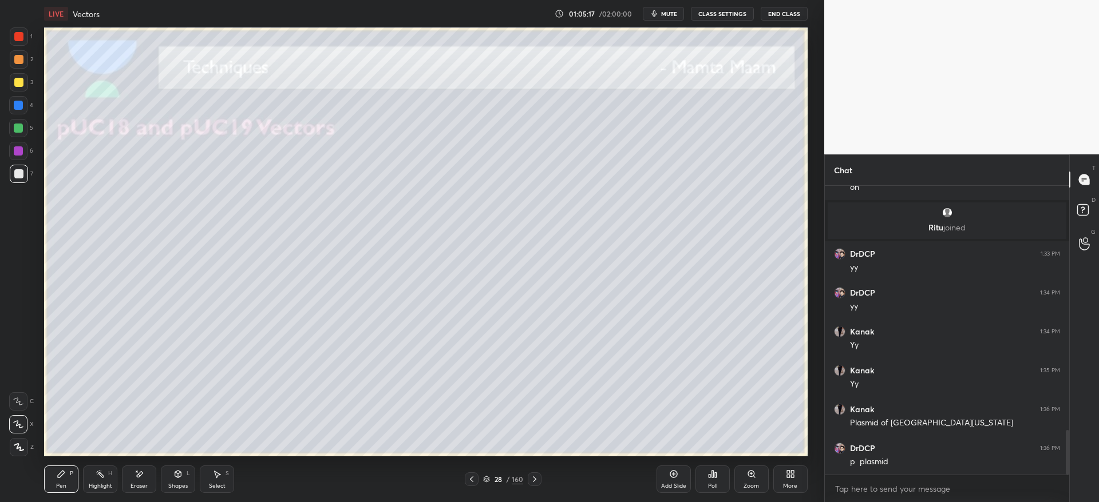
click at [19, 85] on div at bounding box center [18, 82] width 9 height 9
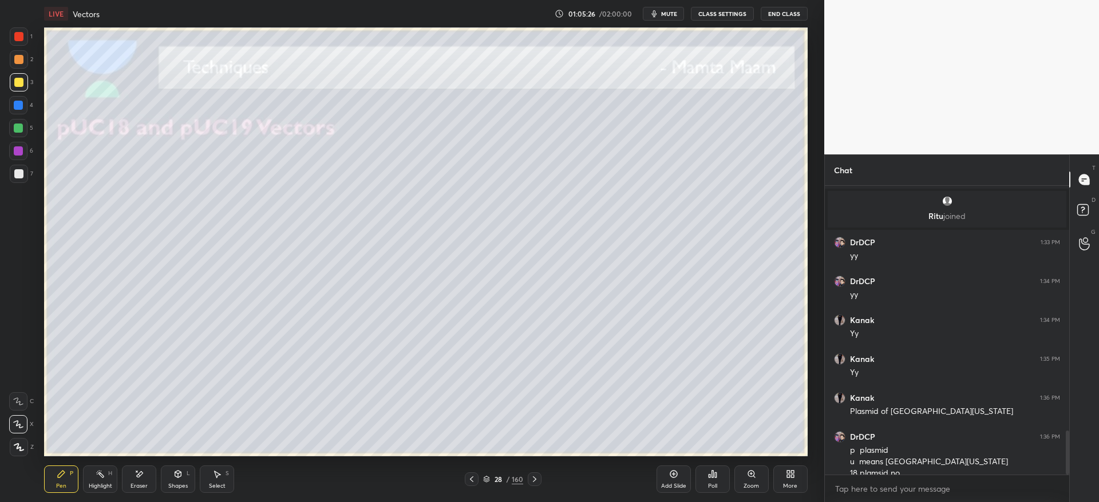
scroll to position [1596, 0]
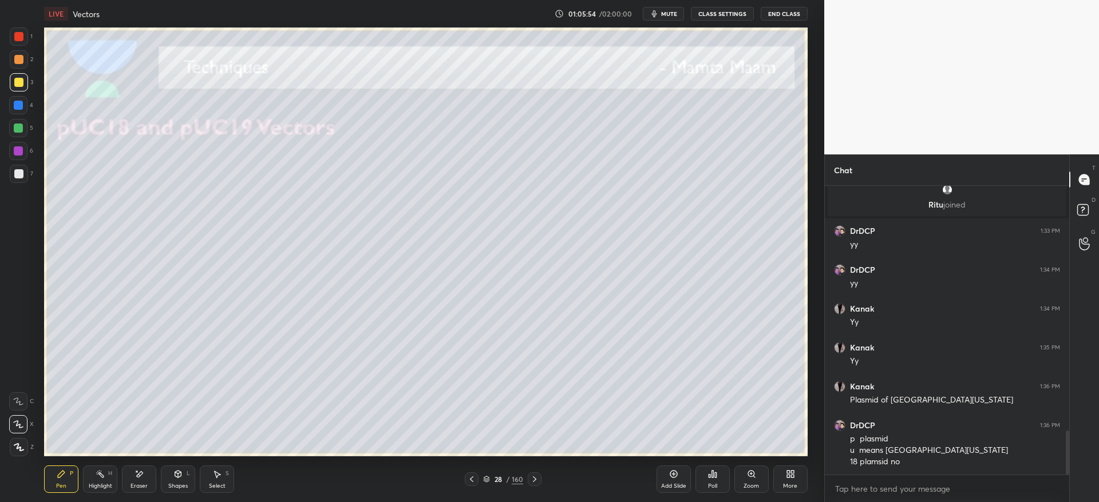
click at [23, 60] on div at bounding box center [19, 59] width 18 height 18
drag, startPoint x: 537, startPoint y: 470, endPoint x: 535, endPoint y: 477, distance: 7.6
click at [537, 472] on div "Pen P Highlight H Eraser Shapes L Select S 28 / 160 Add Slide Poll Zoom More" at bounding box center [425, 480] width 763 height 46
click at [535, 479] on icon at bounding box center [534, 479] width 9 height 9
click at [23, 90] on div at bounding box center [19, 82] width 18 height 18
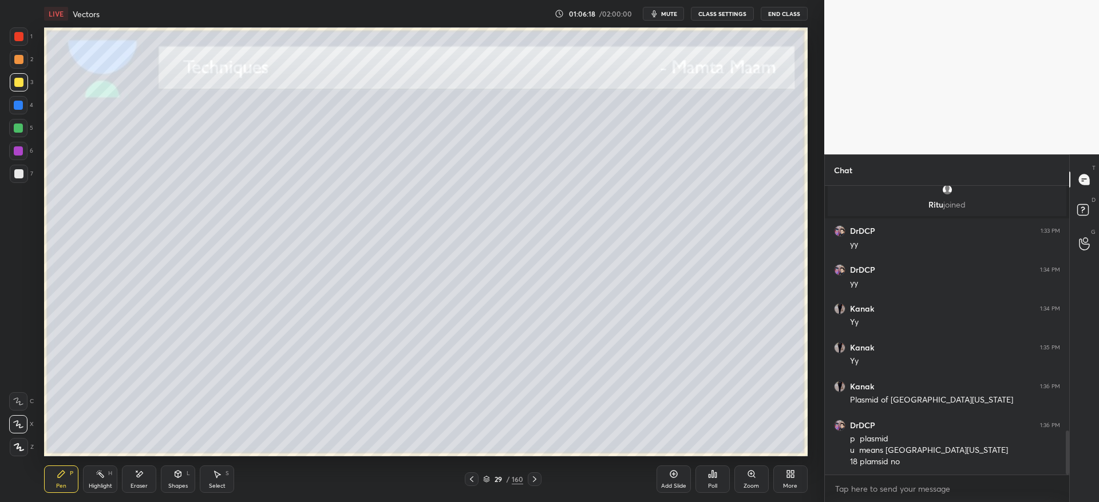
drag, startPoint x: 18, startPoint y: 445, endPoint x: 43, endPoint y: 439, distance: 26.0
click at [19, 445] on icon at bounding box center [19, 447] width 10 height 8
click at [140, 480] on div "Eraser" at bounding box center [139, 479] width 34 height 27
click at [54, 465] on div "Pen P Highlight H Eraser Shapes L Select S 29 / 160 Add Slide Poll Zoom More" at bounding box center [425, 480] width 763 height 46
click at [66, 481] on div "Pen P" at bounding box center [61, 479] width 34 height 27
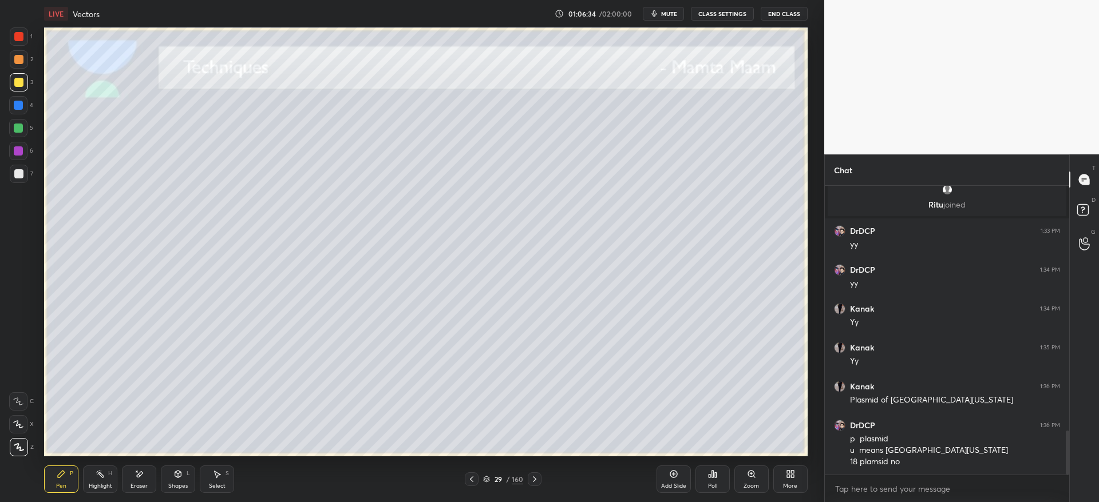
click at [20, 64] on div at bounding box center [19, 59] width 18 height 18
click at [17, 135] on div at bounding box center [18, 128] width 18 height 18
click at [23, 84] on div at bounding box center [18, 82] width 9 height 9
click at [542, 478] on div "29 / 160" at bounding box center [503, 480] width 306 height 14
click at [538, 475] on icon at bounding box center [534, 479] width 9 height 9
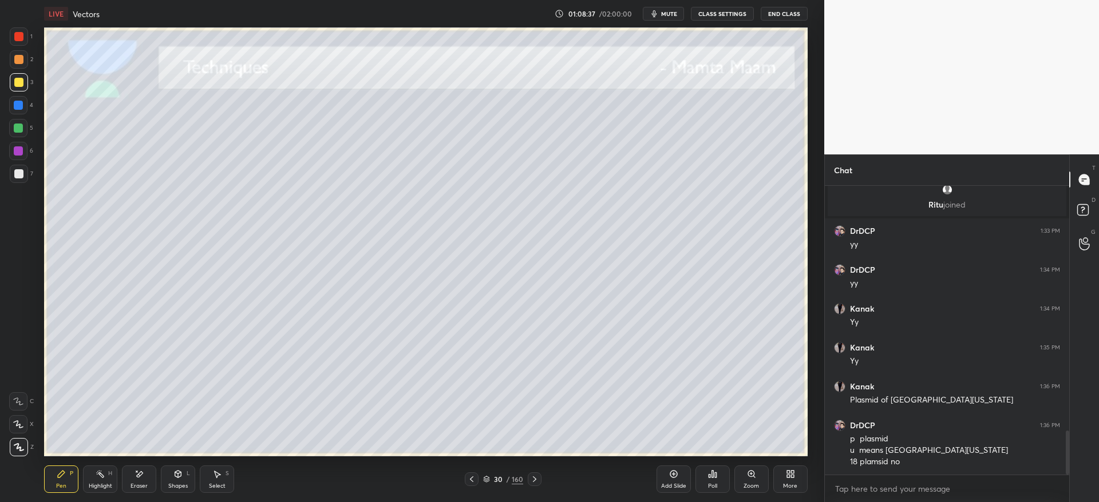
click at [26, 167] on div at bounding box center [19, 174] width 18 height 18
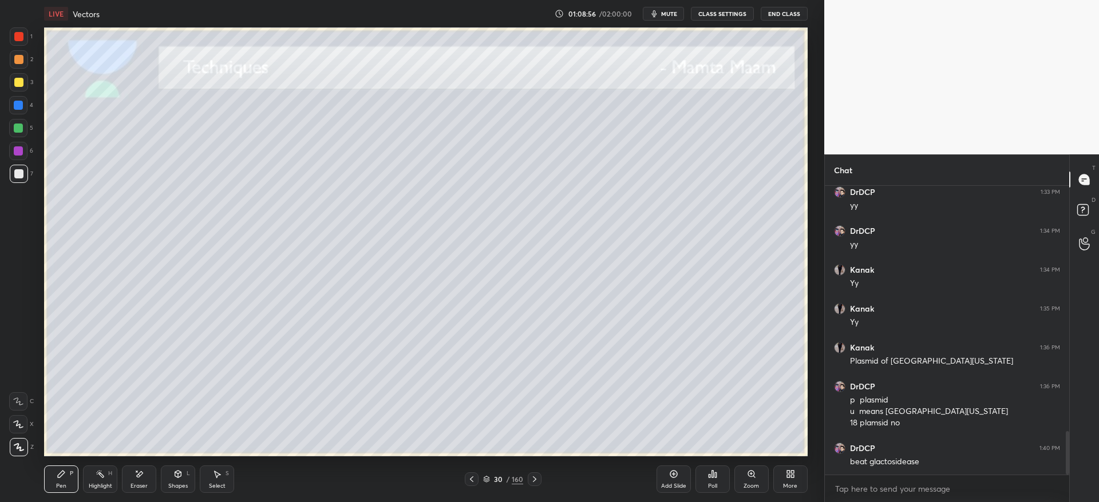
scroll to position [1674, 0]
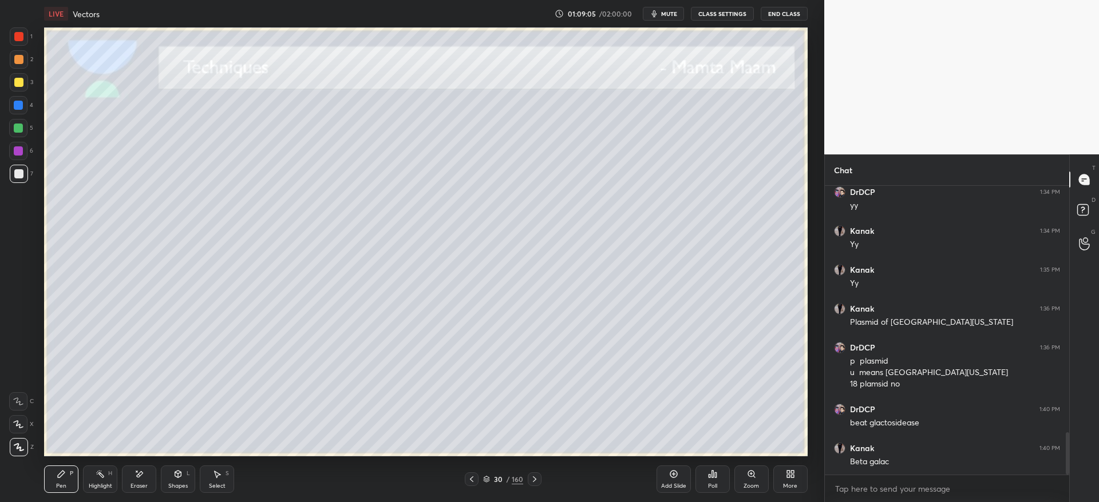
drag, startPoint x: 22, startPoint y: 82, endPoint x: 18, endPoint y: 90, distance: 9.5
click at [23, 82] on div at bounding box center [18, 82] width 9 height 9
click at [19, 72] on div "2" at bounding box center [21, 61] width 23 height 23
click at [27, 78] on div "3" at bounding box center [21, 82] width 23 height 18
click at [26, 85] on div at bounding box center [19, 82] width 18 height 18
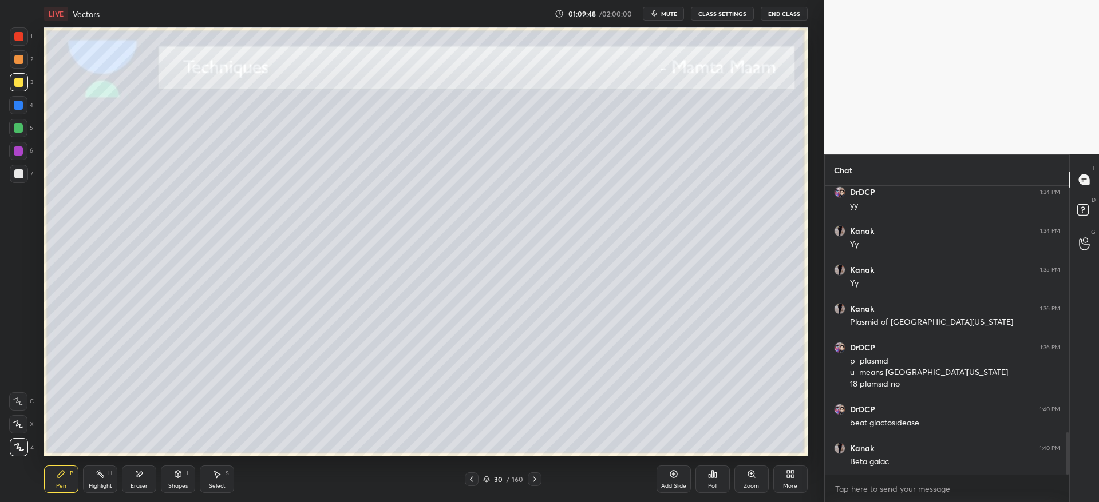
click at [26, 104] on div at bounding box center [18, 105] width 18 height 18
click at [20, 176] on div at bounding box center [18, 173] width 9 height 9
click at [535, 479] on icon at bounding box center [534, 479] width 9 height 9
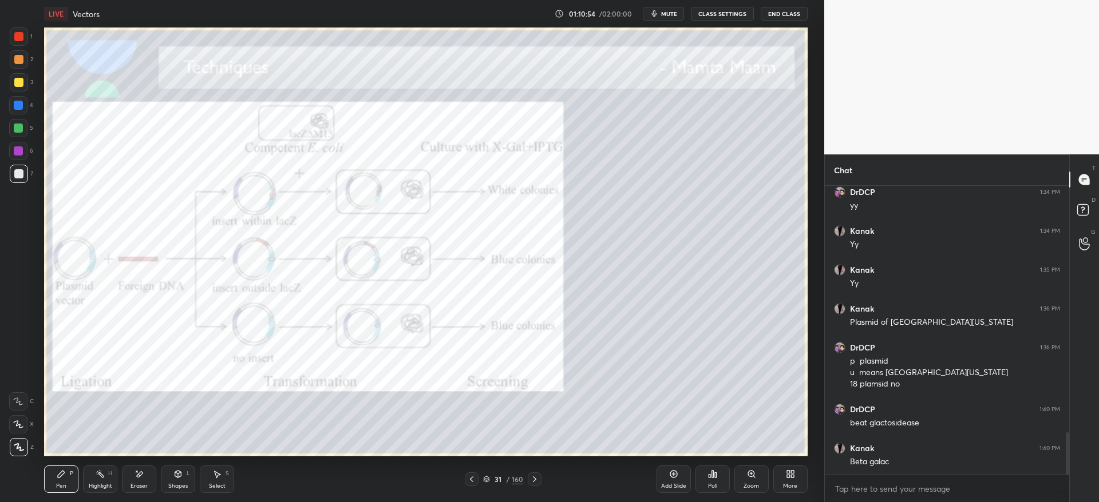
click at [468, 480] on icon at bounding box center [471, 479] width 9 height 9
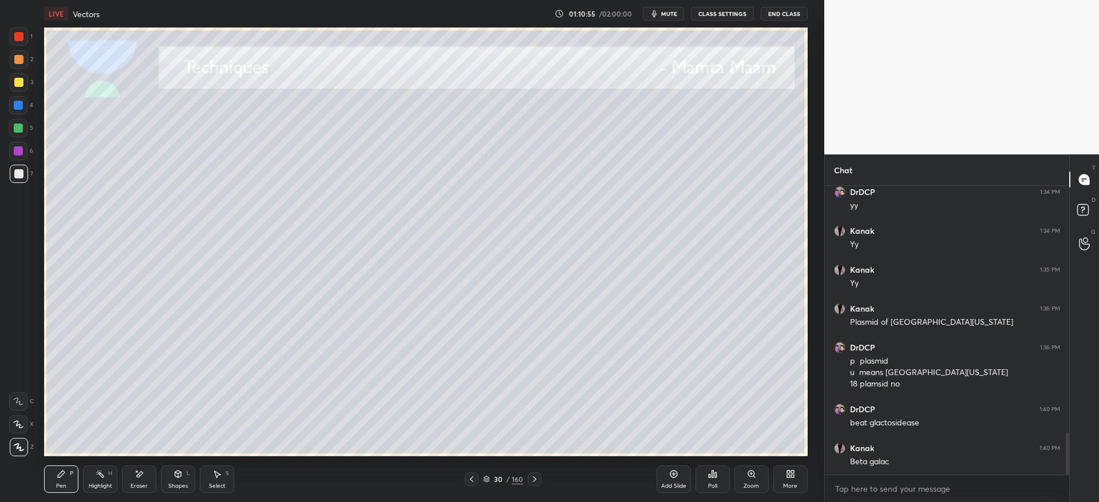
click at [665, 480] on div "Add Slide" at bounding box center [673, 479] width 34 height 27
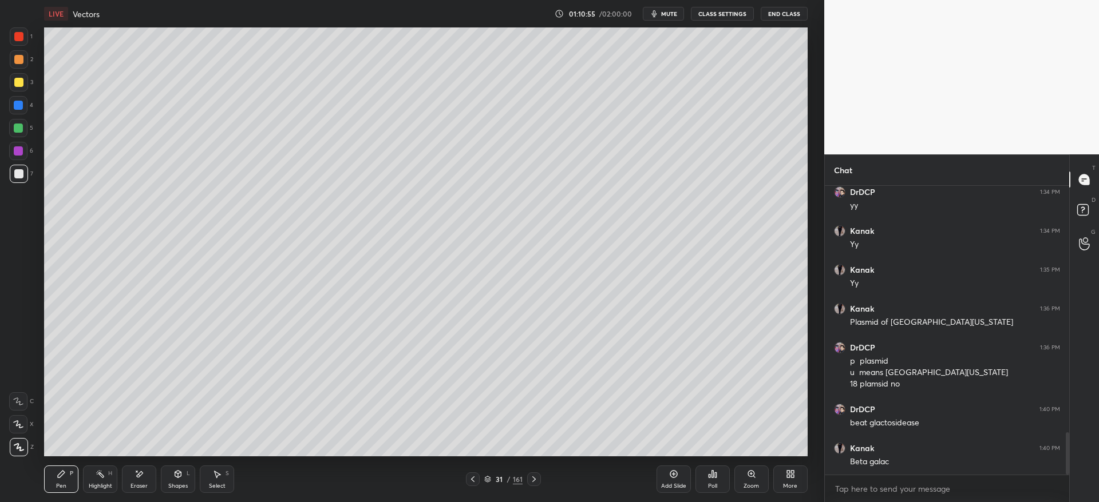
click at [16, 80] on div at bounding box center [19, 82] width 18 height 18
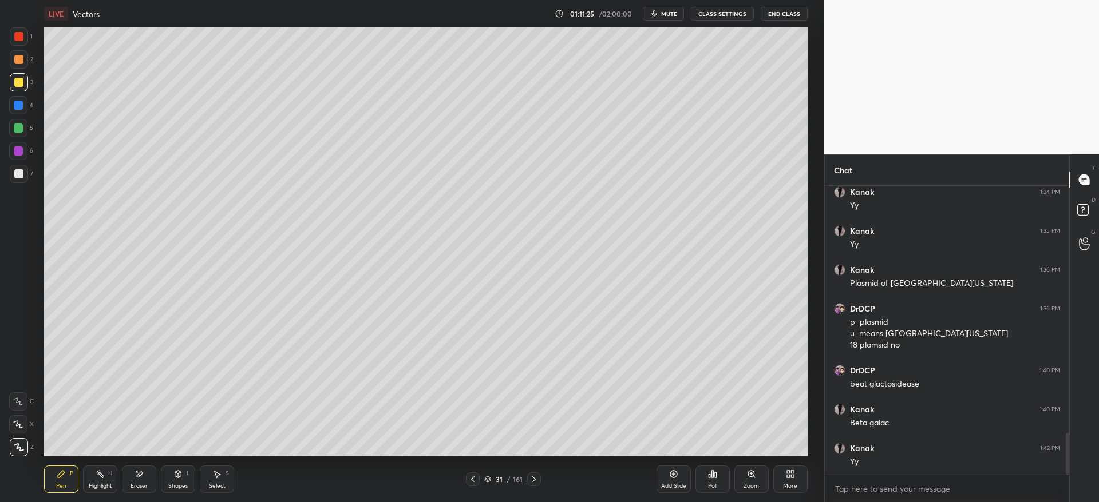
click at [20, 109] on div at bounding box center [18, 105] width 18 height 18
click at [19, 94] on div "3" at bounding box center [21, 84] width 23 height 23
click at [140, 473] on icon at bounding box center [140, 475] width 6 height 6
click at [174, 486] on div "Shapes" at bounding box center [177, 487] width 19 height 6
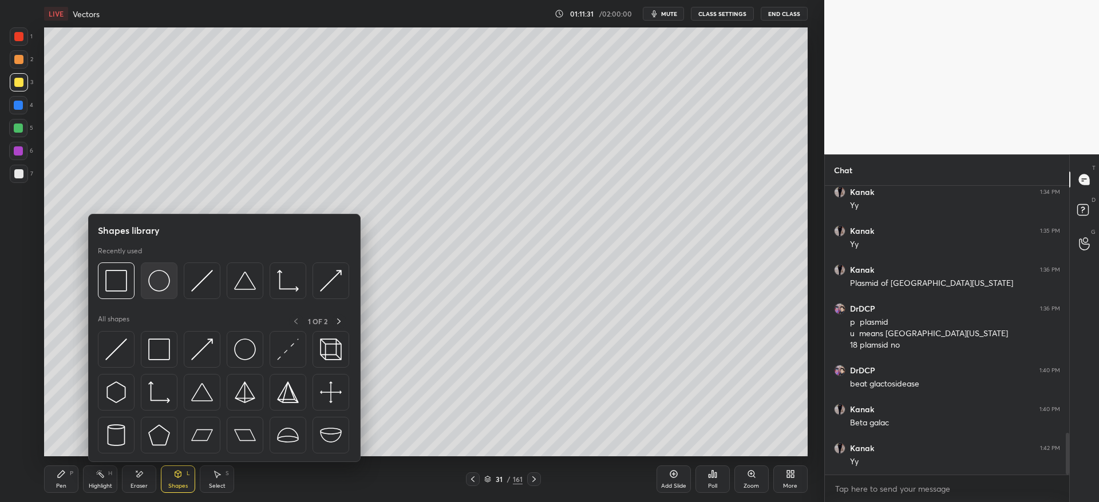
click at [158, 294] on div at bounding box center [159, 281] width 37 height 37
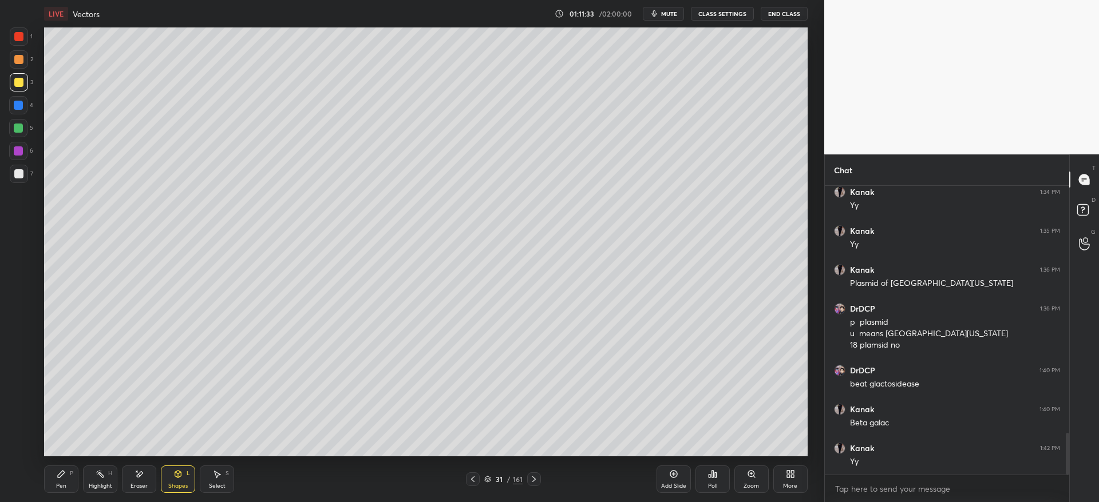
click at [9, 181] on div "1 2 3 4 5 6 7 C X Z E E Erase all H H" at bounding box center [18, 241] width 37 height 429
click at [15, 175] on div at bounding box center [18, 173] width 9 height 9
click at [53, 475] on div "Pen P" at bounding box center [61, 479] width 34 height 27
click at [14, 57] on div at bounding box center [19, 59] width 18 height 18
click at [21, 58] on div at bounding box center [18, 59] width 9 height 9
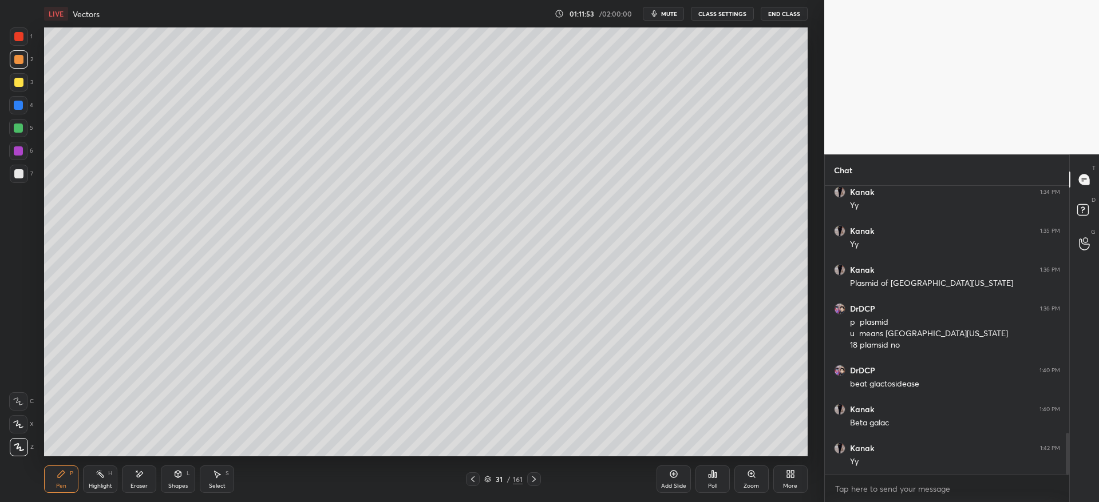
click at [22, 89] on div "3" at bounding box center [21, 84] width 23 height 23
click at [188, 476] on div "L" at bounding box center [188, 474] width 3 height 6
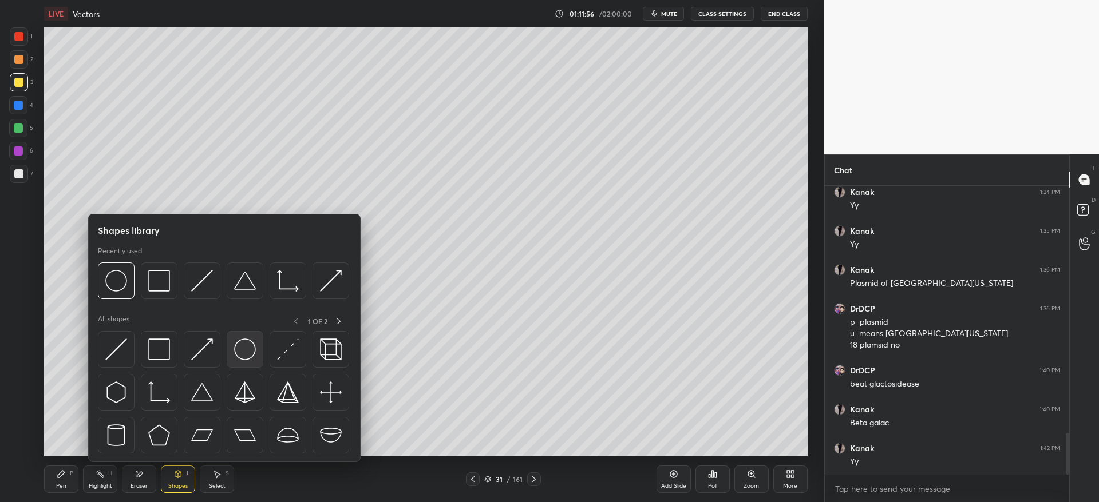
click at [237, 363] on div at bounding box center [245, 349] width 37 height 37
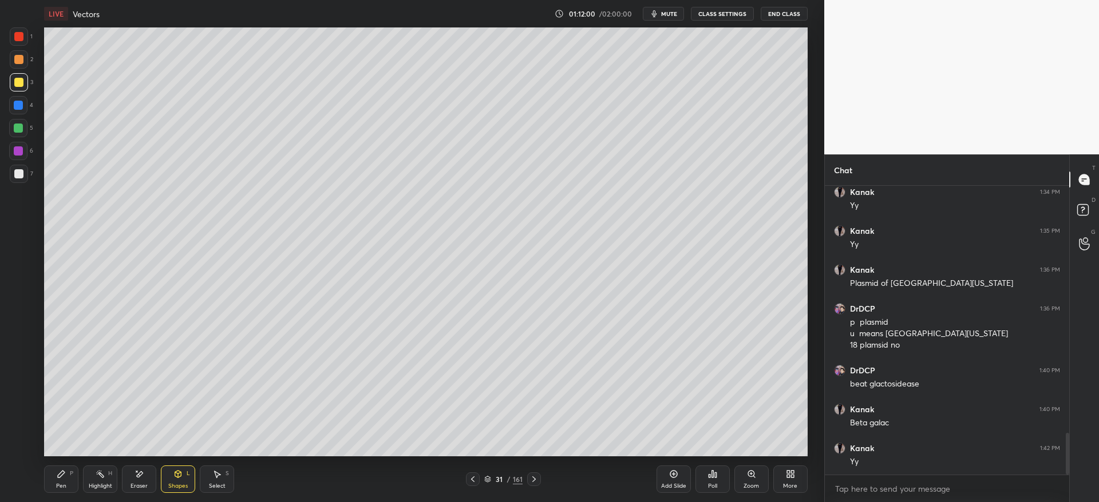
click at [739, 452] on div "LIVE Vectors 01:12:00 / 02:00:00 mute CLASS SETTINGS End Class Setting up your …" at bounding box center [426, 251] width 778 height 502
click at [62, 485] on div "Pen P" at bounding box center [61, 479] width 34 height 27
click at [21, 175] on div at bounding box center [18, 173] width 9 height 9
click at [11, 106] on div at bounding box center [18, 105] width 18 height 18
click at [664, 478] on div "Add Slide" at bounding box center [673, 479] width 34 height 27
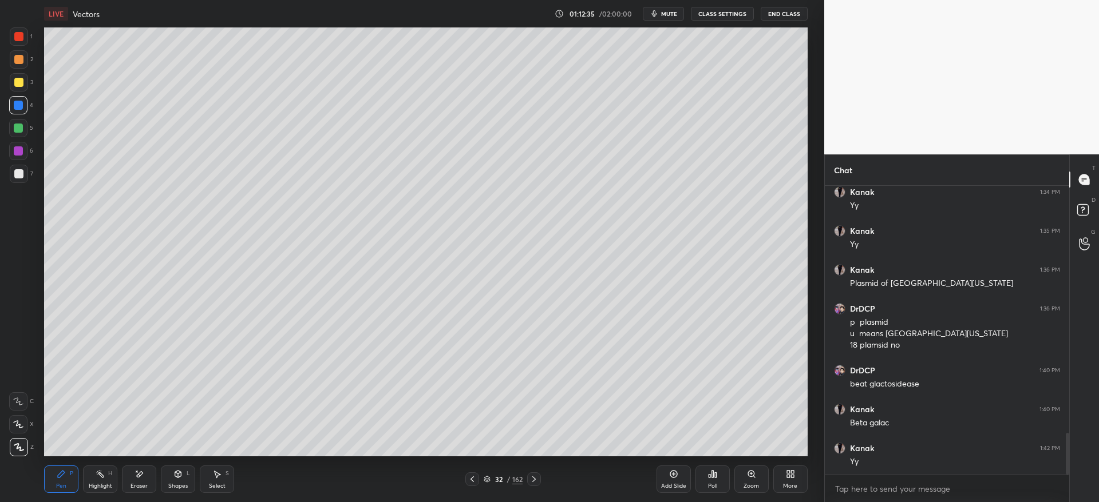
drag, startPoint x: 22, startPoint y: 76, endPoint x: 22, endPoint y: 95, distance: 18.9
click at [22, 77] on div at bounding box center [19, 82] width 18 height 18
click at [17, 106] on div at bounding box center [18, 105] width 9 height 9
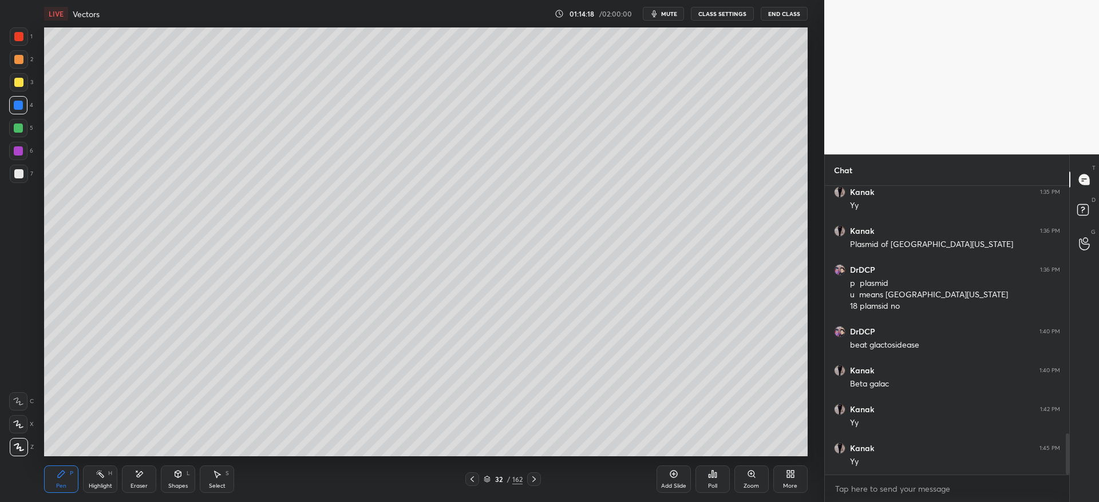
click at [534, 480] on icon at bounding box center [533, 479] width 9 height 9
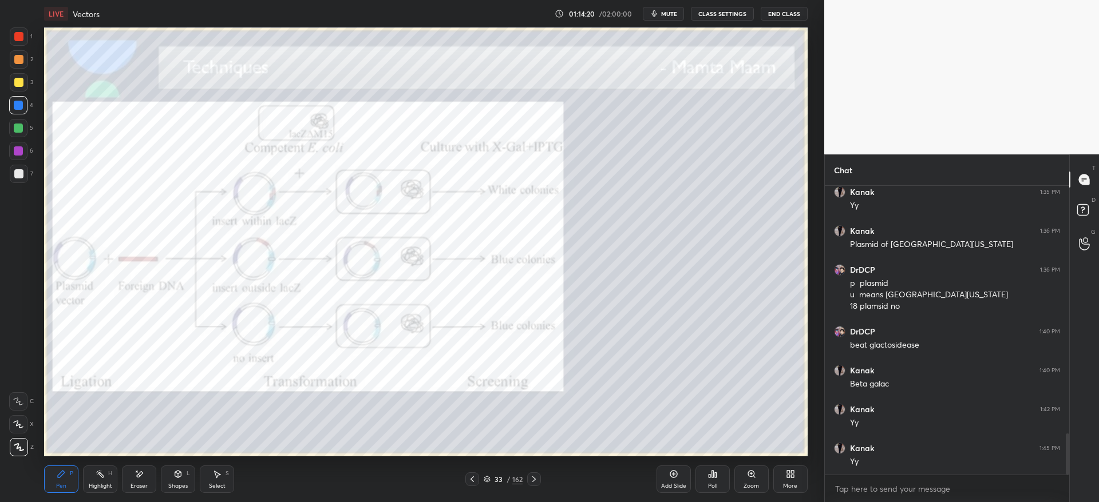
click at [19, 42] on div at bounding box center [19, 36] width 18 height 18
click at [743, 483] on div "Zoom" at bounding box center [751, 479] width 34 height 27
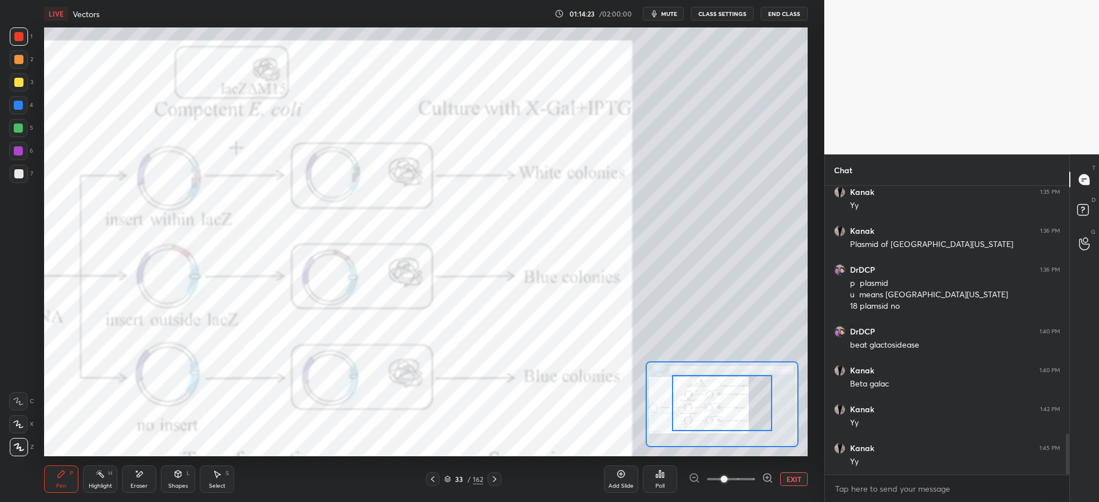
drag, startPoint x: 725, startPoint y: 402, endPoint x: 718, endPoint y: 418, distance: 18.0
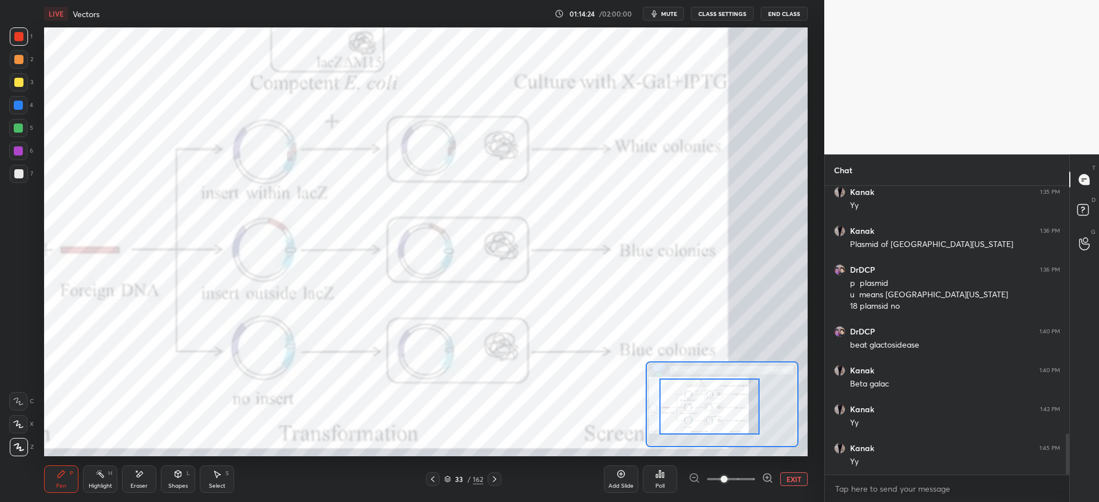
drag, startPoint x: 721, startPoint y: 423, endPoint x: 708, endPoint y: 418, distance: 13.4
click at [708, 421] on div at bounding box center [709, 407] width 100 height 56
click at [18, 43] on div at bounding box center [19, 36] width 18 height 18
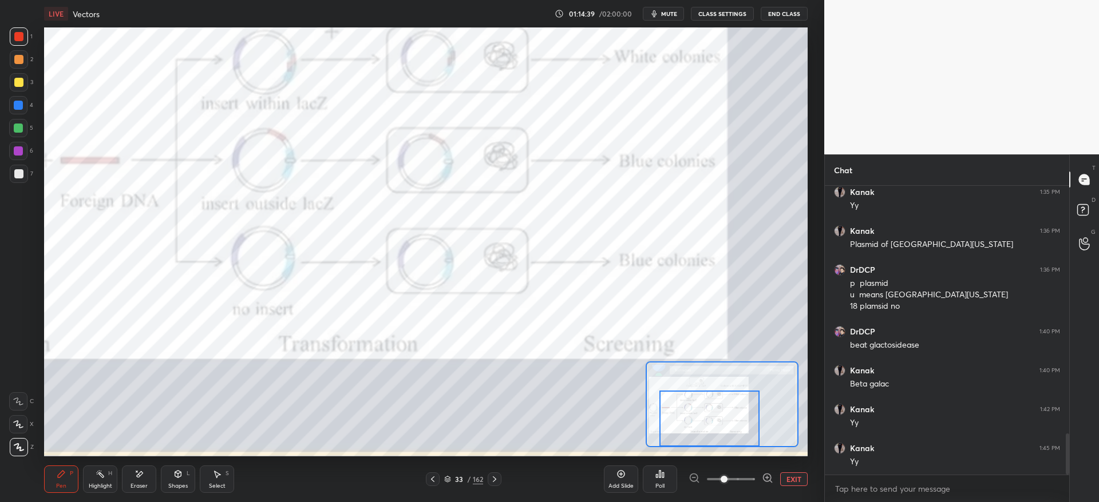
drag, startPoint x: 731, startPoint y: 409, endPoint x: 731, endPoint y: 424, distance: 15.5
click at [731, 424] on div at bounding box center [709, 419] width 100 height 56
click at [498, 480] on icon at bounding box center [494, 479] width 9 height 9
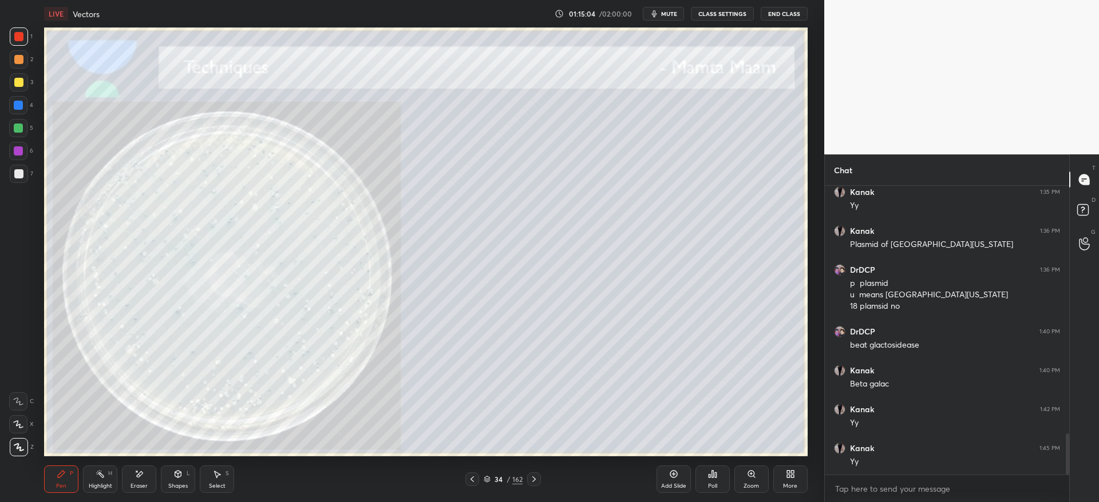
click at [746, 486] on div "Zoom" at bounding box center [750, 487] width 15 height 6
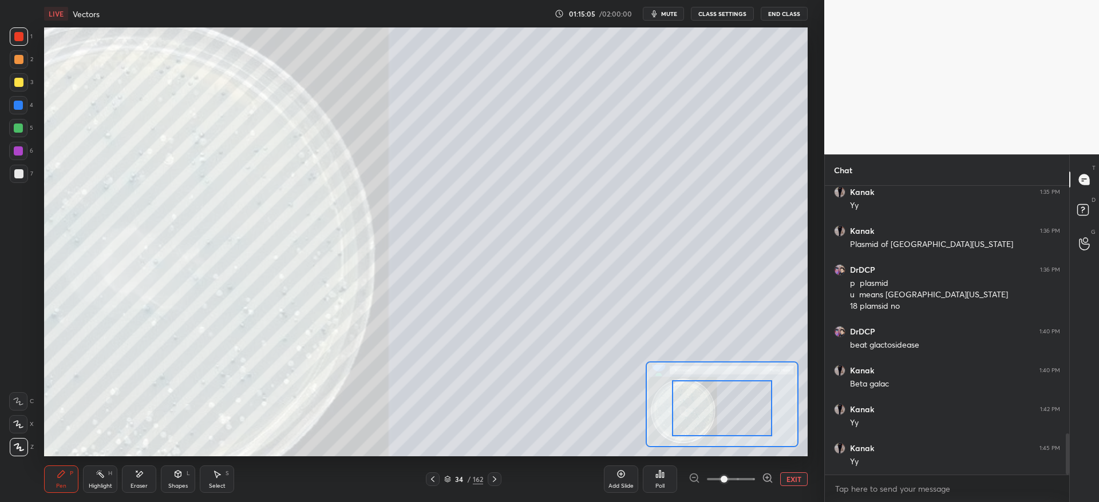
drag, startPoint x: 728, startPoint y: 414, endPoint x: 699, endPoint y: 431, distance: 33.6
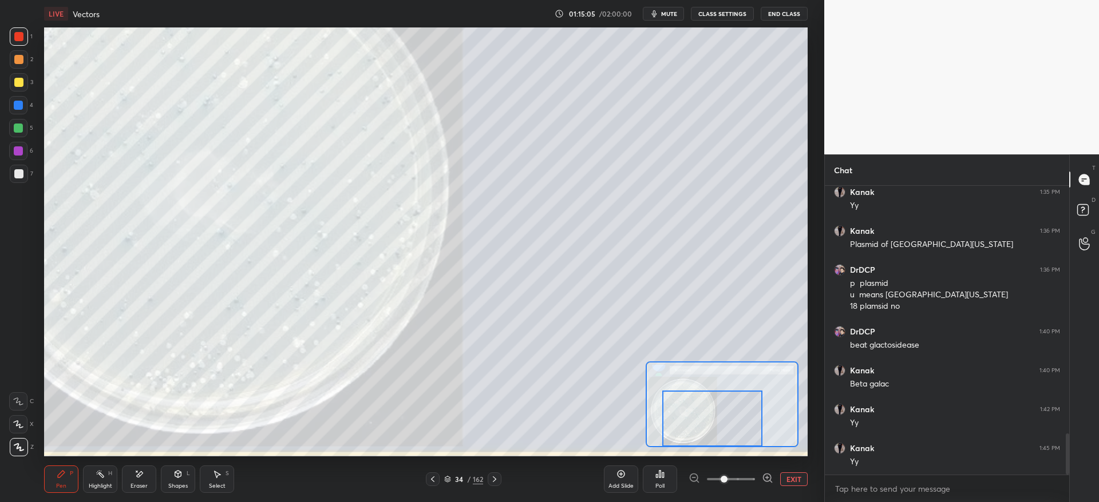
drag, startPoint x: 716, startPoint y: 419, endPoint x: 686, endPoint y: 434, distance: 34.0
click at [686, 435] on div at bounding box center [712, 419] width 100 height 56
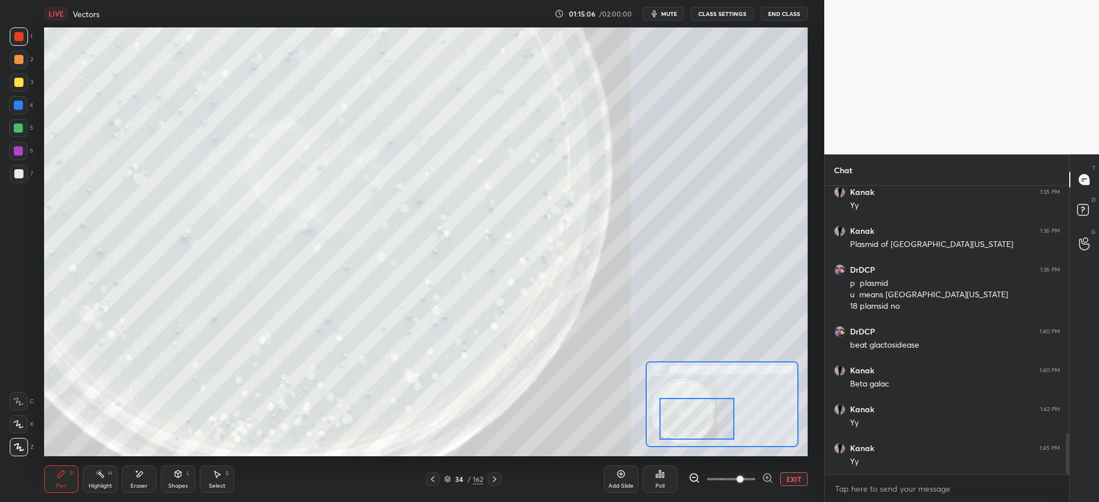
click at [736, 477] on span at bounding box center [739, 479] width 7 height 7
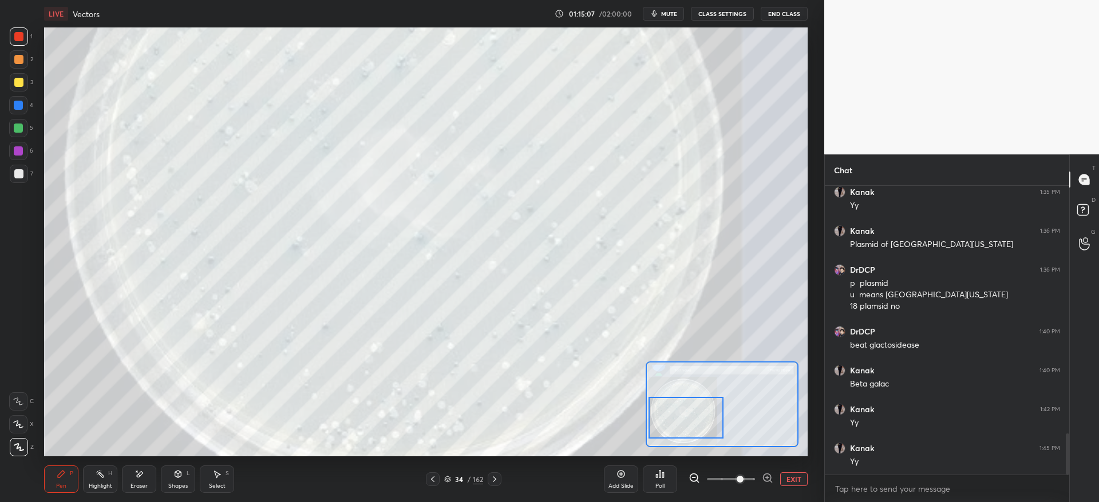
drag, startPoint x: 714, startPoint y: 434, endPoint x: 708, endPoint y: 433, distance: 5.8
click at [708, 433] on div at bounding box center [685, 418] width 75 height 42
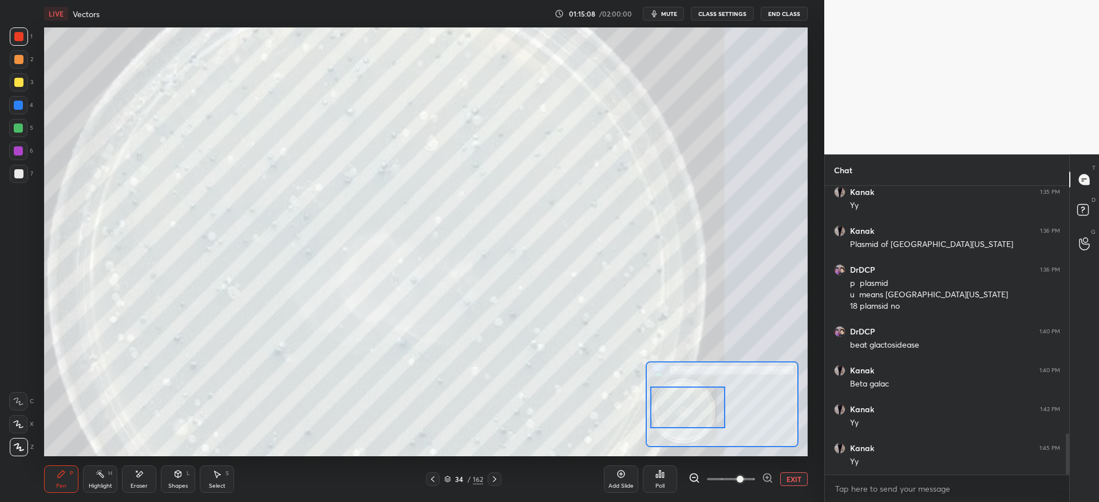
drag, startPoint x: 707, startPoint y: 425, endPoint x: 709, endPoint y: 413, distance: 12.7
click at [709, 413] on div at bounding box center [687, 408] width 75 height 42
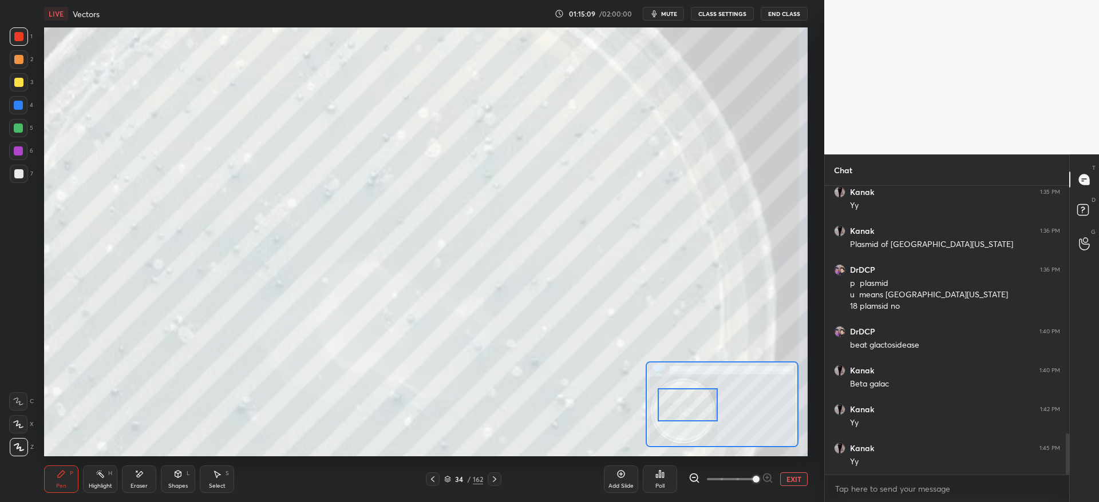
click at [752, 481] on span at bounding box center [755, 479] width 7 height 7
click at [21, 175] on div at bounding box center [18, 173] width 9 height 9
click at [792, 477] on button "EXIT" at bounding box center [793, 480] width 27 height 14
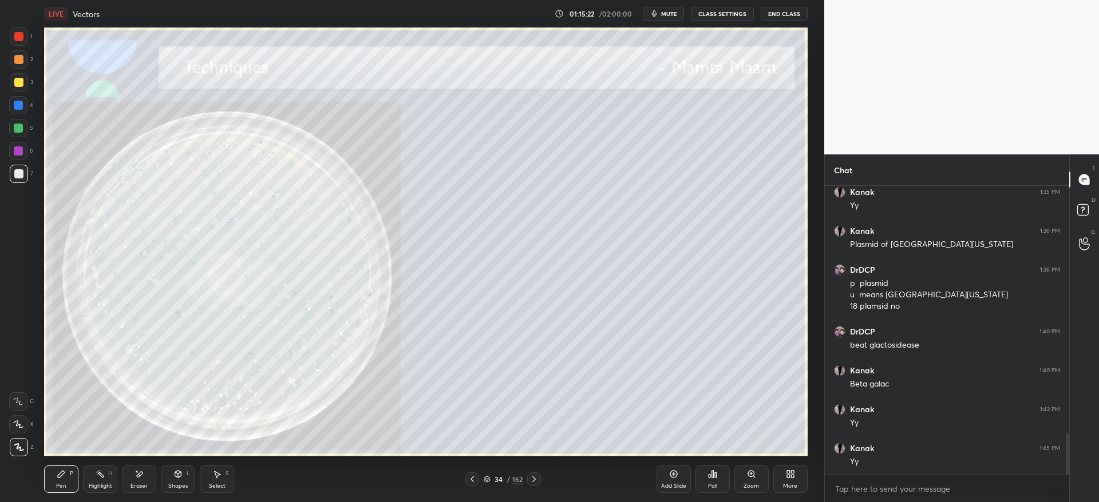
click at [760, 487] on div "Add Slide Poll Zoom More" at bounding box center [731, 479] width 151 height 64
click at [753, 484] on div "Zoom" at bounding box center [750, 487] width 15 height 6
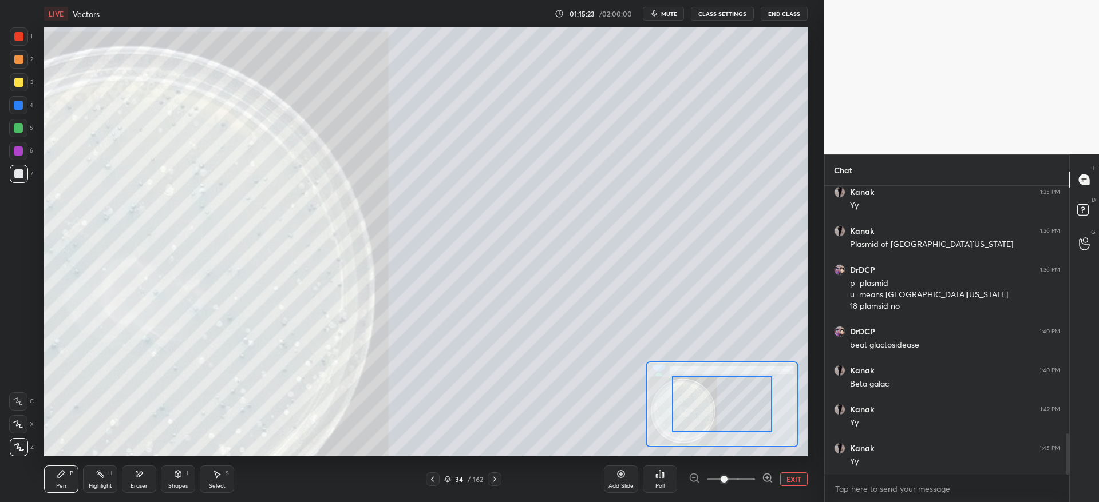
click at [754, 481] on span at bounding box center [731, 479] width 48 height 17
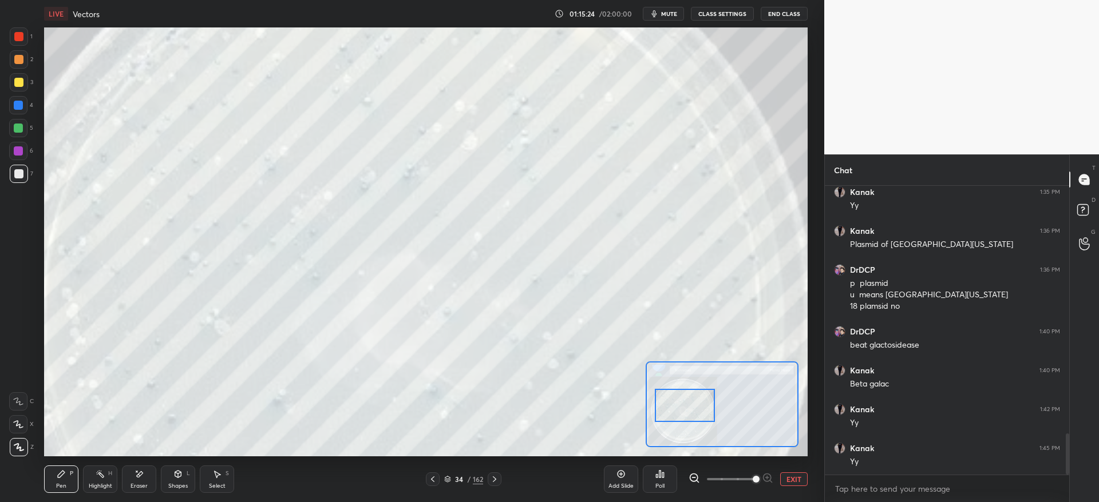
drag, startPoint x: 740, startPoint y: 425, endPoint x: 711, endPoint y: 411, distance: 32.0
click at [711, 413] on div at bounding box center [685, 405] width 60 height 33
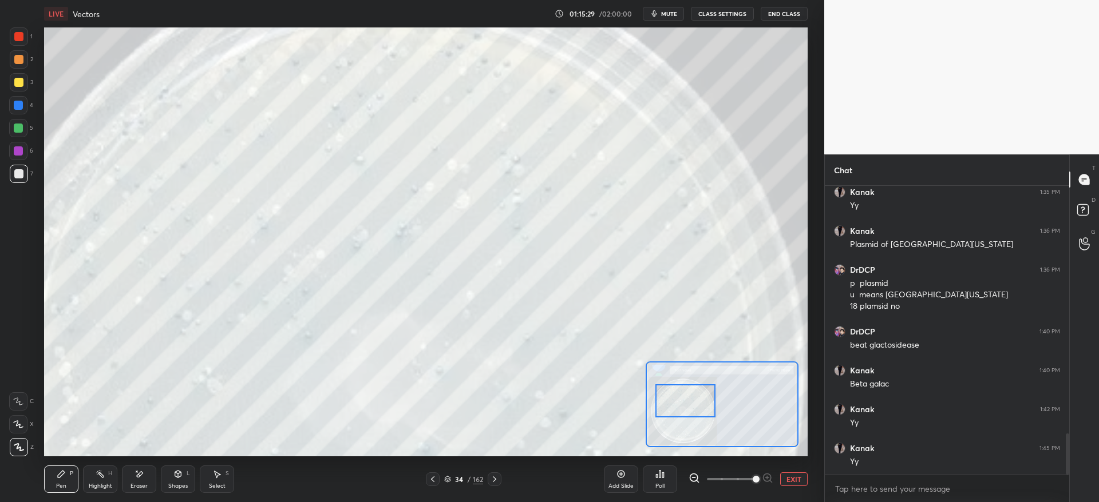
click at [142, 477] on icon at bounding box center [138, 475] width 9 height 10
click at [25, 451] on div "Erase all" at bounding box center [18, 447] width 18 height 18
click at [16, 109] on div at bounding box center [18, 105] width 9 height 9
click at [21, 408] on div at bounding box center [18, 402] width 18 height 18
drag, startPoint x: 15, startPoint y: 179, endPoint x: 22, endPoint y: 180, distance: 7.0
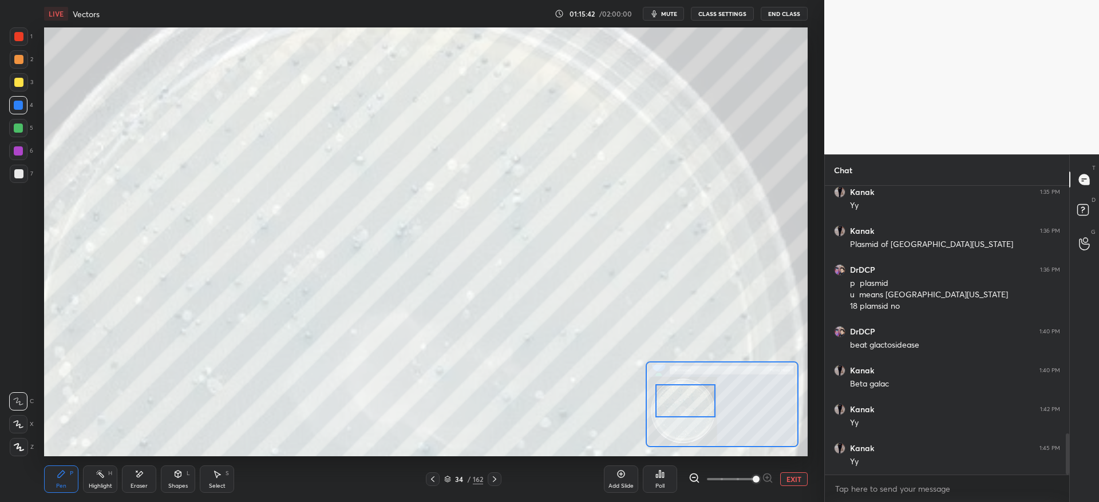
click at [17, 177] on div at bounding box center [19, 174] width 18 height 18
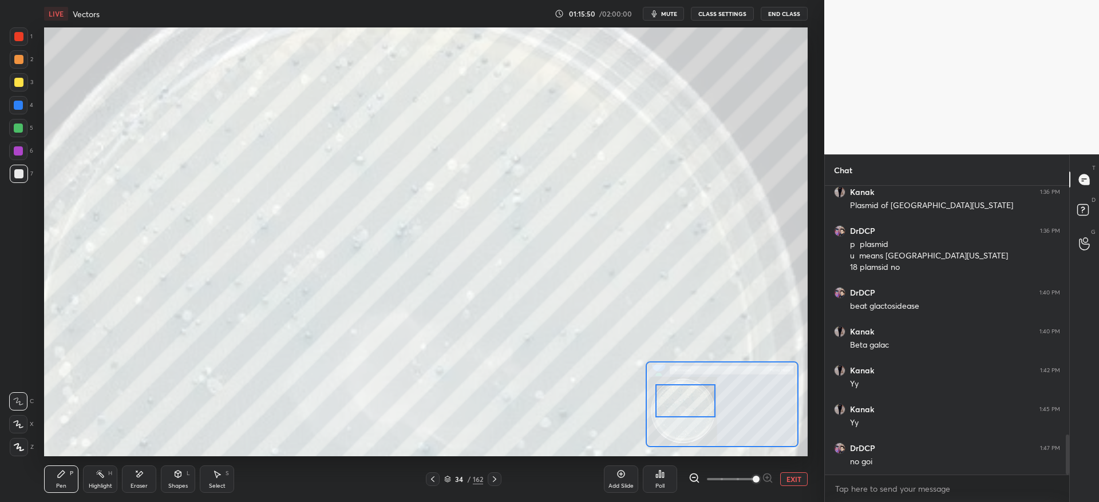
click at [794, 481] on button "EXIT" at bounding box center [793, 480] width 27 height 14
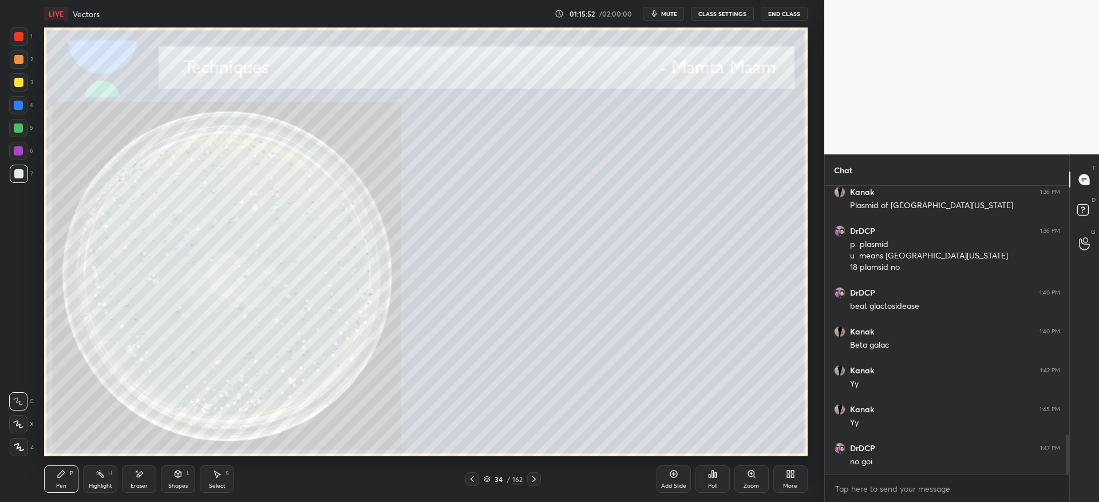
drag, startPoint x: 21, startPoint y: 80, endPoint x: 40, endPoint y: 115, distance: 40.0
click at [21, 81] on div at bounding box center [18, 82] width 9 height 9
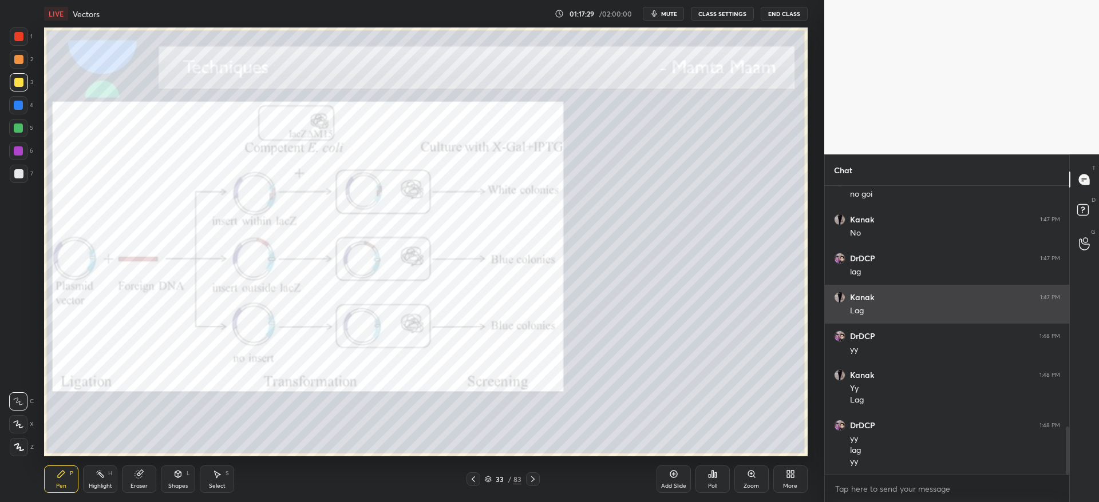
scroll to position [1491, 0]
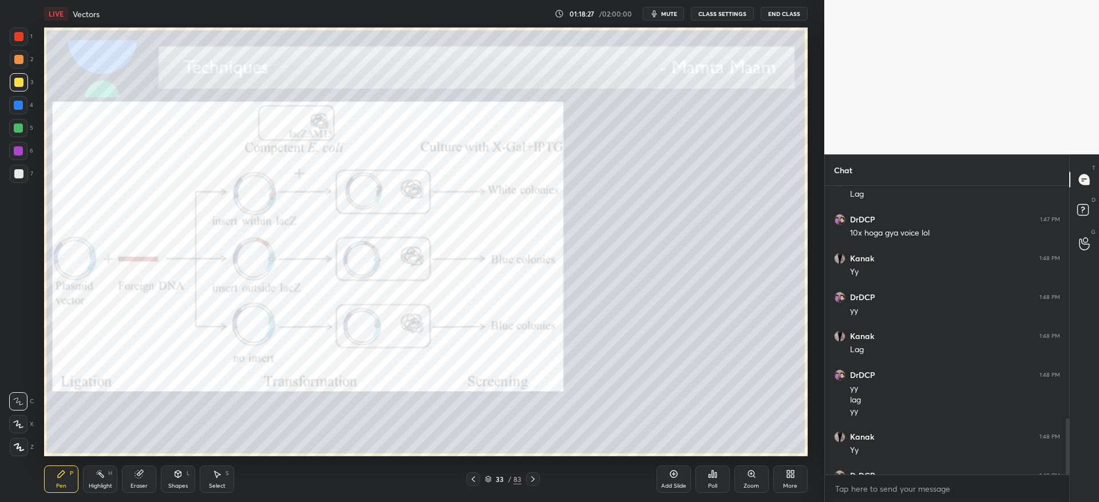
drag, startPoint x: 1063, startPoint y: 430, endPoint x: 1064, endPoint y: 451, distance: 21.2
click at [1063, 454] on div at bounding box center [1065, 330] width 7 height 289
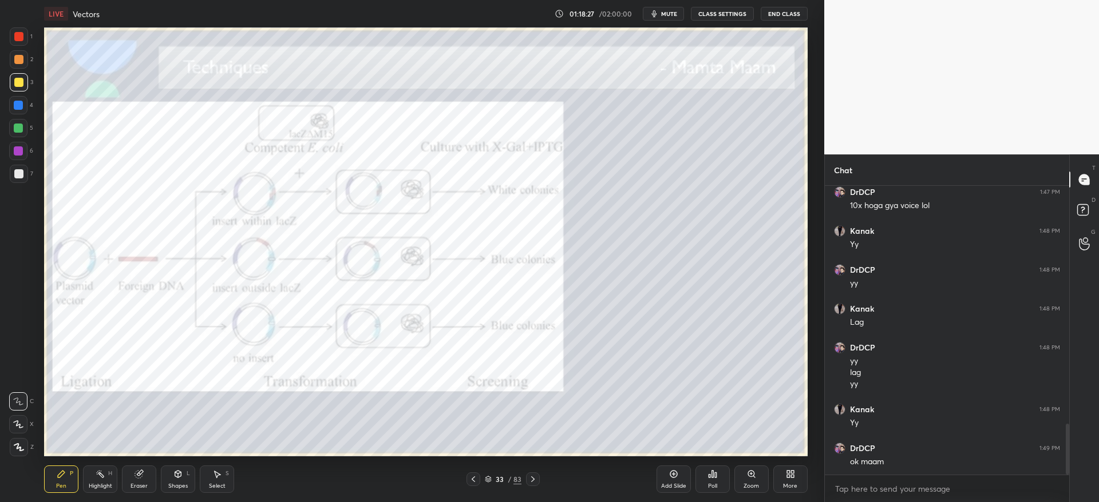
click at [1067, 462] on div at bounding box center [1066, 449] width 3 height 51
click at [44, 144] on div "1 2 3 4 5 6 7 C X Z C X Z E E Erase all H H LIVE Vectors 01:18:53 / 02:00:00 mu…" at bounding box center [407, 251] width 815 height 502
click at [20, 54] on div at bounding box center [19, 59] width 18 height 18
click at [535, 477] on icon at bounding box center [532, 479] width 9 height 9
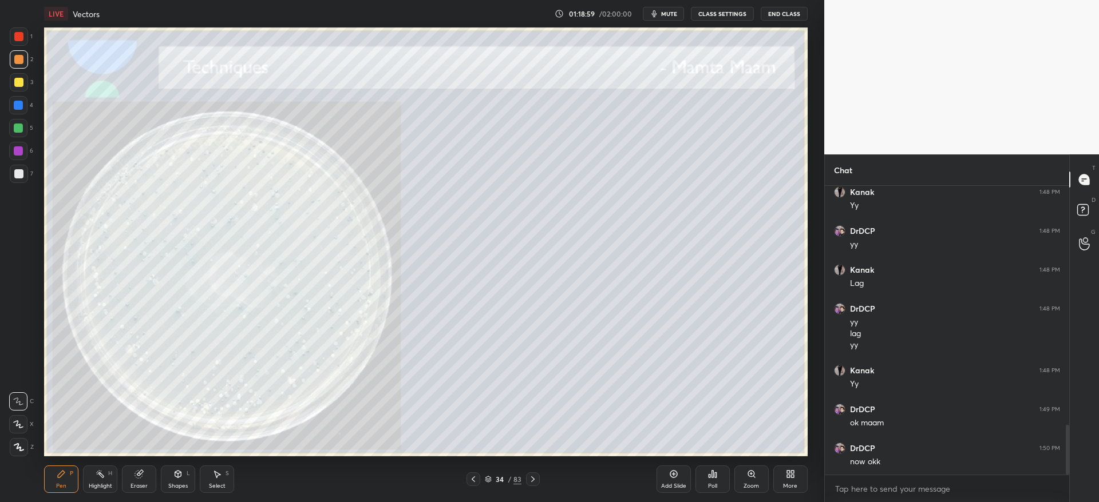
click at [532, 479] on icon at bounding box center [532, 479] width 9 height 9
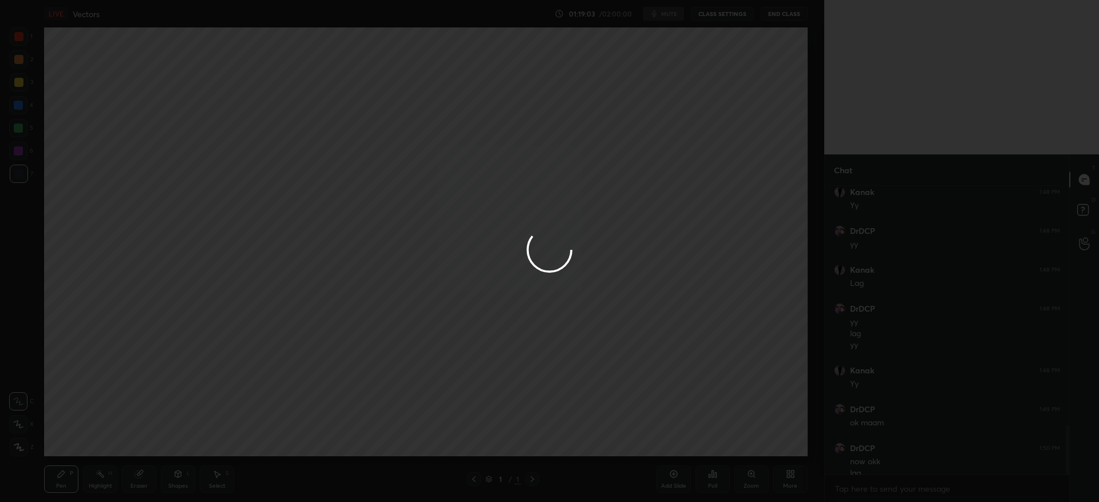
scroll to position [1395, 0]
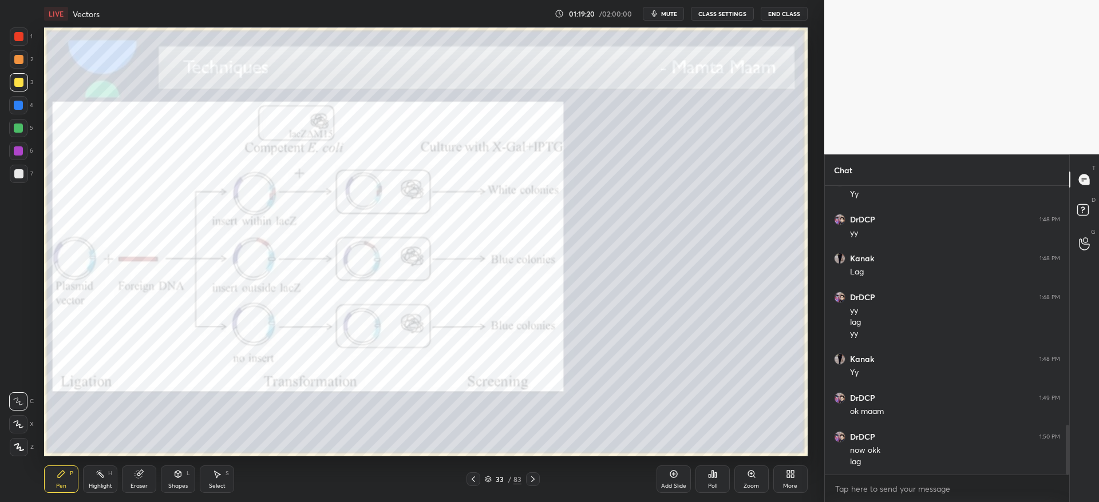
click at [25, 65] on div at bounding box center [19, 59] width 18 height 18
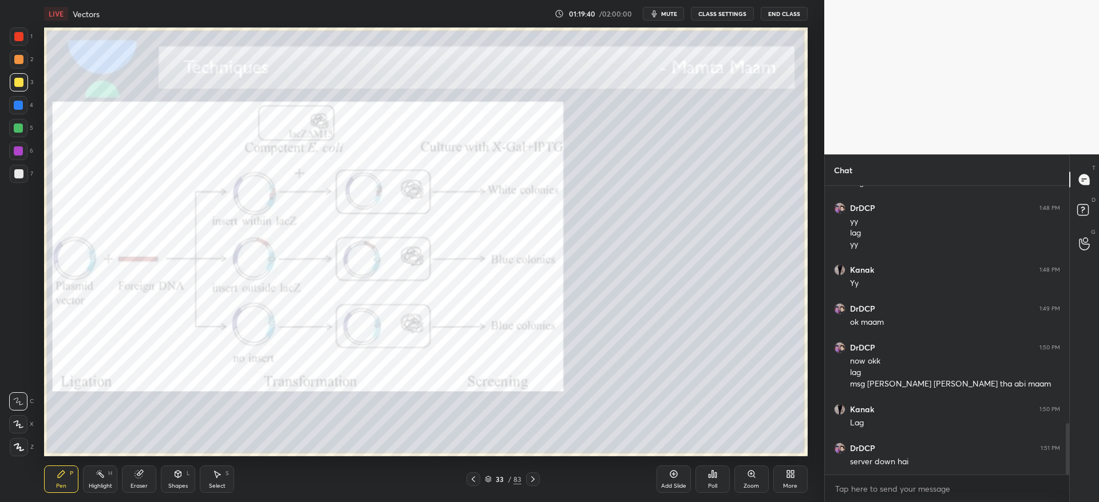
scroll to position [1340, 0]
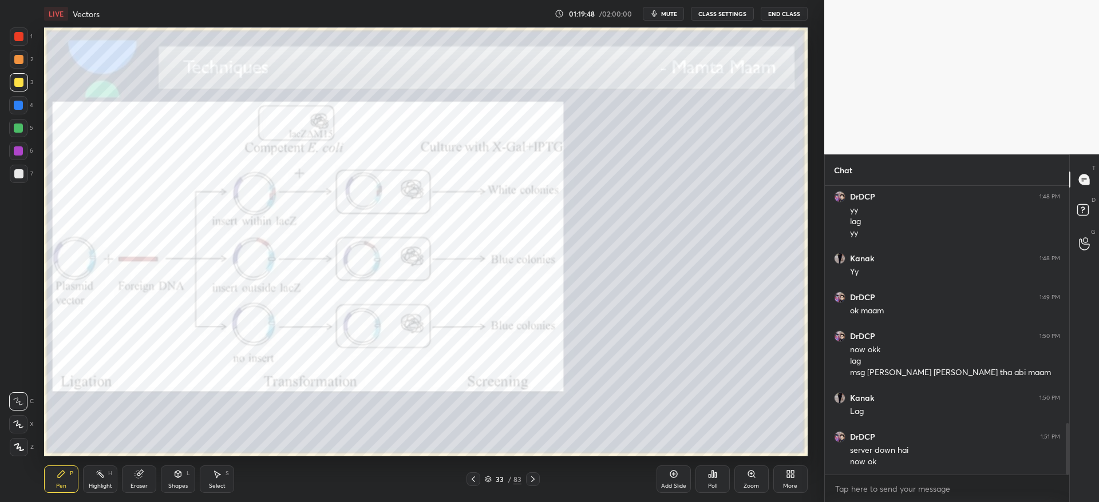
drag, startPoint x: 15, startPoint y: 54, endPoint x: 19, endPoint y: 60, distance: 7.8
click at [15, 55] on div at bounding box center [19, 59] width 18 height 18
click at [18, 64] on div at bounding box center [18, 59] width 9 height 9
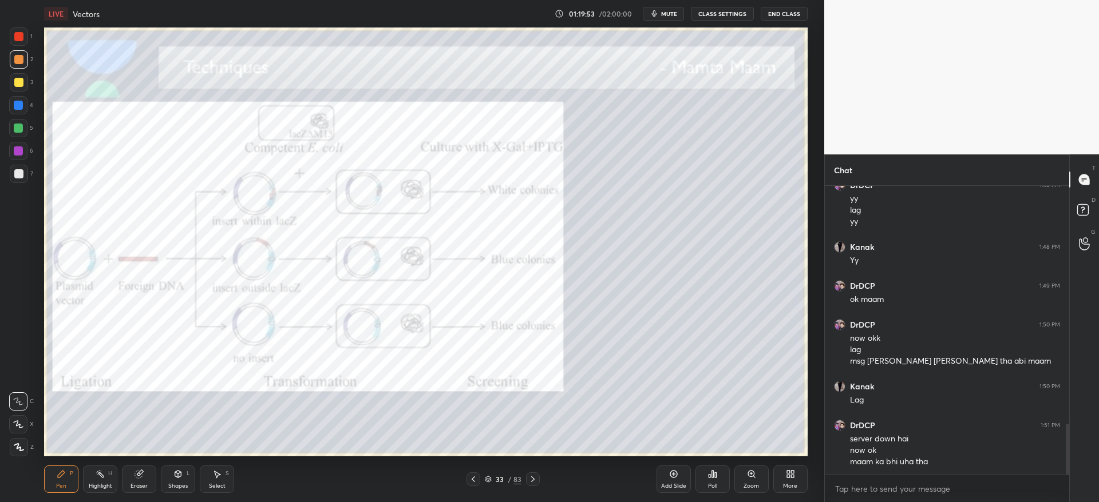
click at [535, 481] on icon at bounding box center [532, 479] width 9 height 9
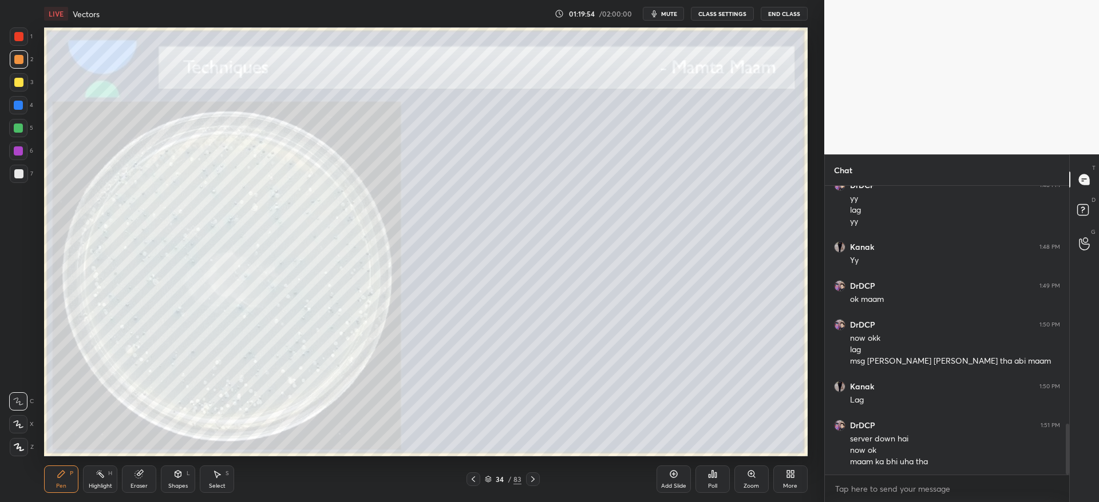
click at [538, 481] on div at bounding box center [533, 480] width 14 height 14
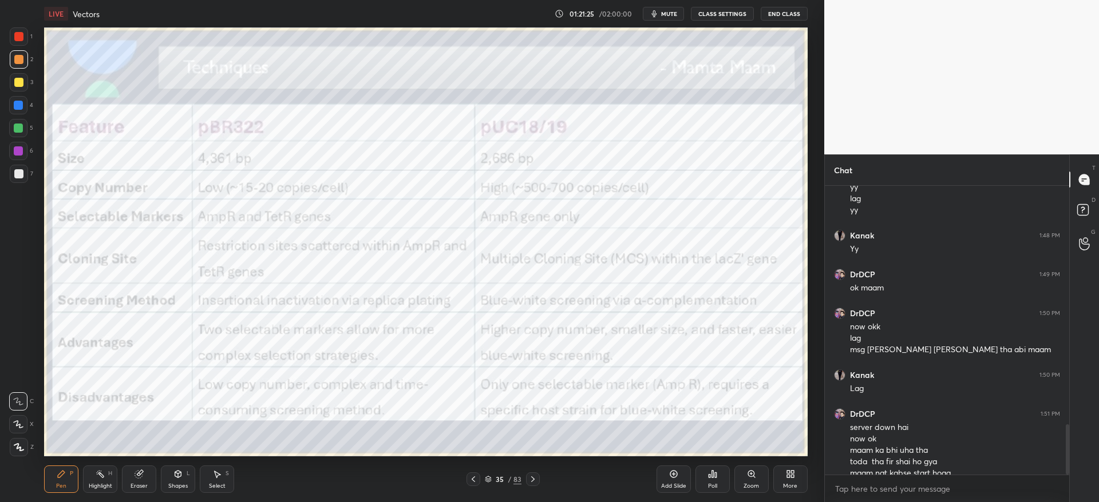
scroll to position [1374, 0]
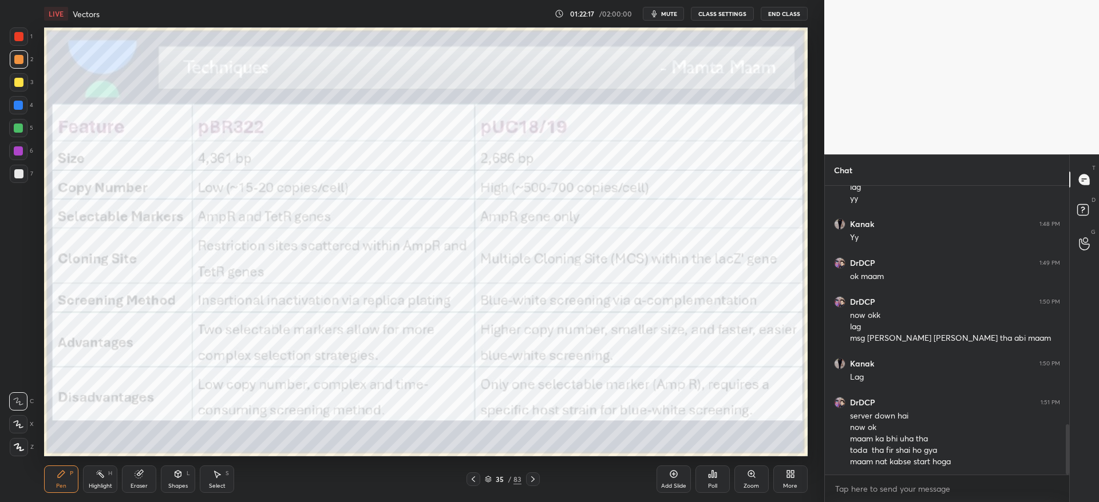
click at [671, 466] on div "Add Slide Poll Zoom More" at bounding box center [731, 479] width 151 height 64
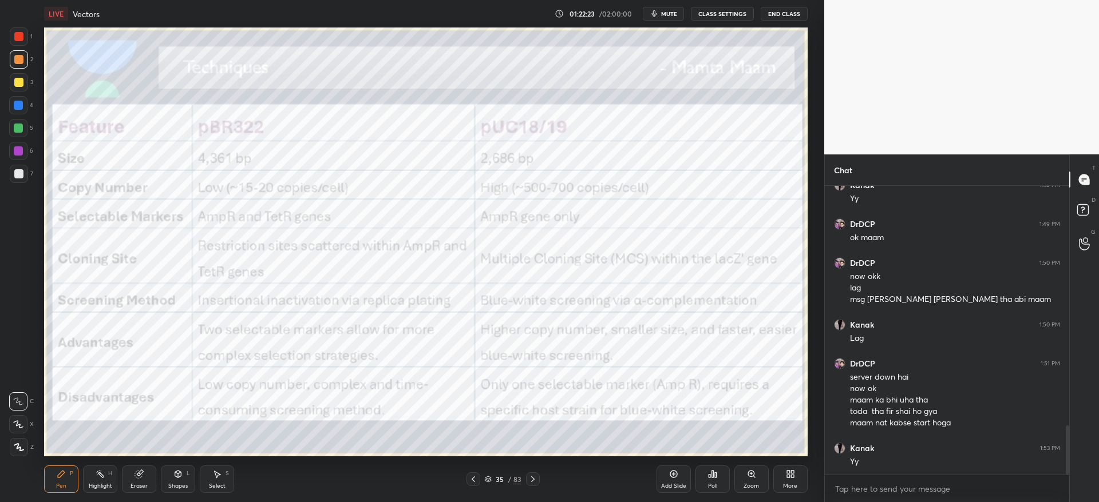
click at [535, 480] on icon at bounding box center [532, 479] width 9 height 9
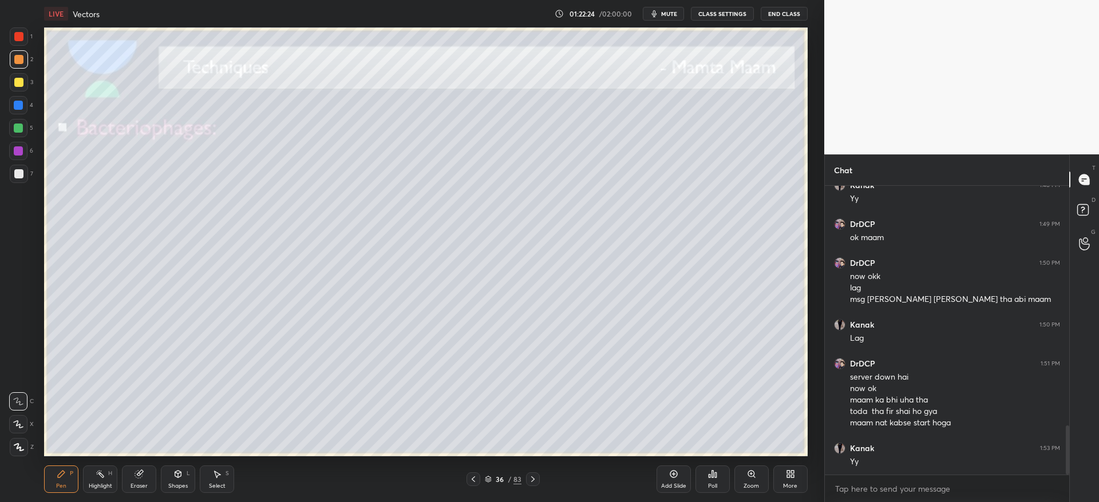
click at [474, 480] on icon at bounding box center [473, 480] width 3 height 6
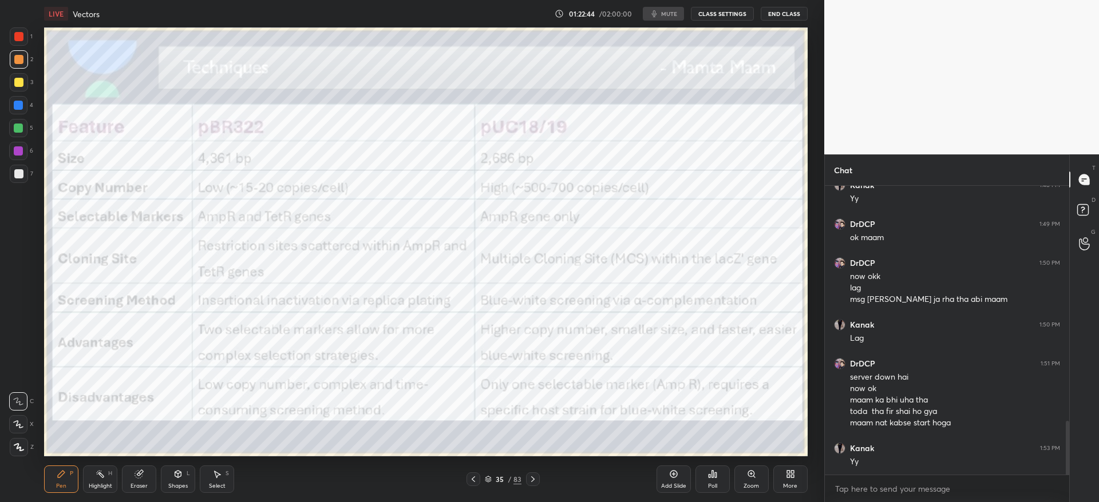
scroll to position [56794, 56445]
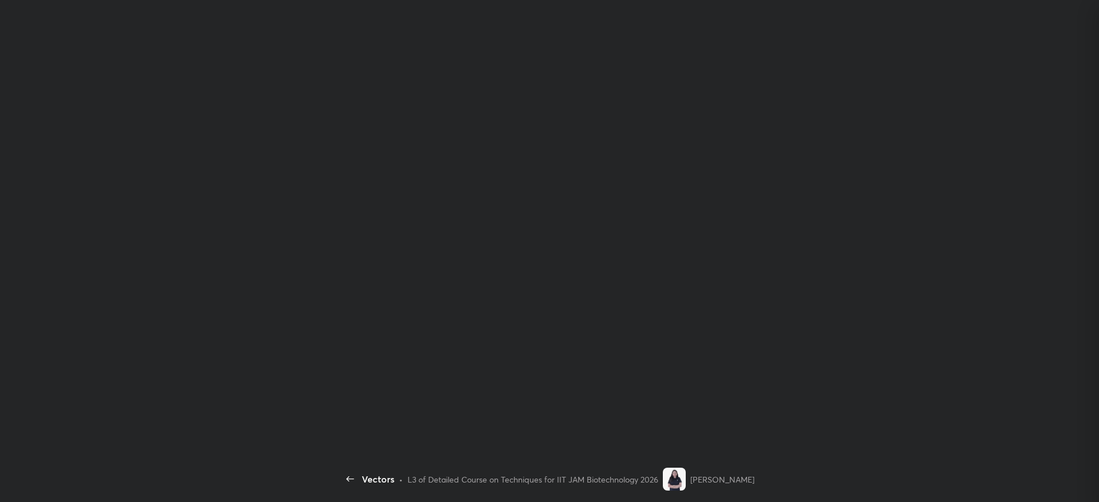
scroll to position [4, 4]
type textarea "x"
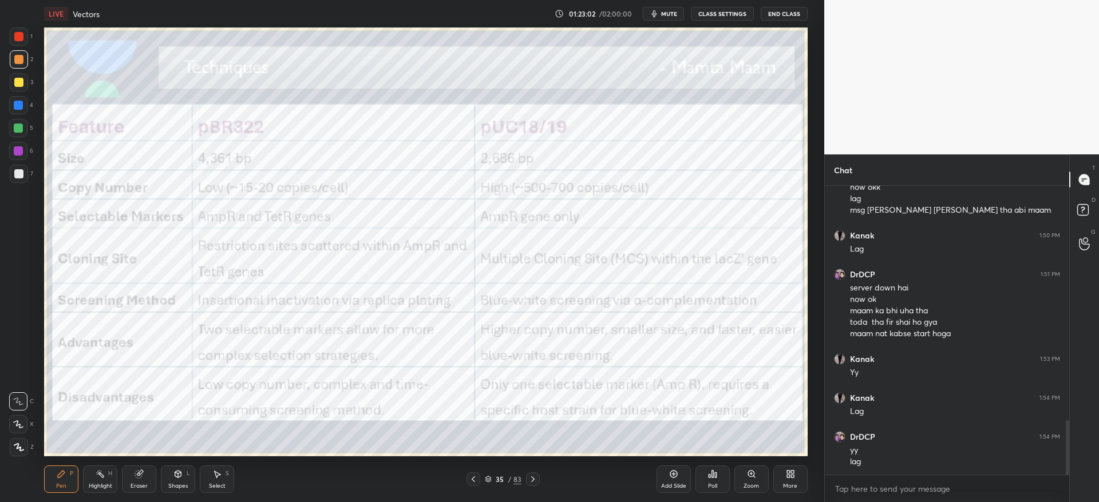
scroll to position [56794, 56445]
click at [534, 481] on icon at bounding box center [532, 479] width 9 height 9
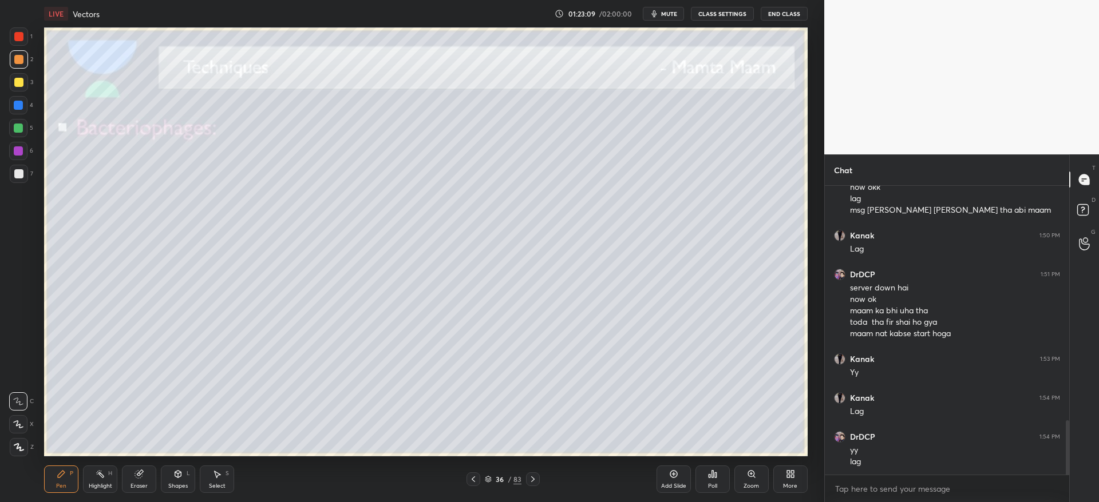
click at [26, 81] on div at bounding box center [19, 82] width 18 height 18
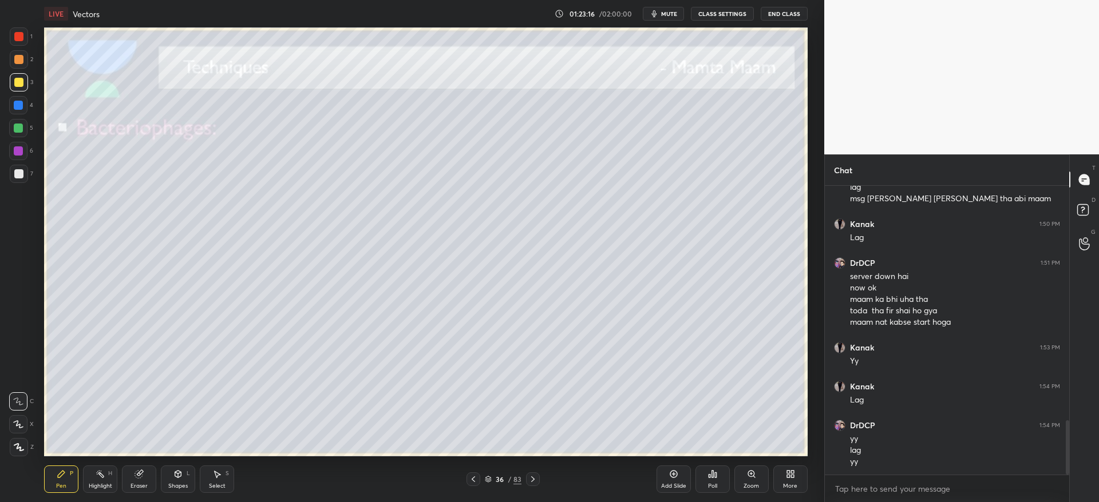
drag, startPoint x: 24, startPoint y: 450, endPoint x: 28, endPoint y: 437, distance: 13.8
click at [25, 449] on div at bounding box center [19, 447] width 18 height 18
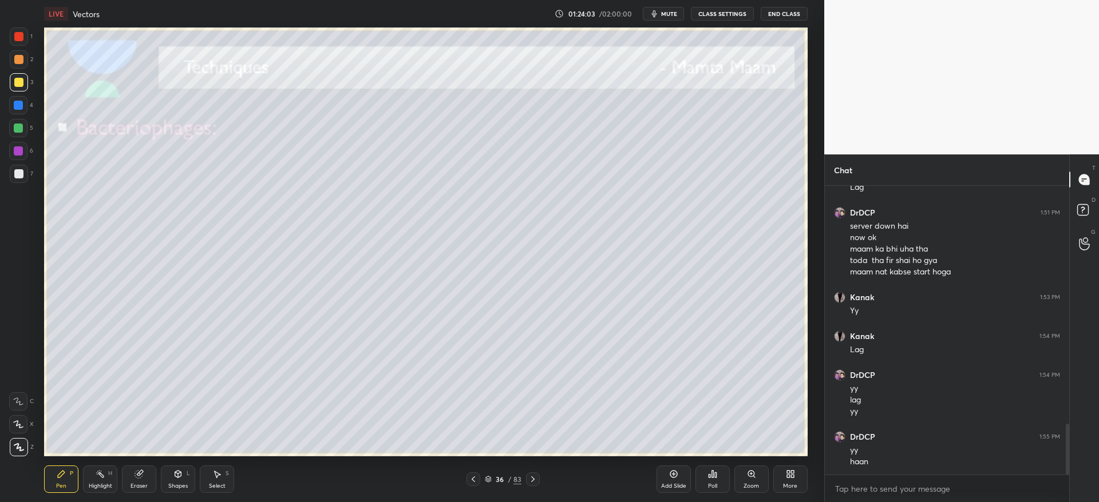
scroll to position [1344, 0]
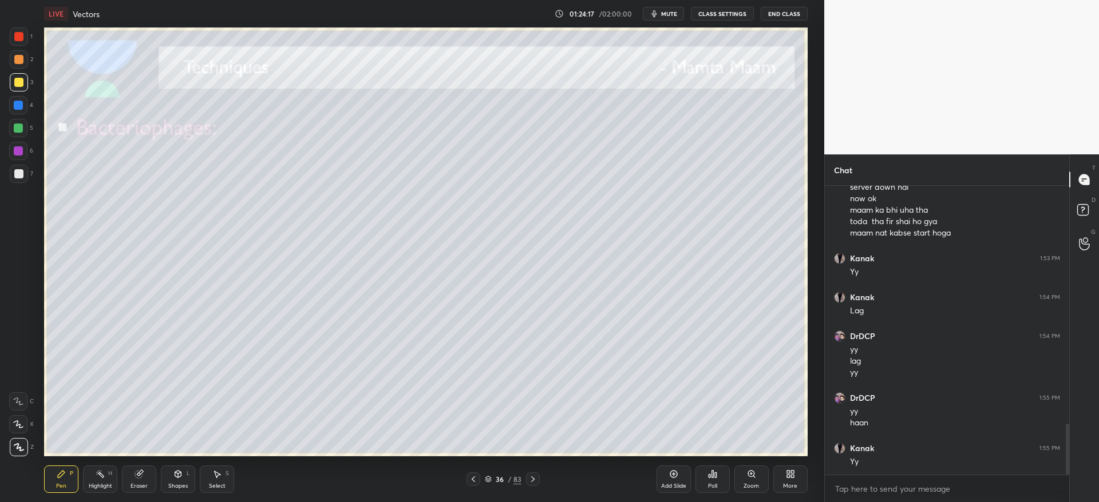
click at [13, 173] on div at bounding box center [19, 174] width 18 height 18
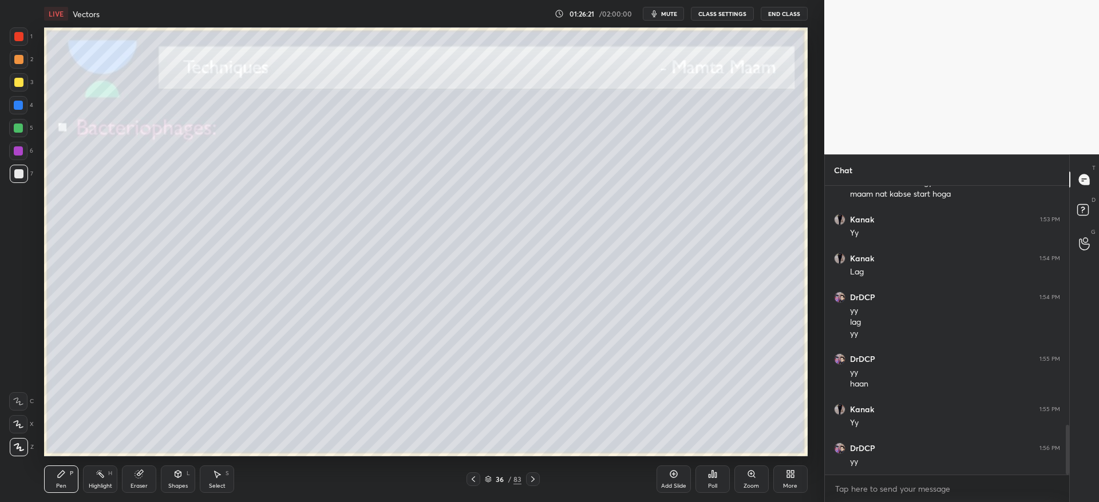
drag, startPoint x: 18, startPoint y: 87, endPoint x: 30, endPoint y: 94, distance: 13.8
click at [19, 86] on div at bounding box center [19, 82] width 18 height 18
click at [536, 485] on div at bounding box center [533, 480] width 14 height 14
click at [18, 175] on div at bounding box center [18, 173] width 9 height 9
drag, startPoint x: 142, startPoint y: 482, endPoint x: 150, endPoint y: 477, distance: 9.0
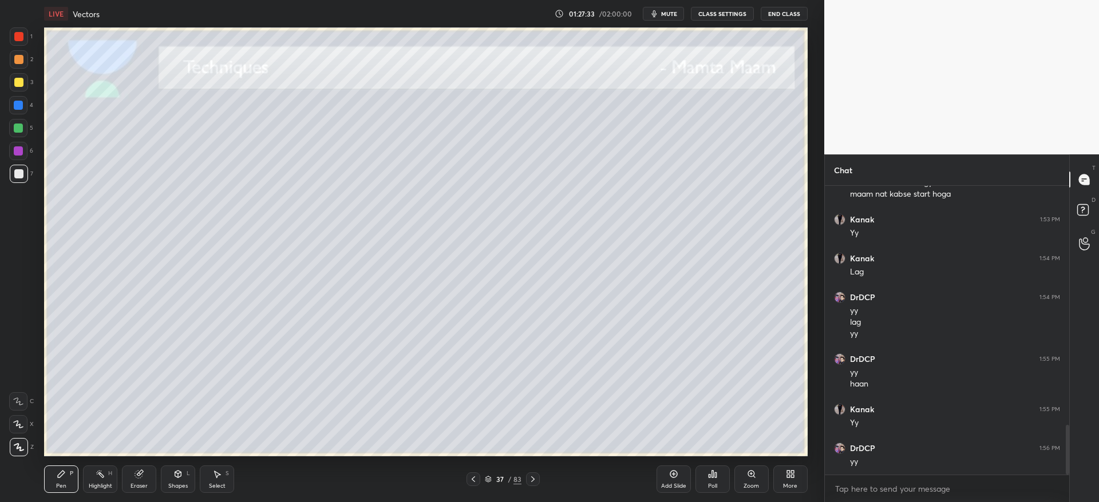
click at [144, 481] on div "Eraser" at bounding box center [139, 479] width 34 height 27
click at [64, 476] on icon at bounding box center [61, 474] width 9 height 9
click at [21, 82] on div at bounding box center [18, 82] width 9 height 9
click at [15, 65] on div at bounding box center [19, 59] width 18 height 18
click at [22, 80] on div at bounding box center [18, 82] width 9 height 9
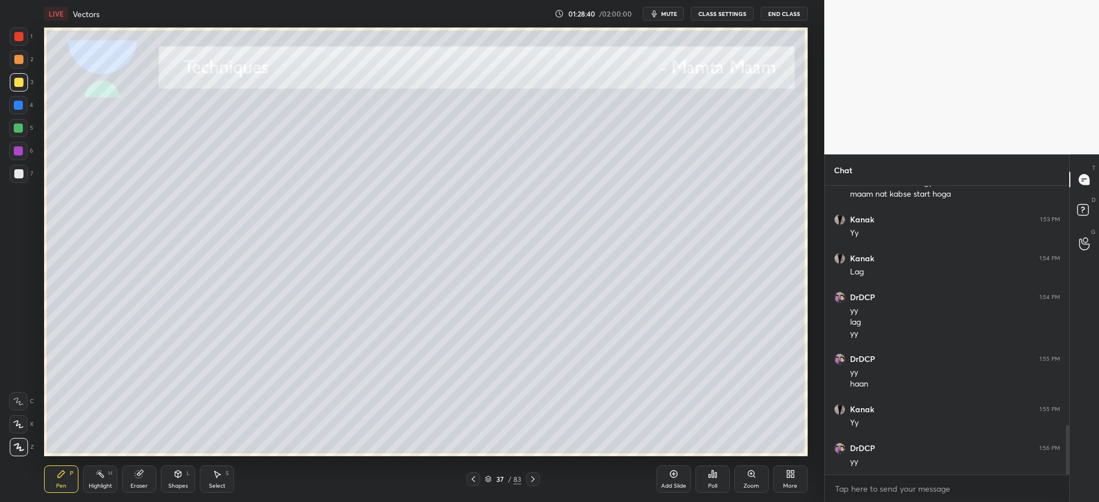
click at [530, 486] on div at bounding box center [533, 480] width 14 height 14
click at [19, 61] on div at bounding box center [18, 59] width 9 height 9
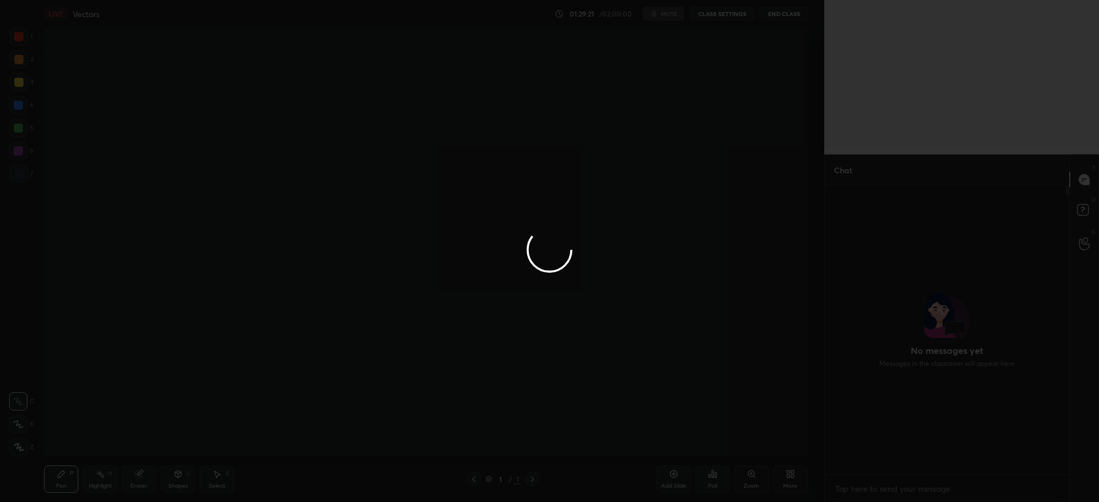
scroll to position [1231, 0]
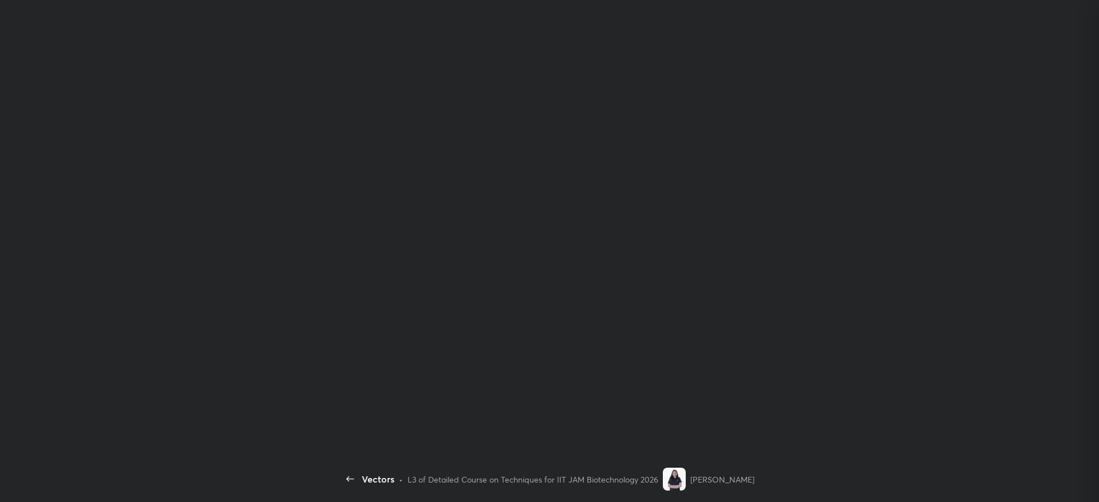
scroll to position [1231, 0]
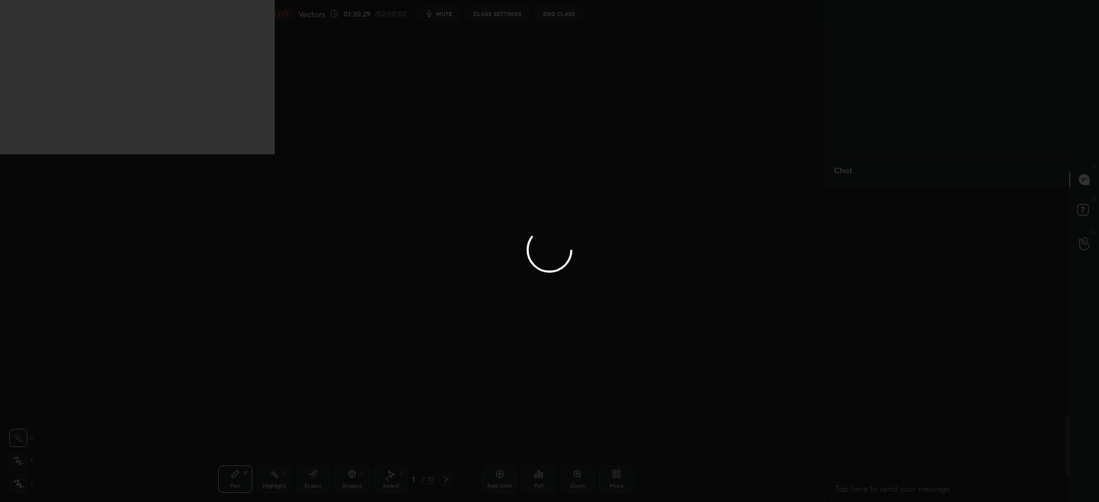
scroll to position [1237, 0]
type textarea "x"
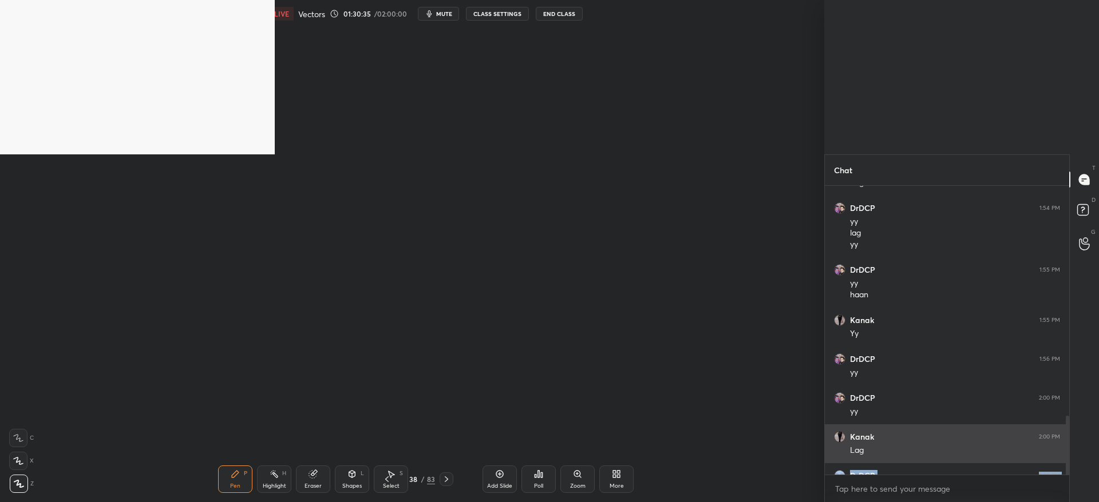
drag, startPoint x: 1056, startPoint y: 446, endPoint x: 1054, endPoint y: 452, distance: 6.2
click at [1054, 452] on div "Kanak 1:53 PM Yy Kanak 1:54 PM Lag DrDCP 1:54 PM yy lag yy DrDCP 1:55 PM yy haa…" at bounding box center [947, 330] width 244 height 289
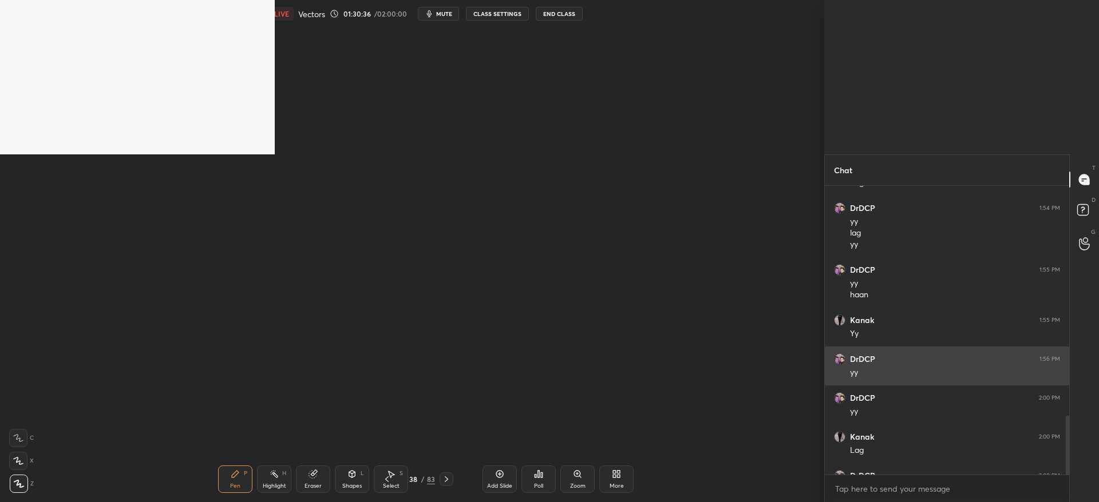
click at [953, 386] on div "DrDCP 2:00 PM yy" at bounding box center [947, 405] width 244 height 39
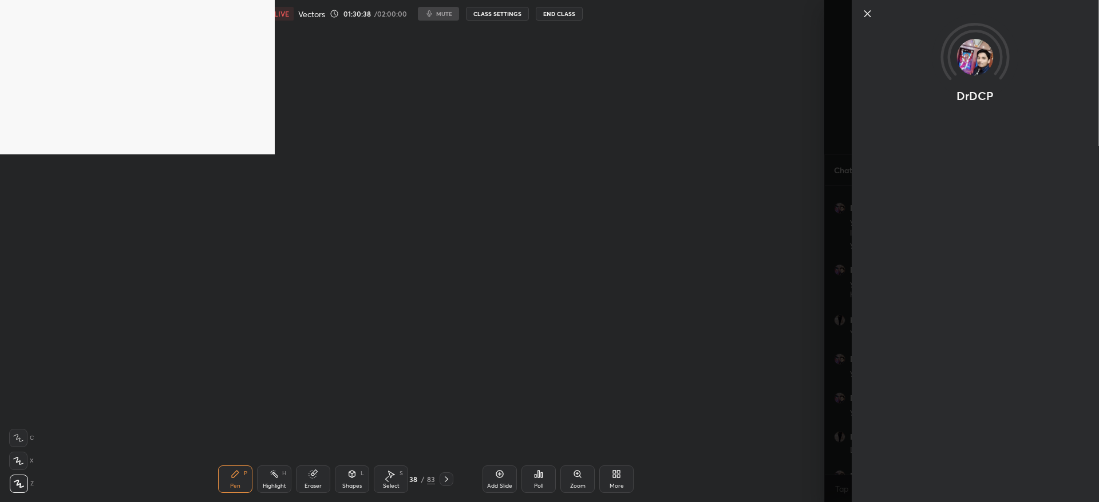
scroll to position [1303, 0]
click at [868, 15] on icon at bounding box center [868, 14] width 14 height 14
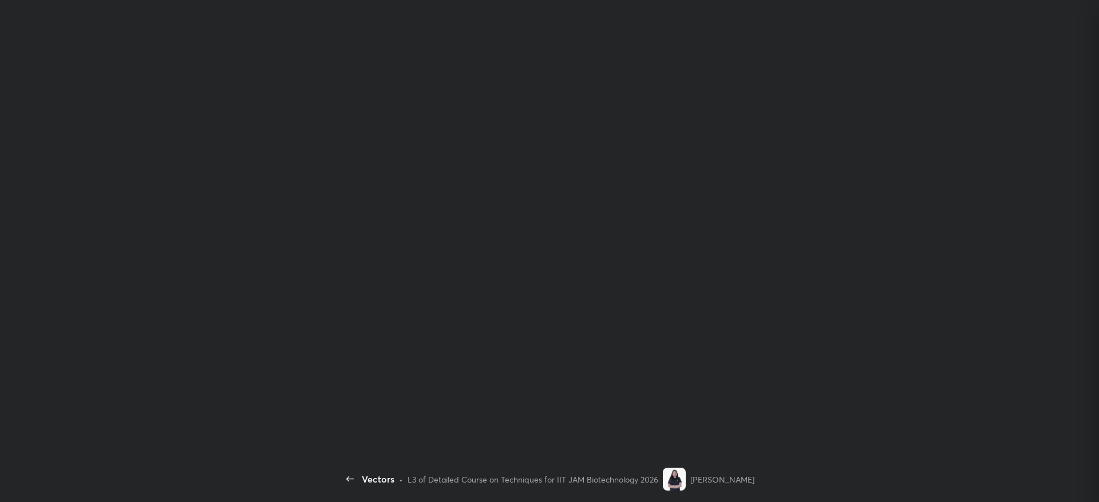
type textarea "x"
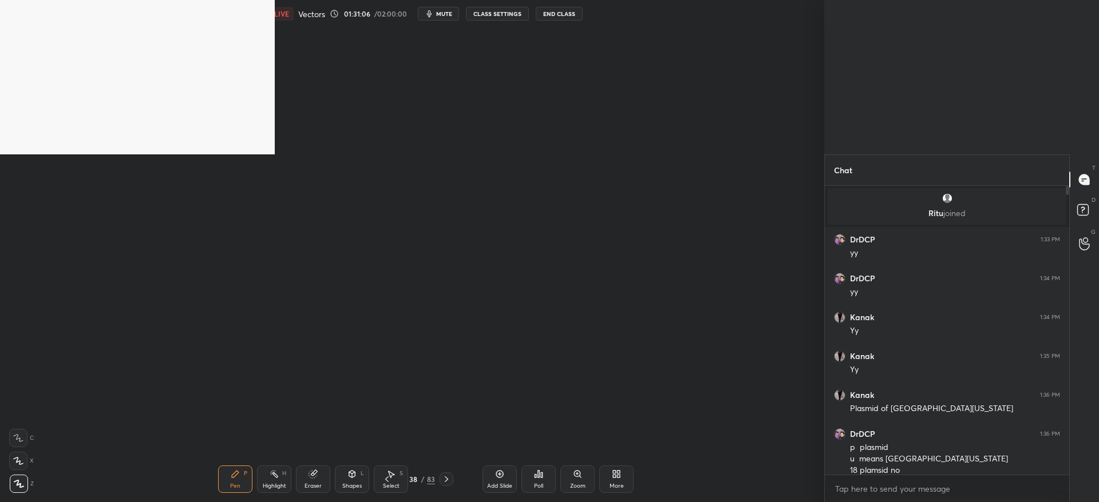
drag, startPoint x: 282, startPoint y: 33, endPoint x: 228, endPoint y: 167, distance: 144.0
click at [393, 366] on div "LIVE Vectors 01:31:06 / 02:00:00 mute CLASS SETTINGS End Class Setting up your …" at bounding box center [426, 251] width 778 height 502
drag, startPoint x: 76, startPoint y: 80, endPoint x: 187, endPoint y: 102, distance: 113.3
click at [189, 105] on video at bounding box center [137, 77] width 275 height 155
drag, startPoint x: 108, startPoint y: 101, endPoint x: 125, endPoint y: 80, distance: 27.4
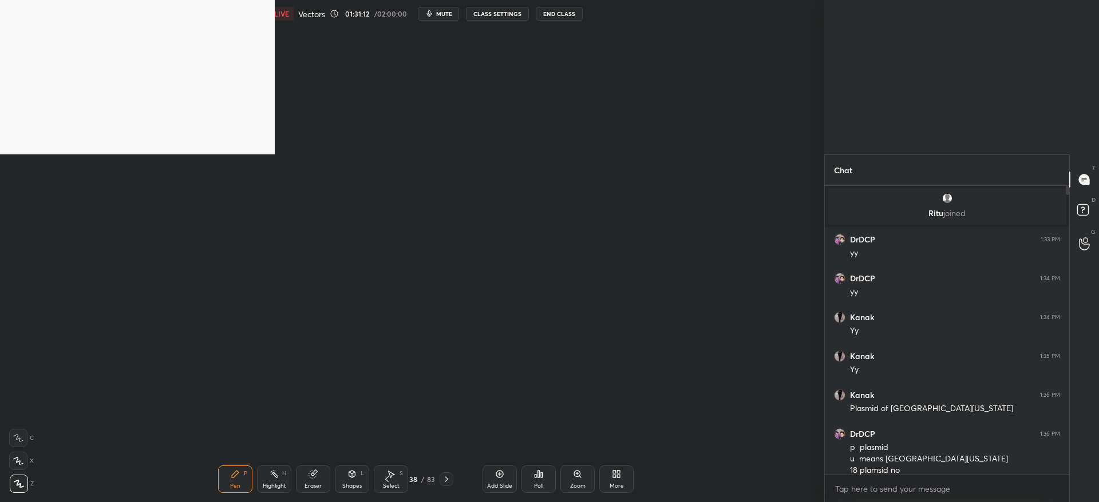
click at [117, 115] on video at bounding box center [137, 77] width 275 height 155
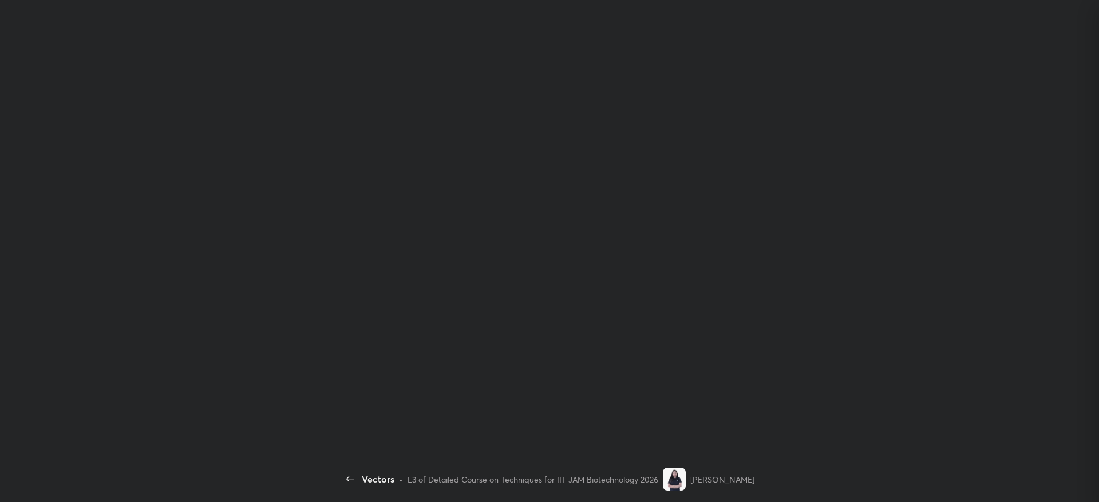
scroll to position [286, 241]
type textarea "x"
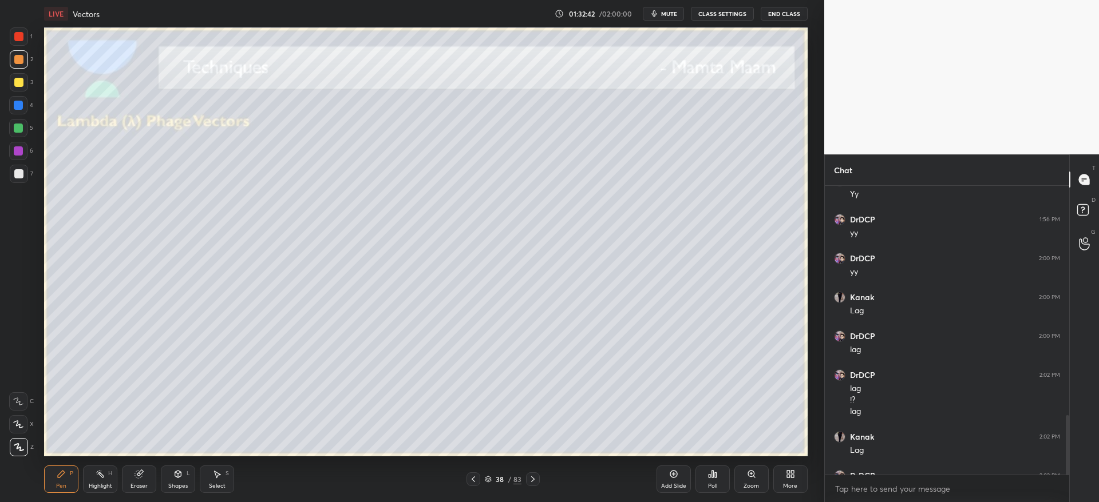
scroll to position [1245, 0]
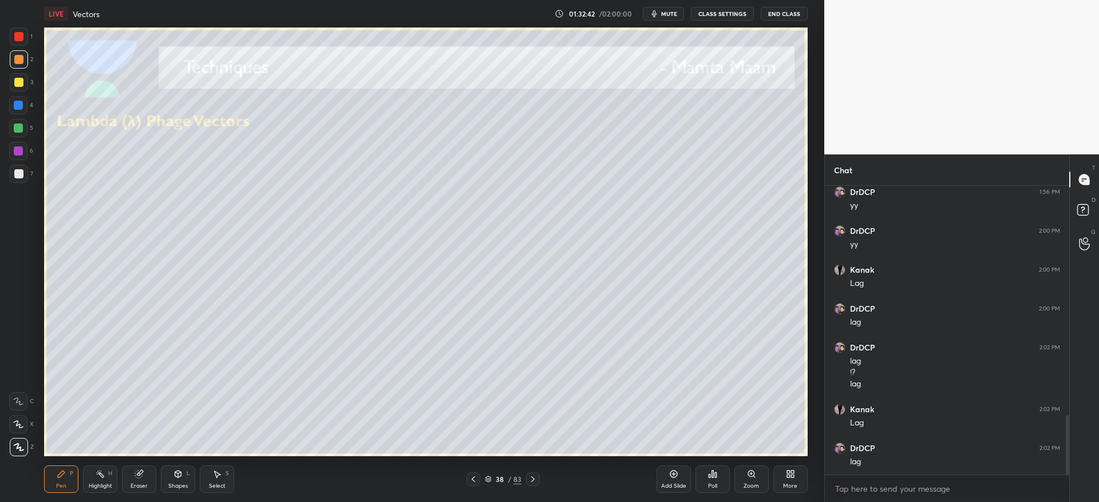
drag, startPoint x: 1067, startPoint y: 429, endPoint x: 1068, endPoint y: 444, distance: 14.9
click at [1068, 444] on div at bounding box center [1066, 468] width 3 height 107
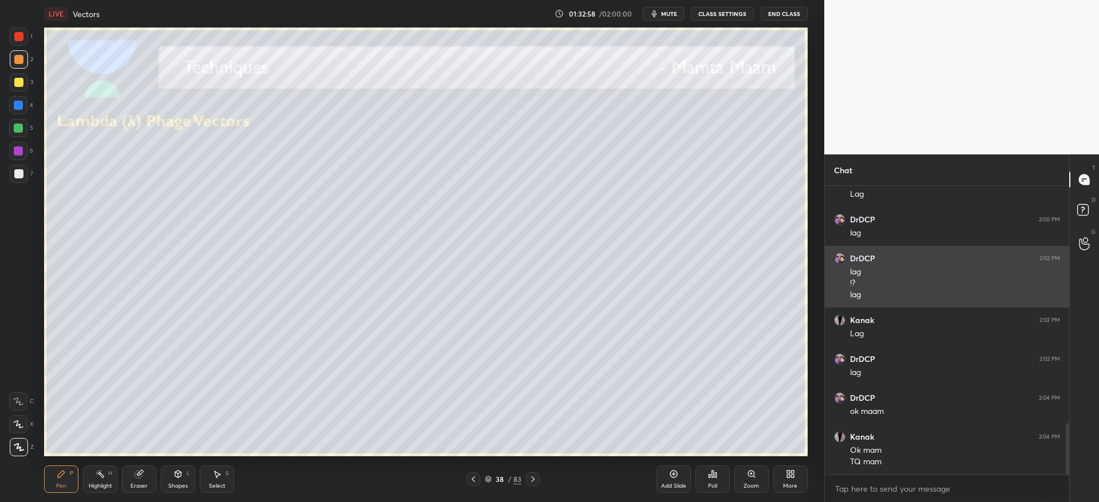
scroll to position [1373, 0]
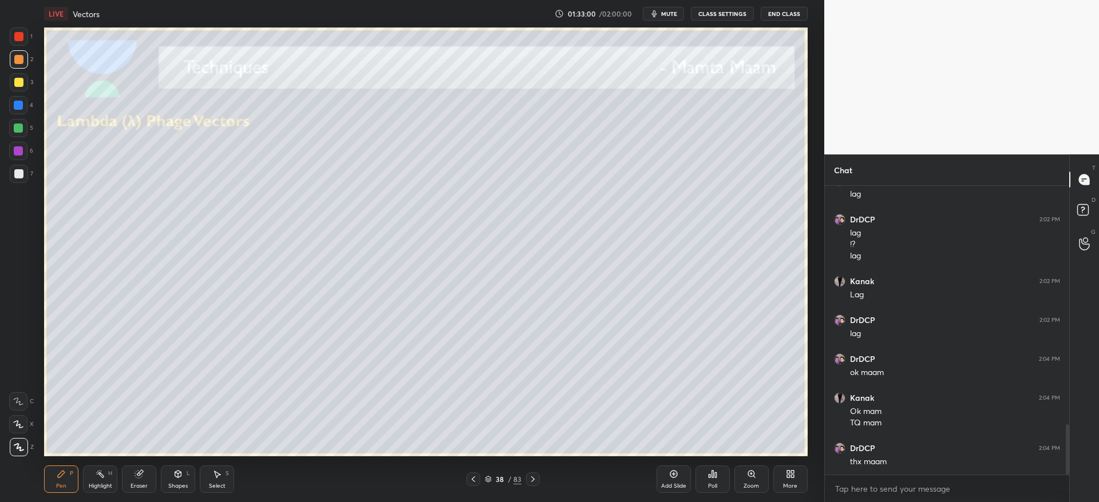
click at [779, 12] on button "End Class" at bounding box center [783, 14] width 47 height 14
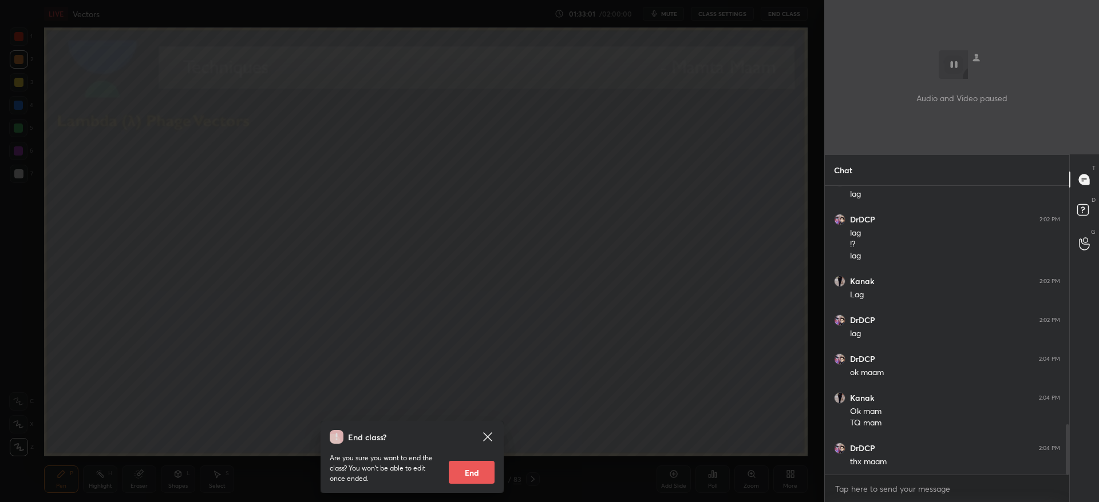
click at [478, 464] on button "End" at bounding box center [472, 472] width 46 height 23
type textarea "x"
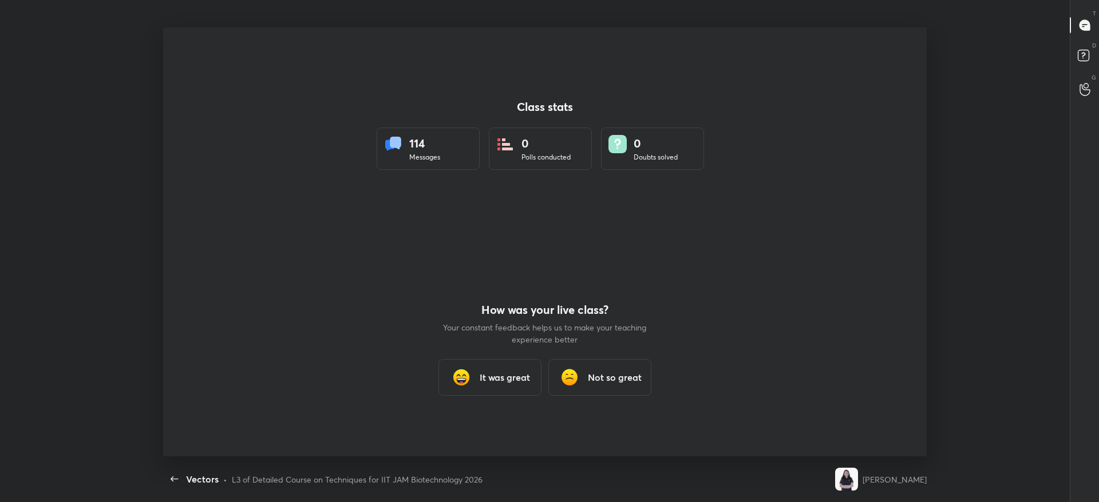
scroll to position [0, 0]
